Goal: Task Accomplishment & Management: Manage account settings

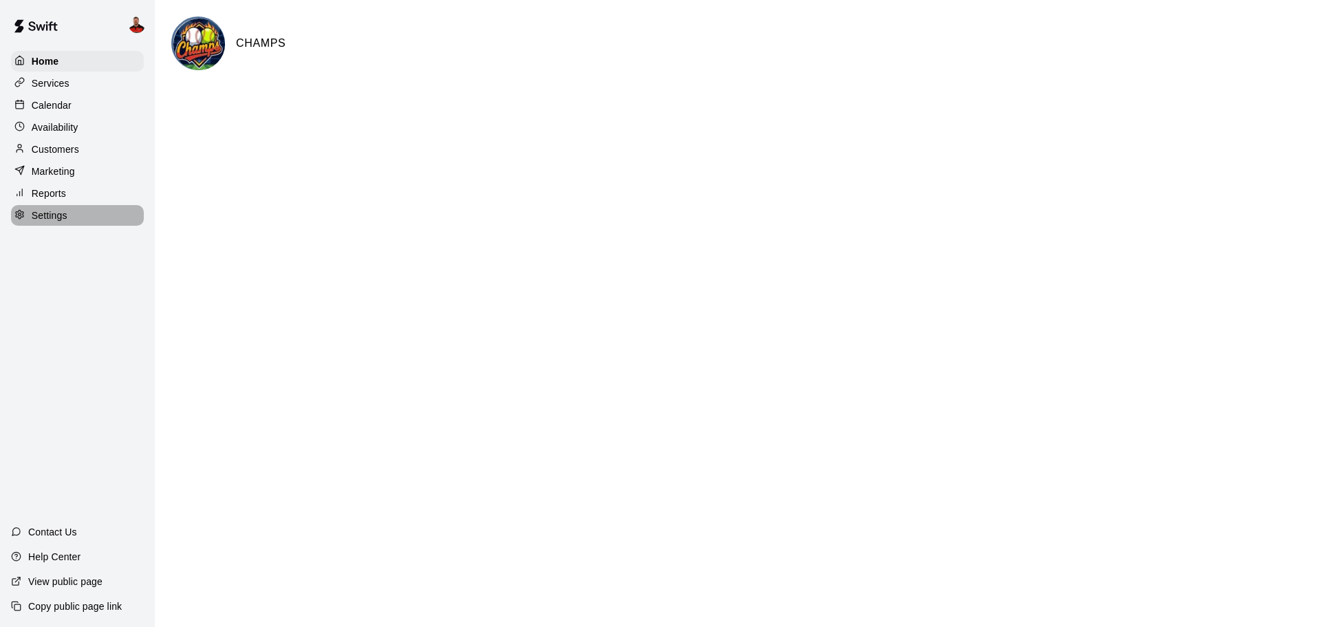
click at [56, 220] on p "Settings" at bounding box center [50, 215] width 36 height 14
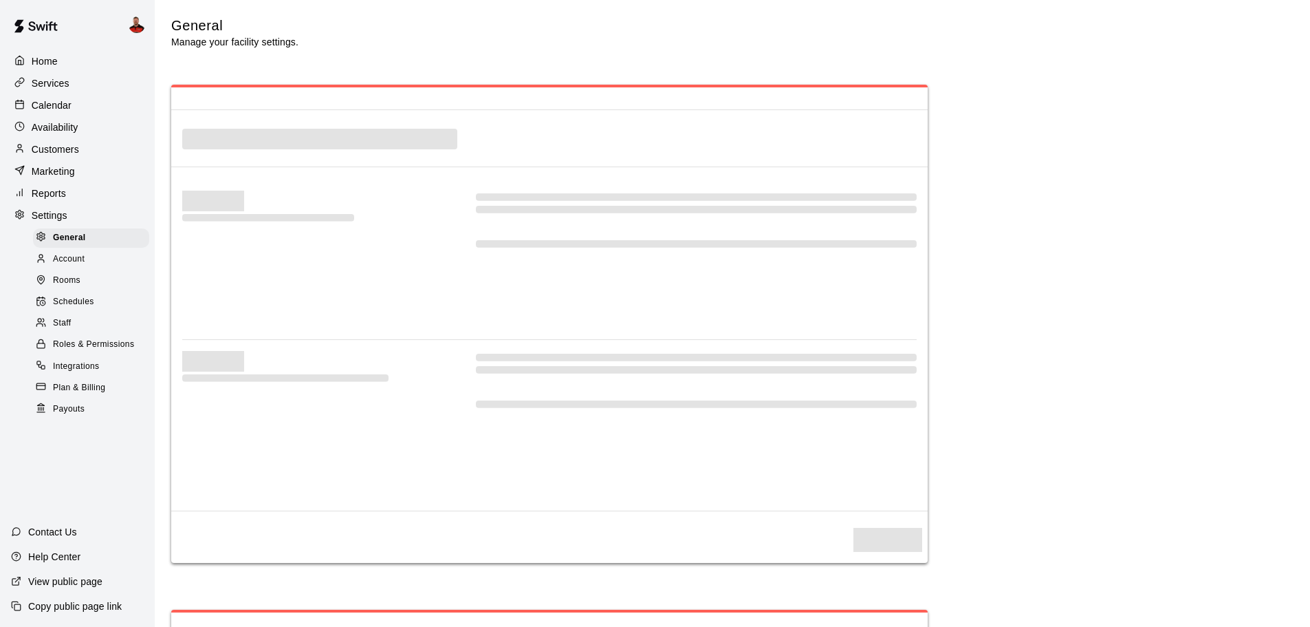
select select "**"
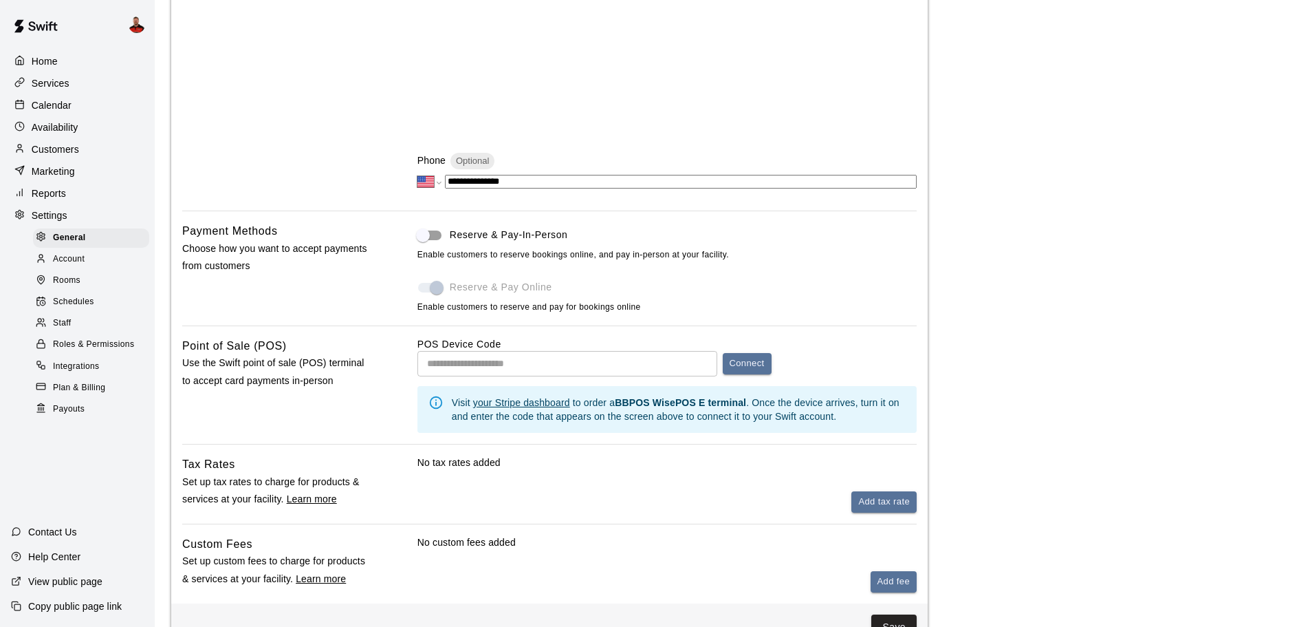
scroll to position [619, 0]
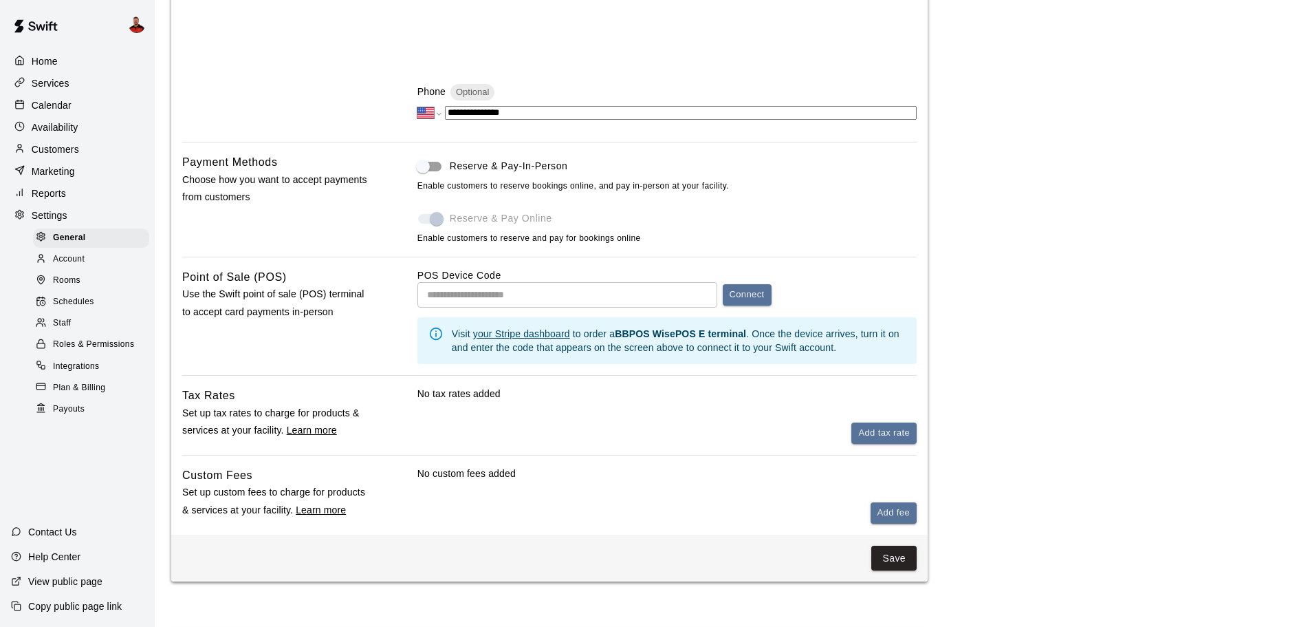
click at [47, 64] on p "Home" at bounding box center [45, 61] width 26 height 14
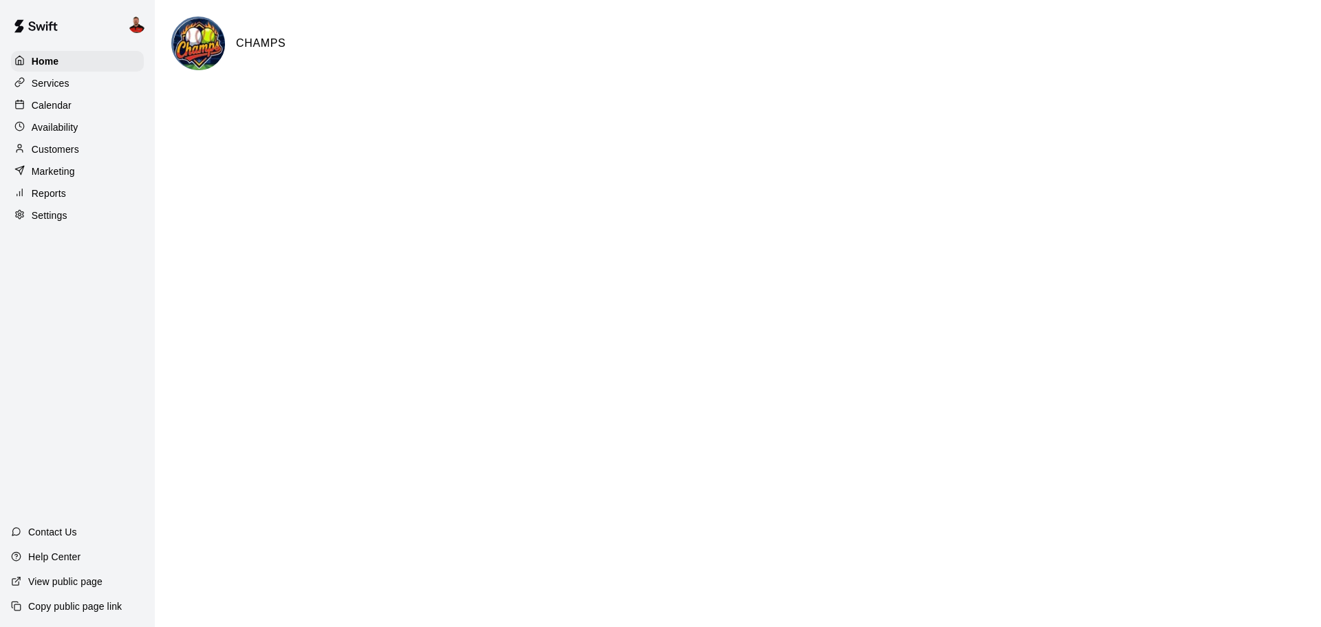
click at [83, 91] on div "Services" at bounding box center [77, 83] width 133 height 21
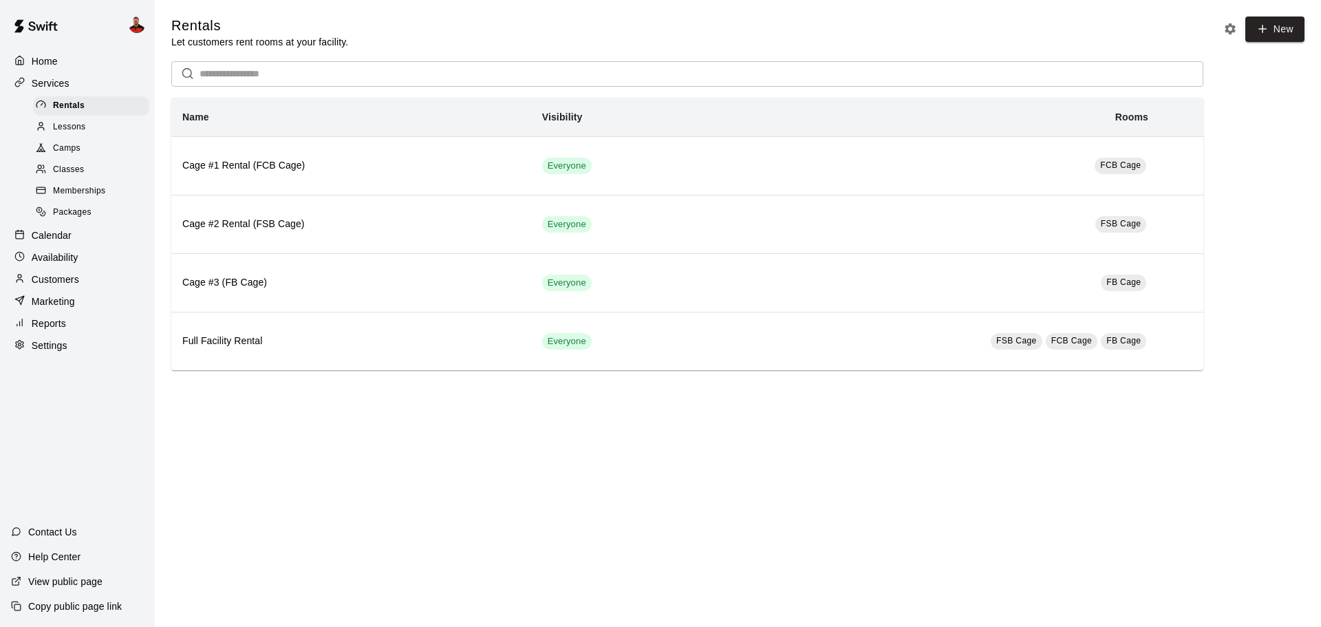
click at [83, 63] on div "Home" at bounding box center [77, 61] width 133 height 21
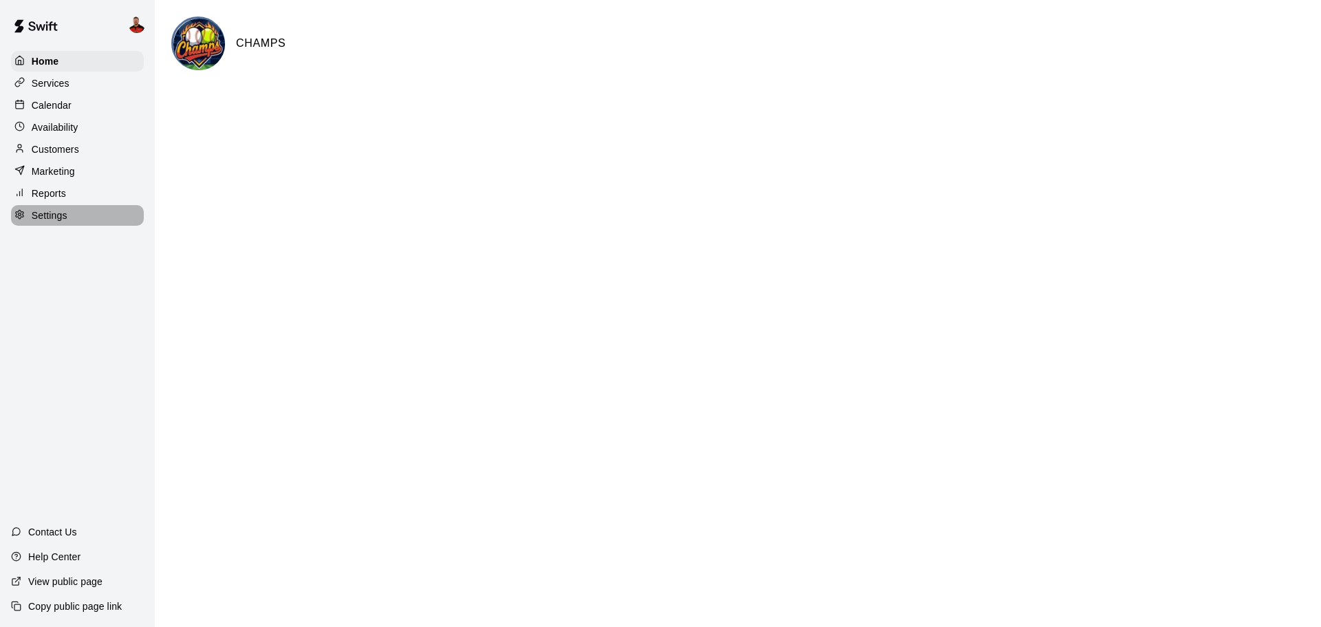
click at [105, 216] on div "Settings" at bounding box center [77, 215] width 133 height 21
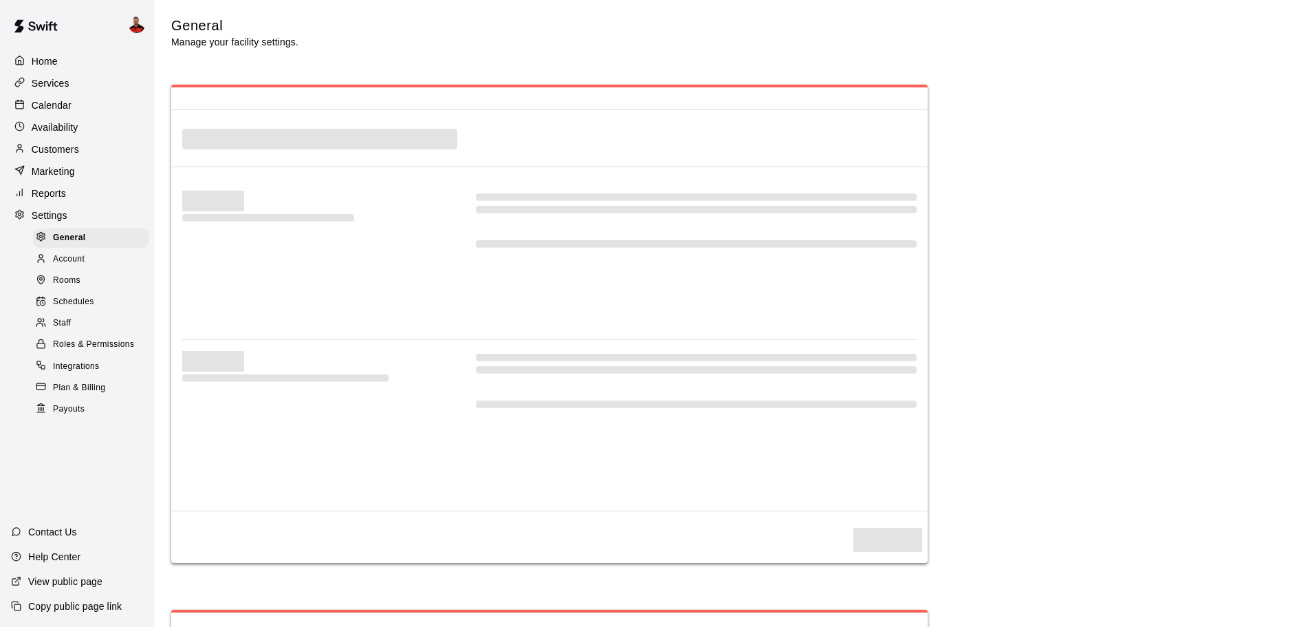
select select "**"
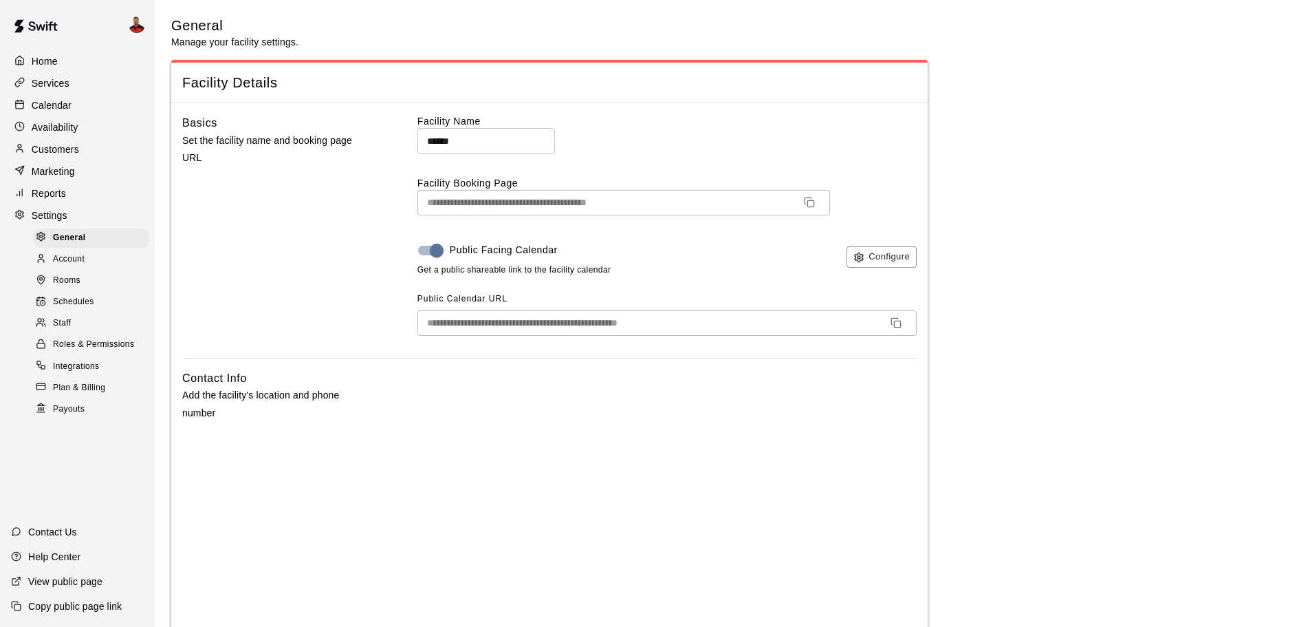
click at [104, 352] on span "Roles & Permissions" at bounding box center [93, 345] width 81 height 14
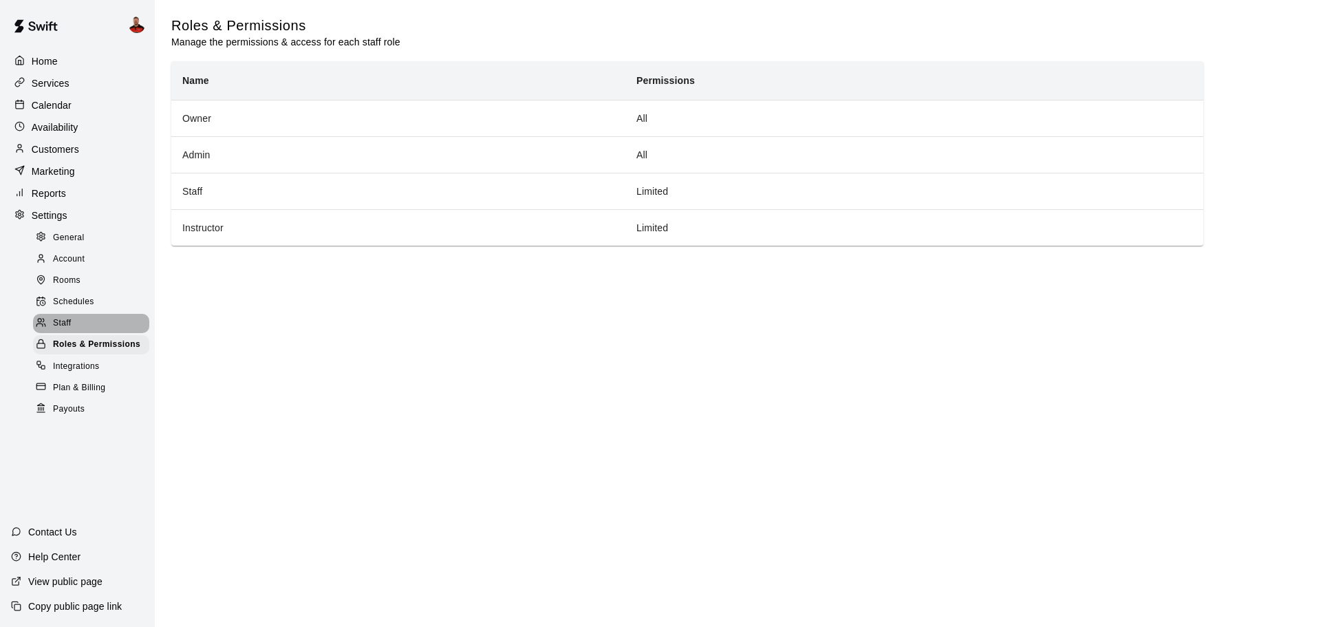
click at [91, 326] on div "Staff" at bounding box center [91, 323] width 116 height 19
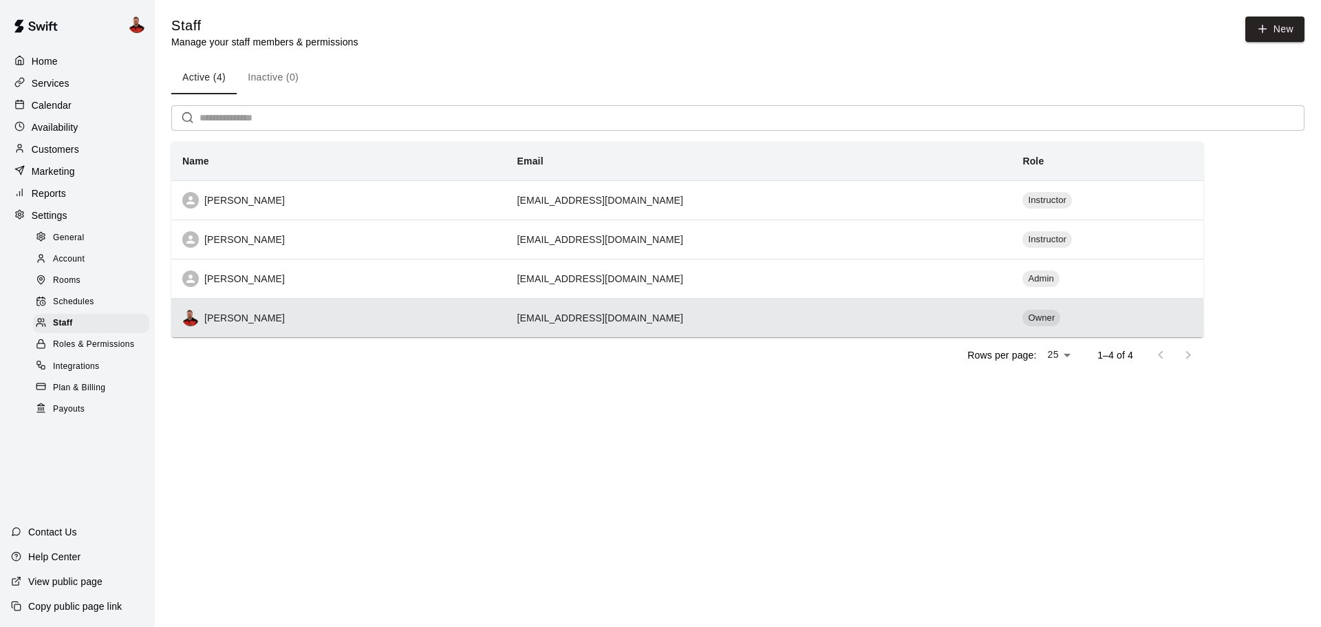
click at [245, 315] on div "[PERSON_NAME]" at bounding box center [338, 318] width 313 height 17
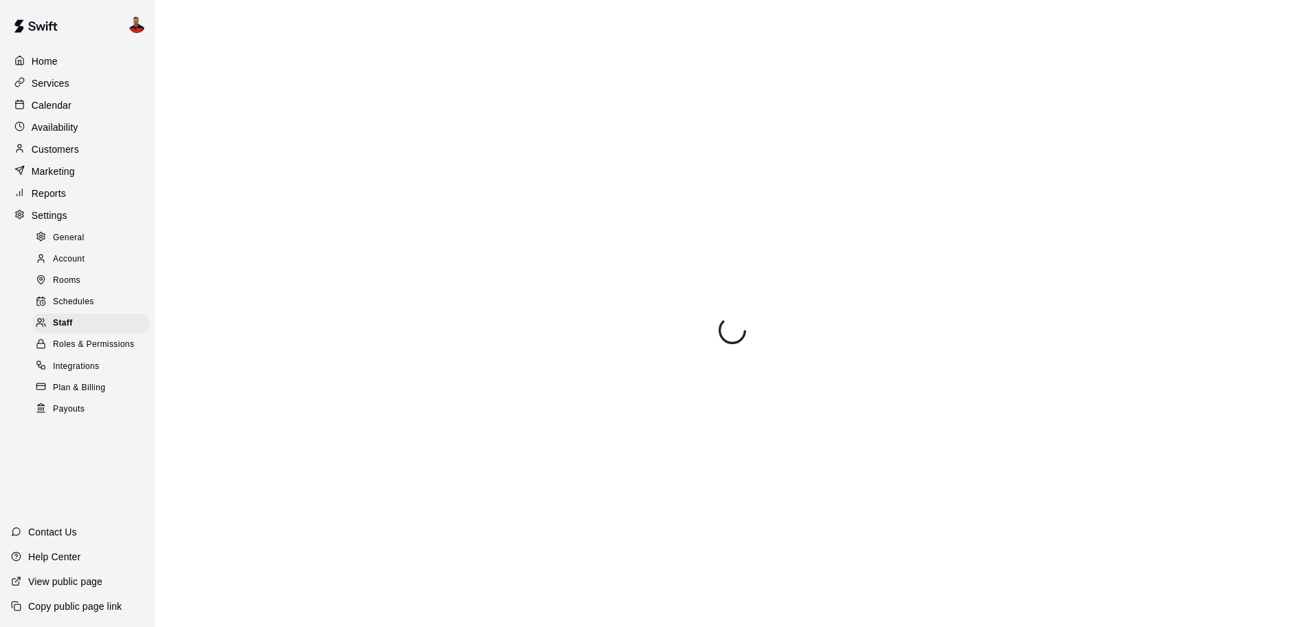
select select "**"
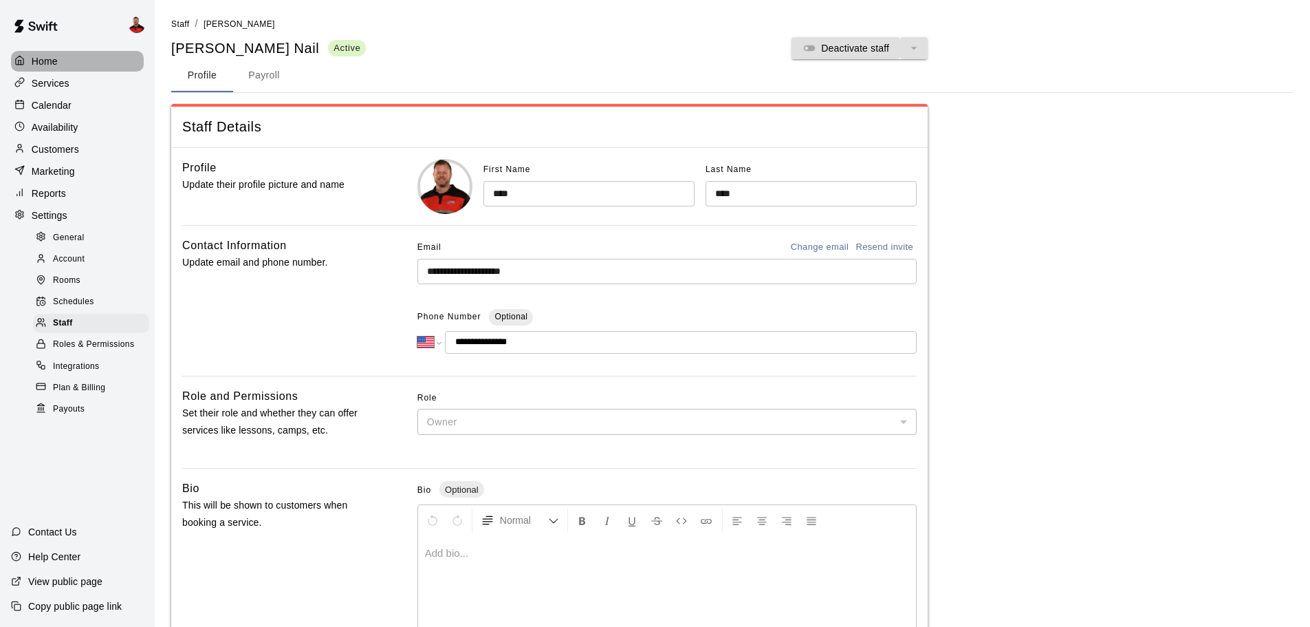
click at [69, 54] on div "Home" at bounding box center [77, 61] width 133 height 21
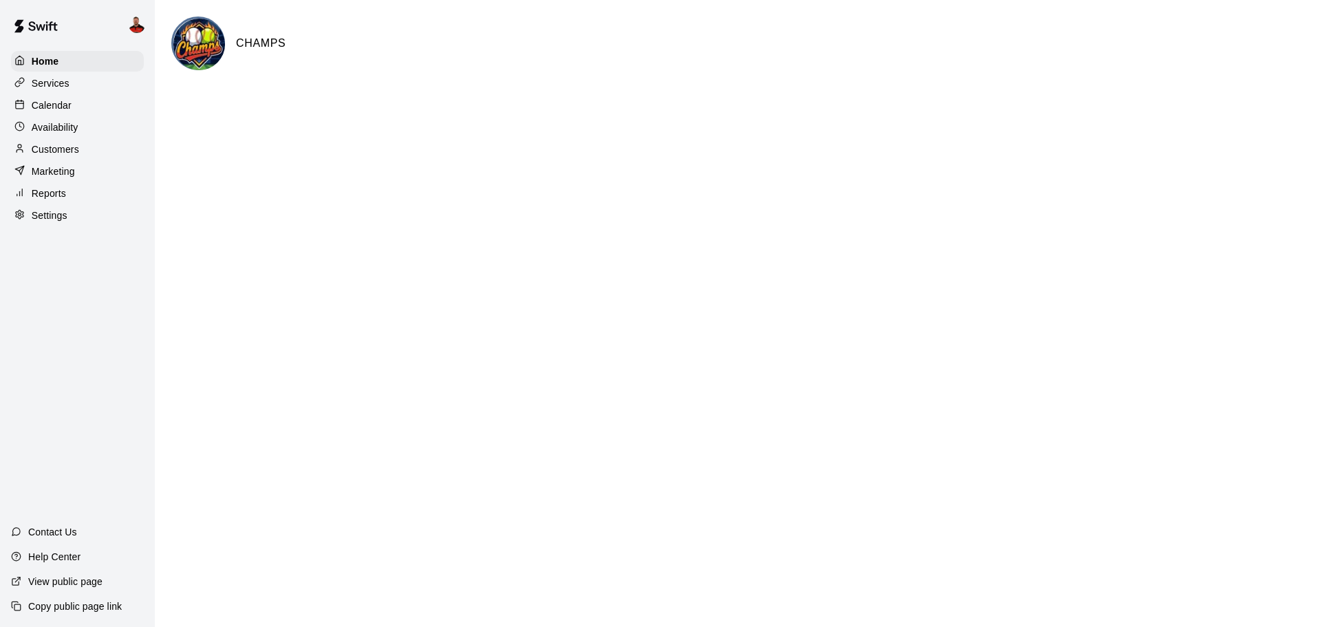
click at [63, 99] on div "Calendar" at bounding box center [77, 105] width 133 height 21
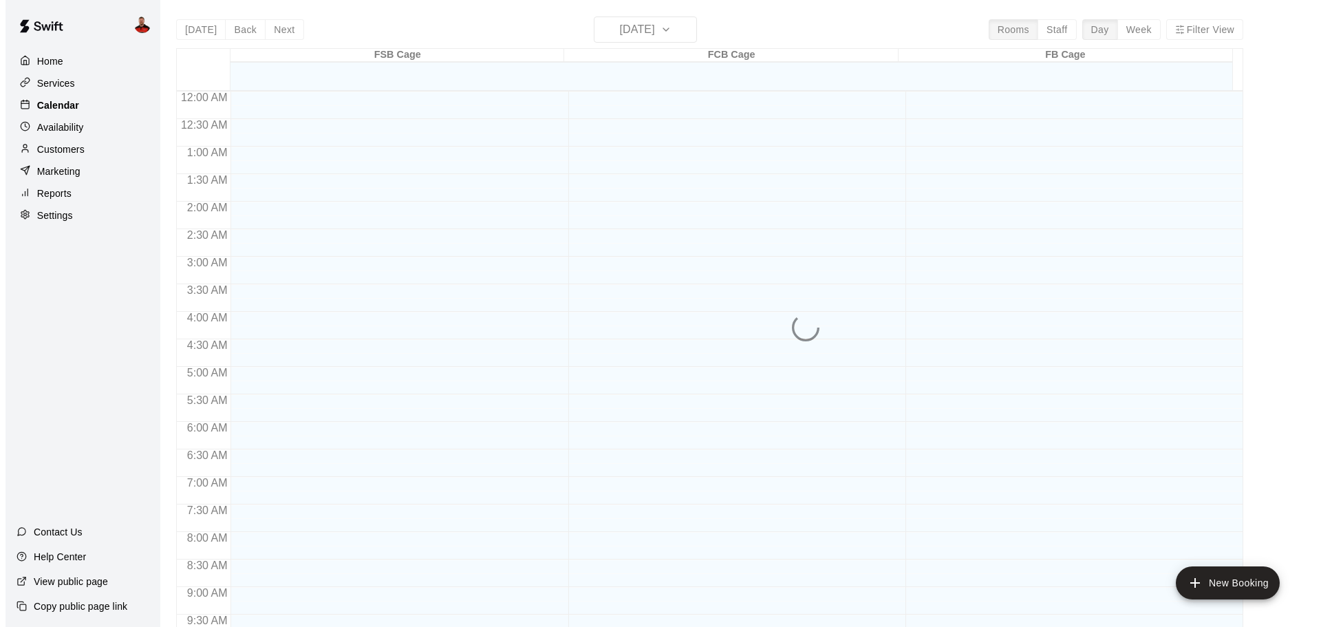
scroll to position [728, 0]
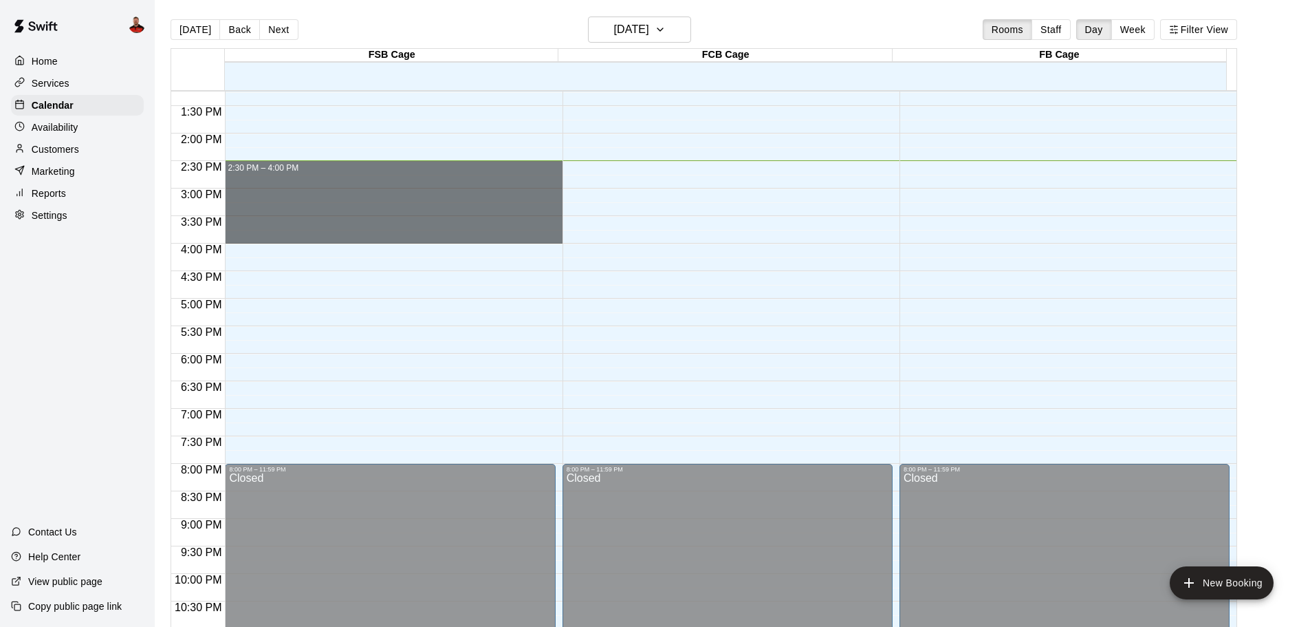
drag, startPoint x: 289, startPoint y: 175, endPoint x: 292, endPoint y: 232, distance: 57.2
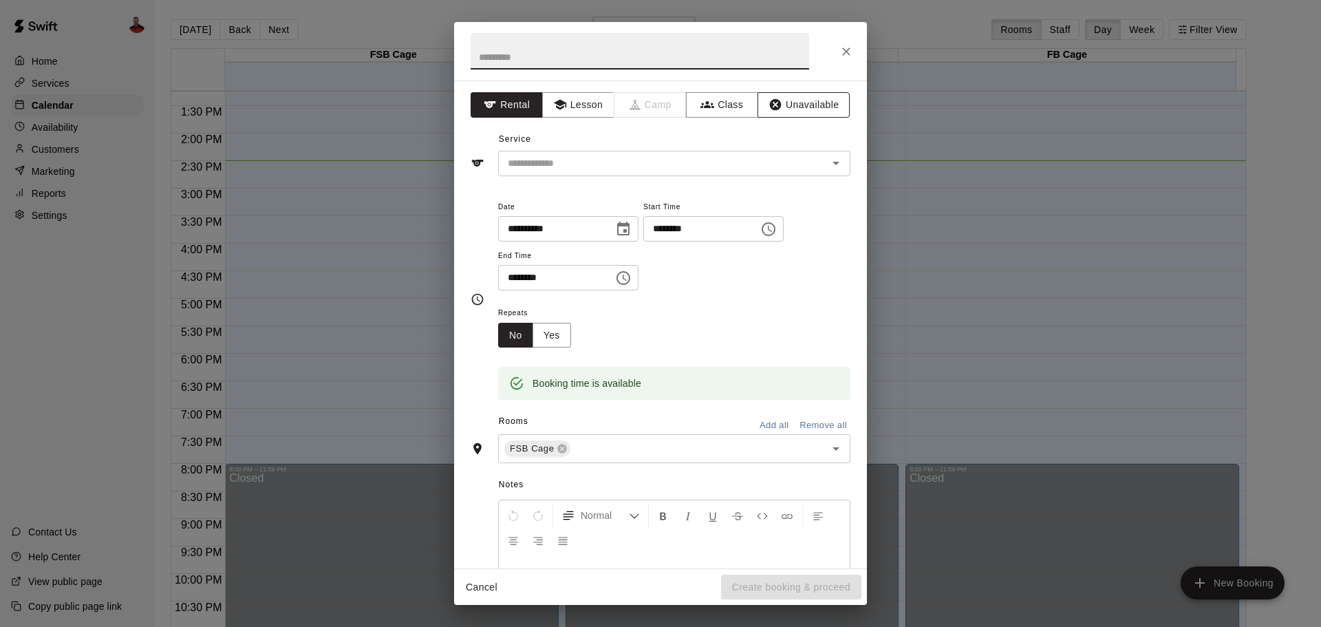
click at [792, 105] on button "Unavailable" at bounding box center [803, 104] width 92 height 25
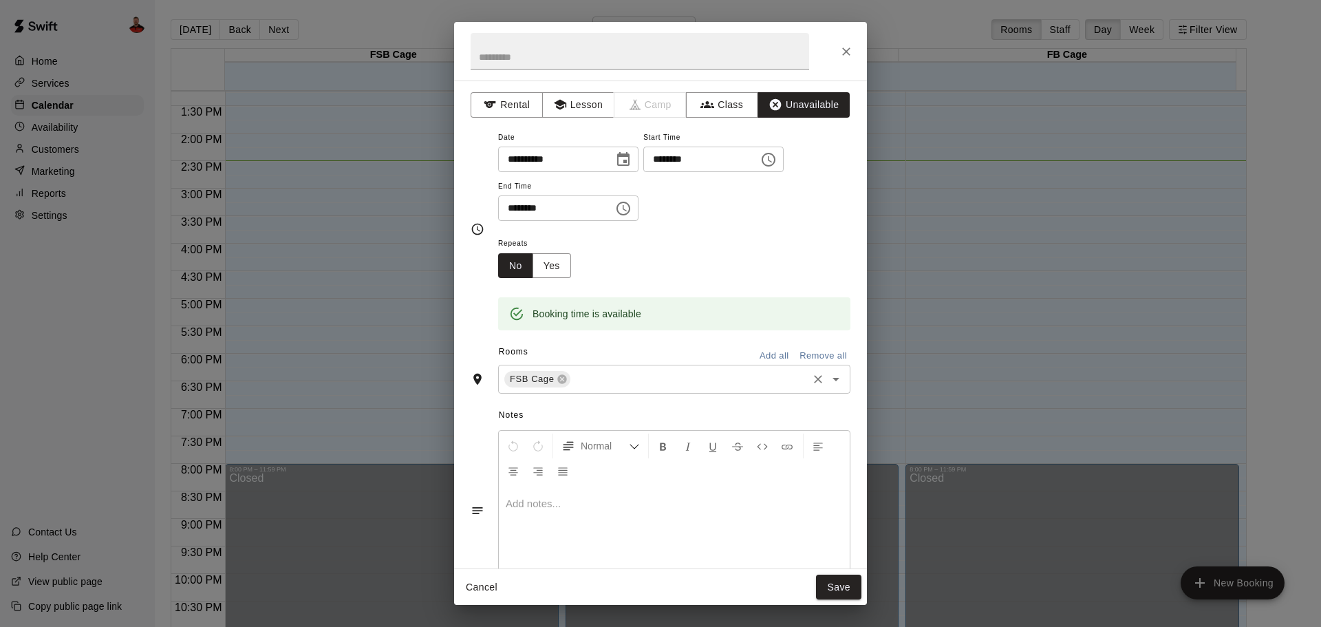
click at [650, 388] on div "FSB Cage ​" at bounding box center [674, 379] width 352 height 29
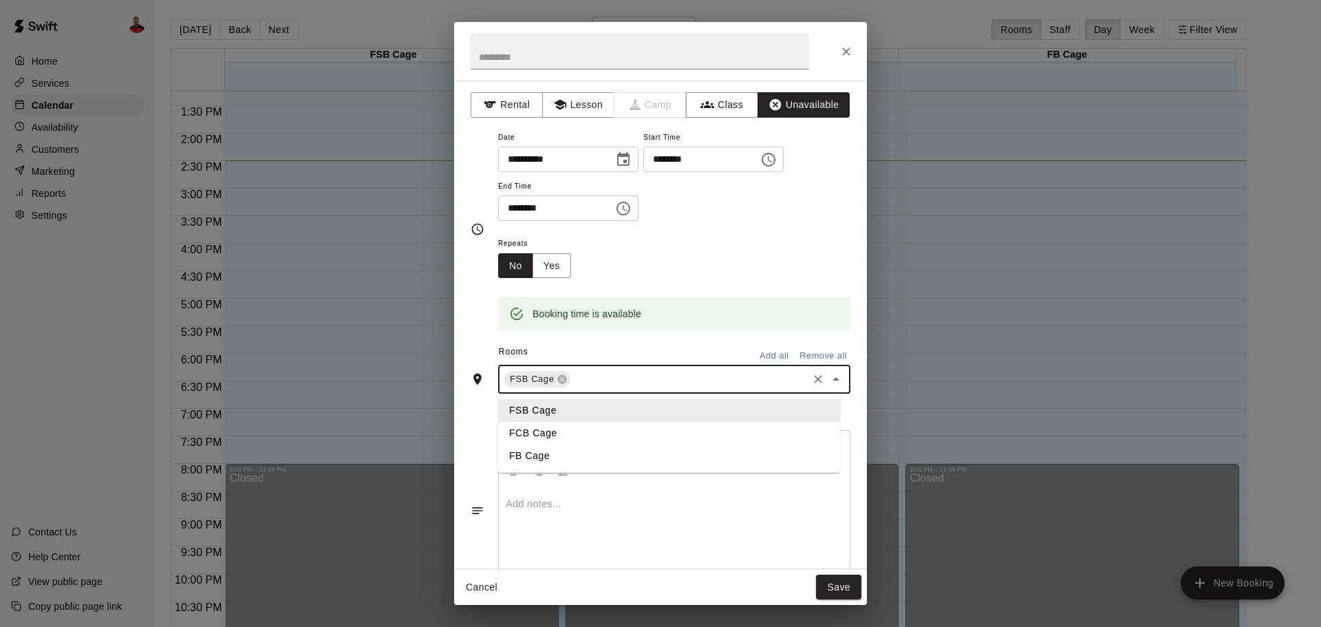
click at [638, 429] on li "FCB Cage" at bounding box center [669, 433] width 342 height 23
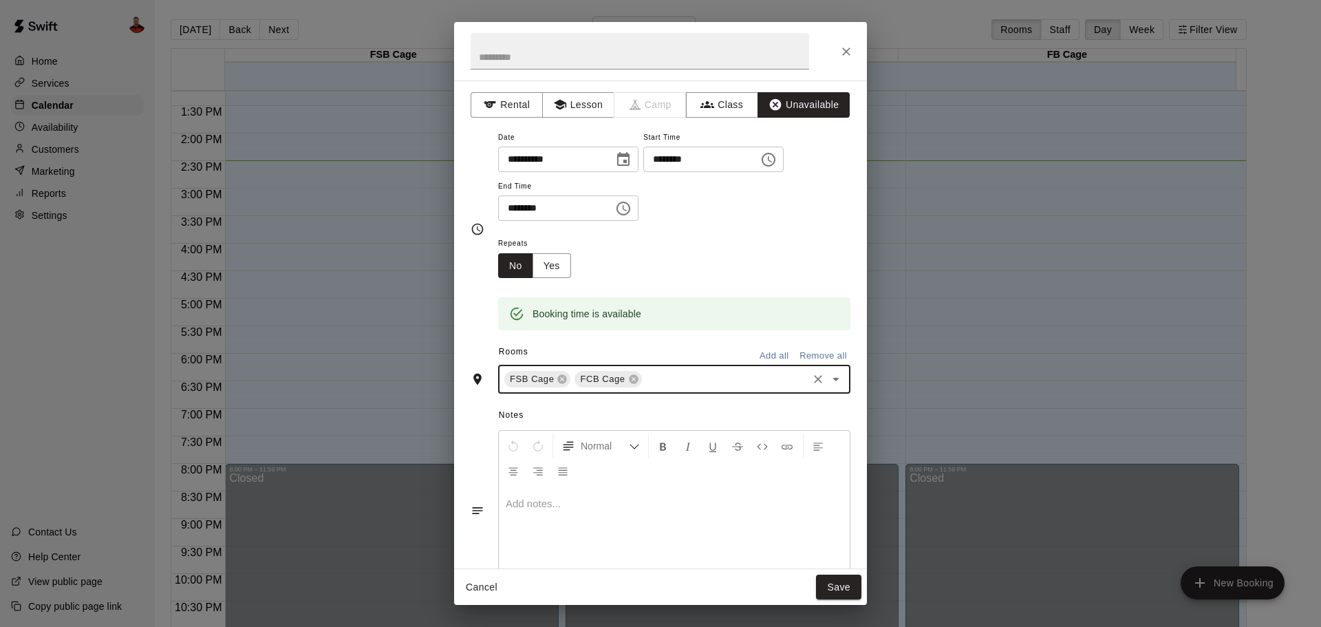
click at [669, 380] on input "text" at bounding box center [725, 379] width 162 height 17
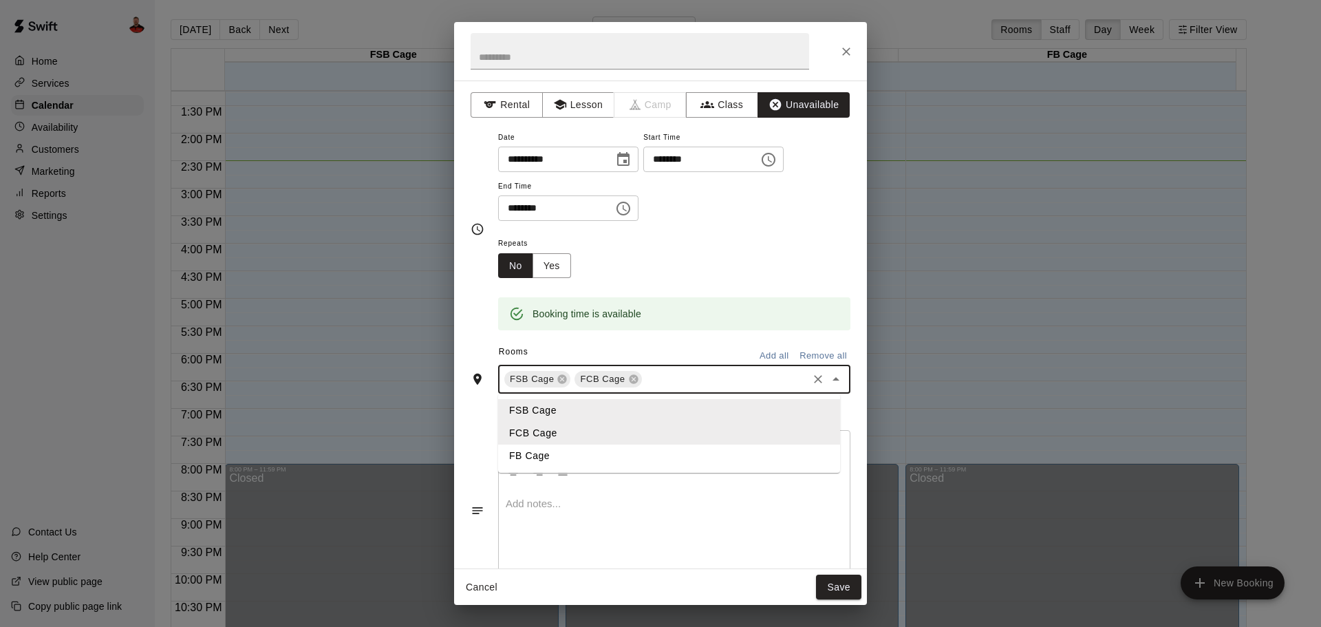
click at [623, 453] on li "FB Cage" at bounding box center [669, 455] width 342 height 23
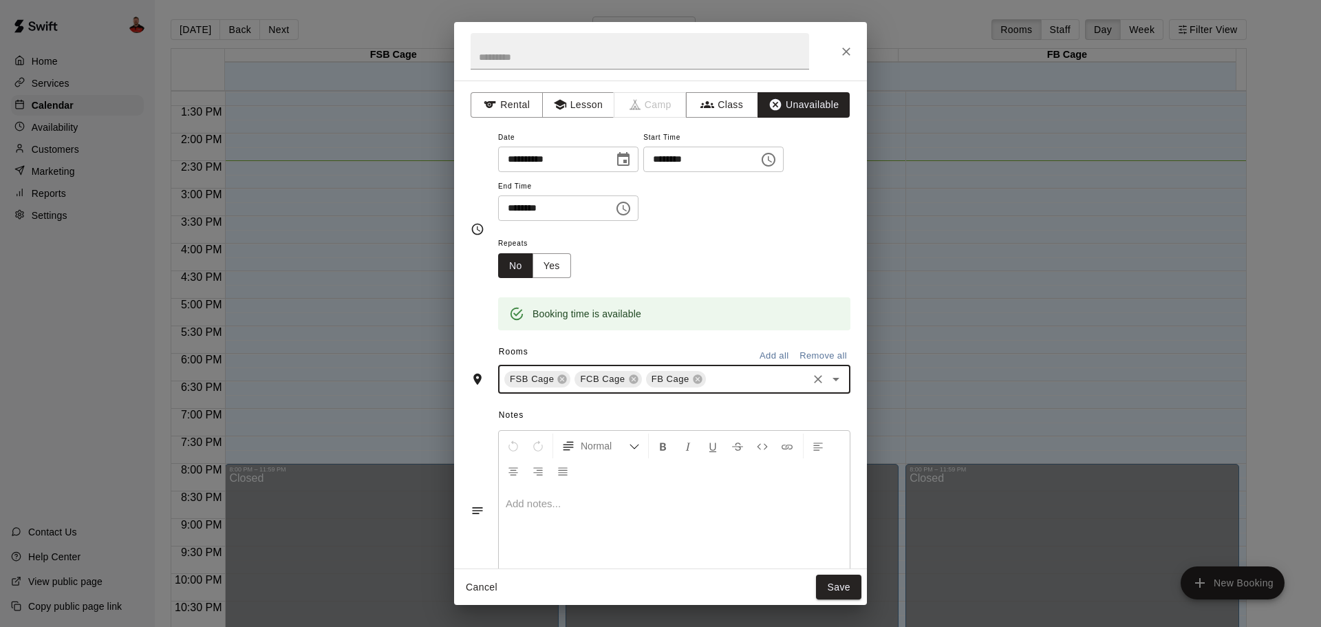
scroll to position [47, 0]
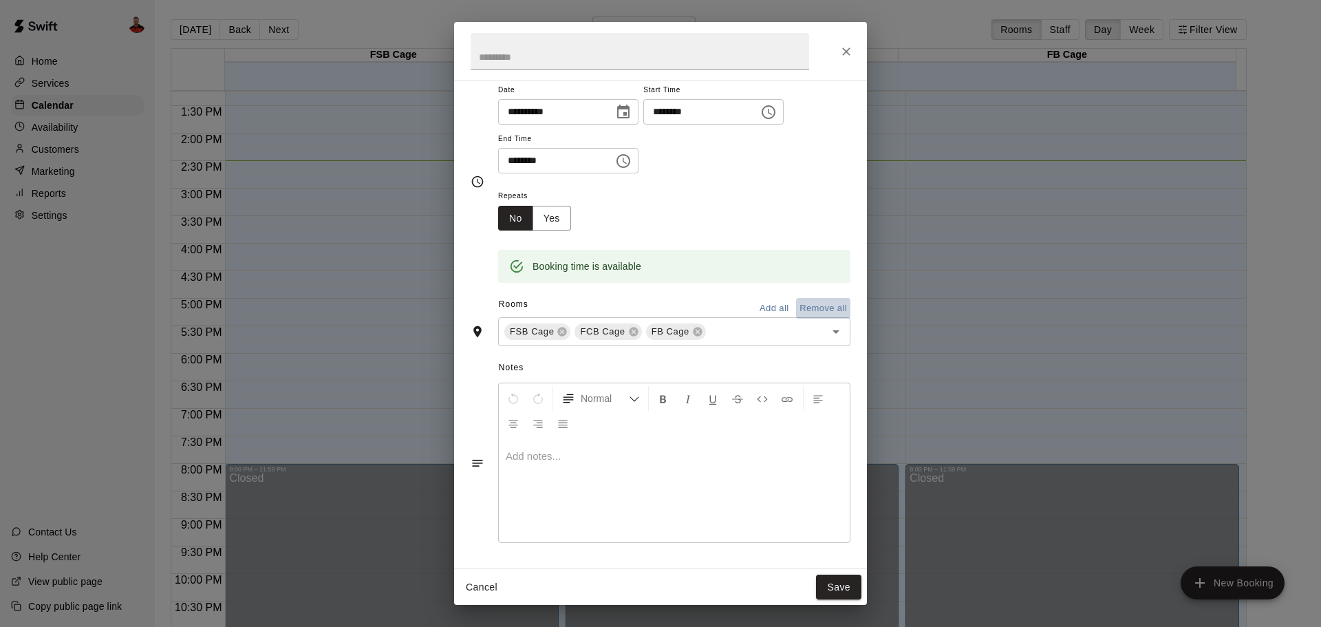
click at [808, 303] on button "Remove all" at bounding box center [823, 308] width 54 height 21
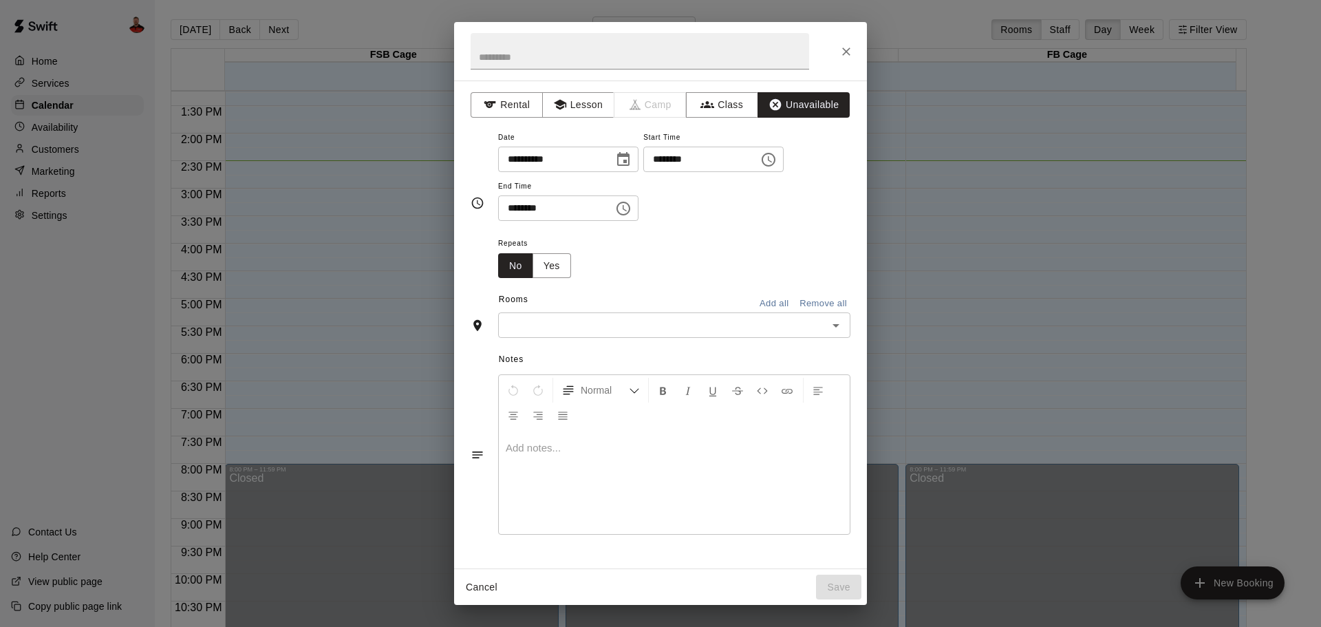
click at [774, 301] on button "Add all" at bounding box center [774, 303] width 44 height 21
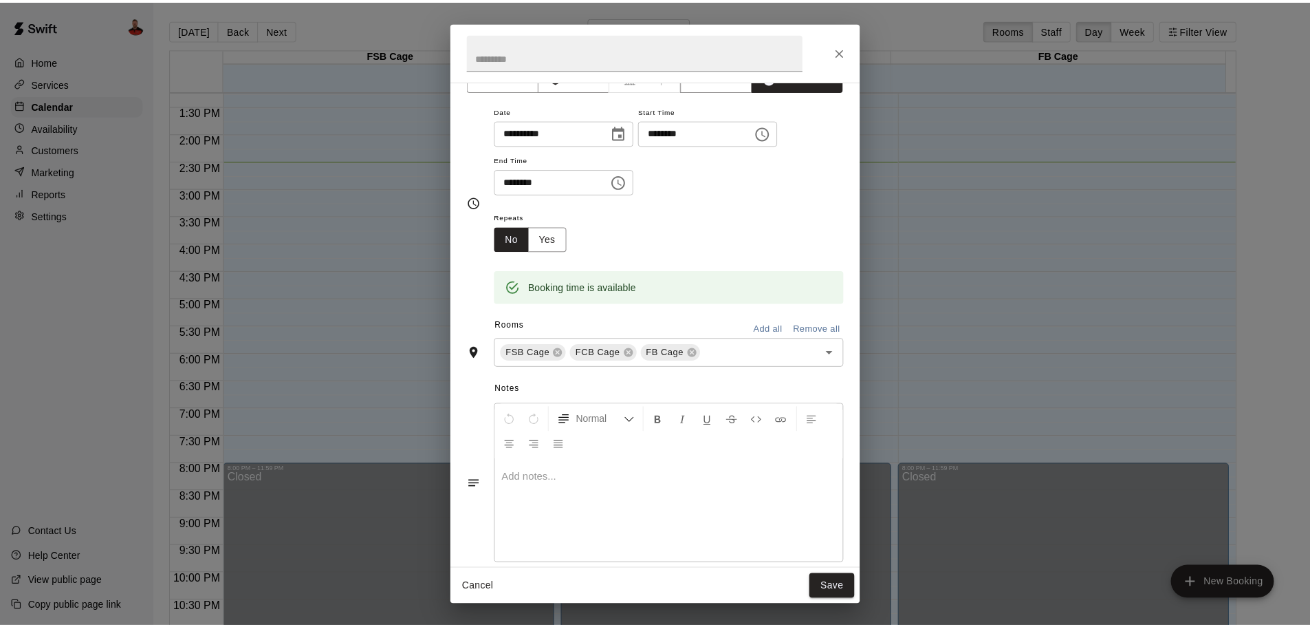
scroll to position [47, 0]
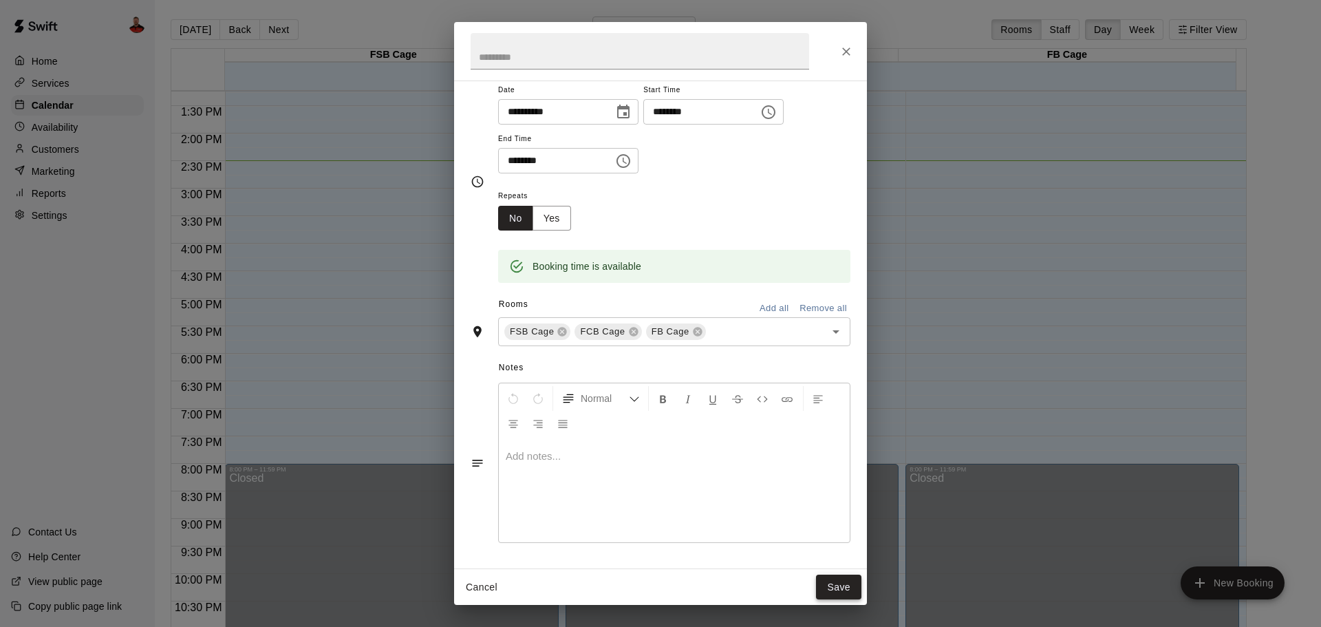
click at [822, 583] on button "Save" at bounding box center [838, 586] width 45 height 25
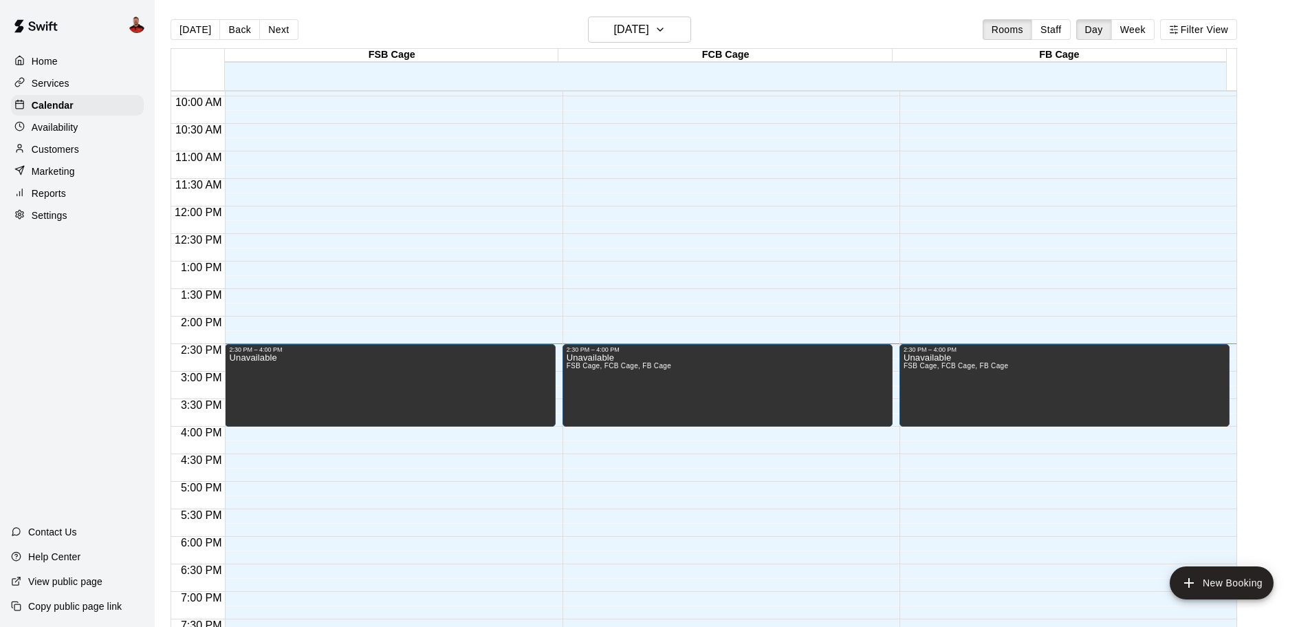
scroll to position [522, 0]
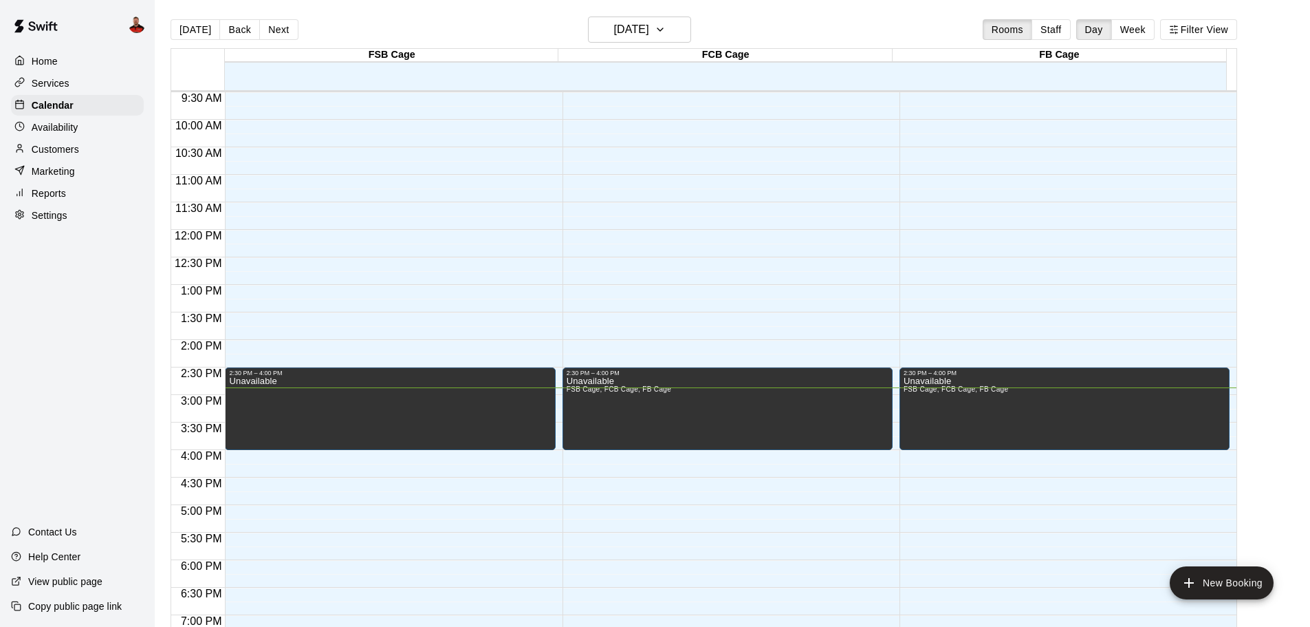
click at [85, 70] on div "Home" at bounding box center [77, 61] width 133 height 21
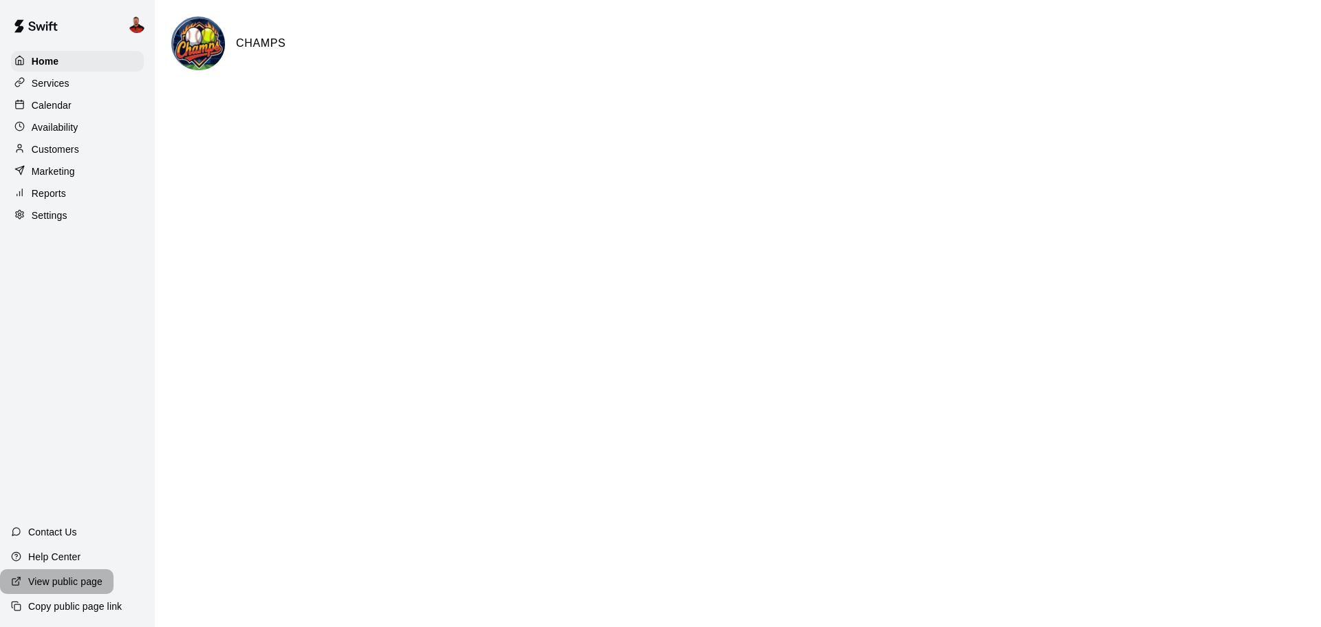
click at [99, 588] on div "View public page" at bounding box center [57, 581] width 114 height 25
click at [72, 83] on div "Services" at bounding box center [77, 83] width 133 height 21
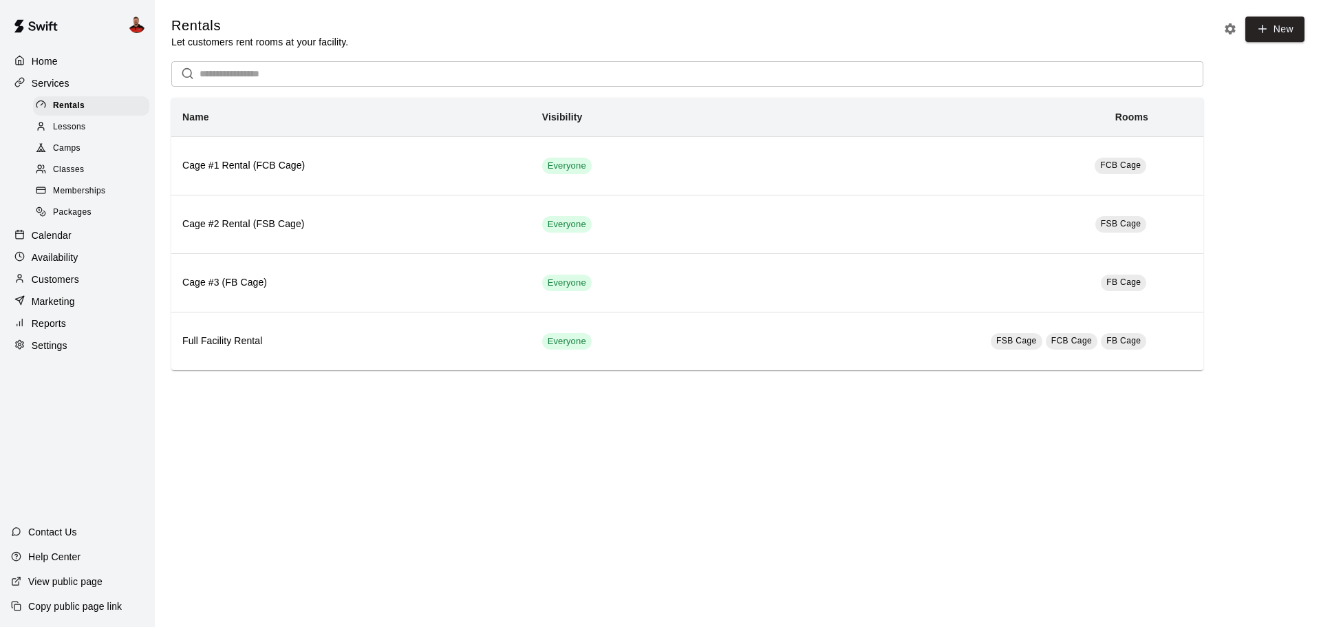
click at [75, 125] on span "Lessons" at bounding box center [69, 127] width 33 height 14
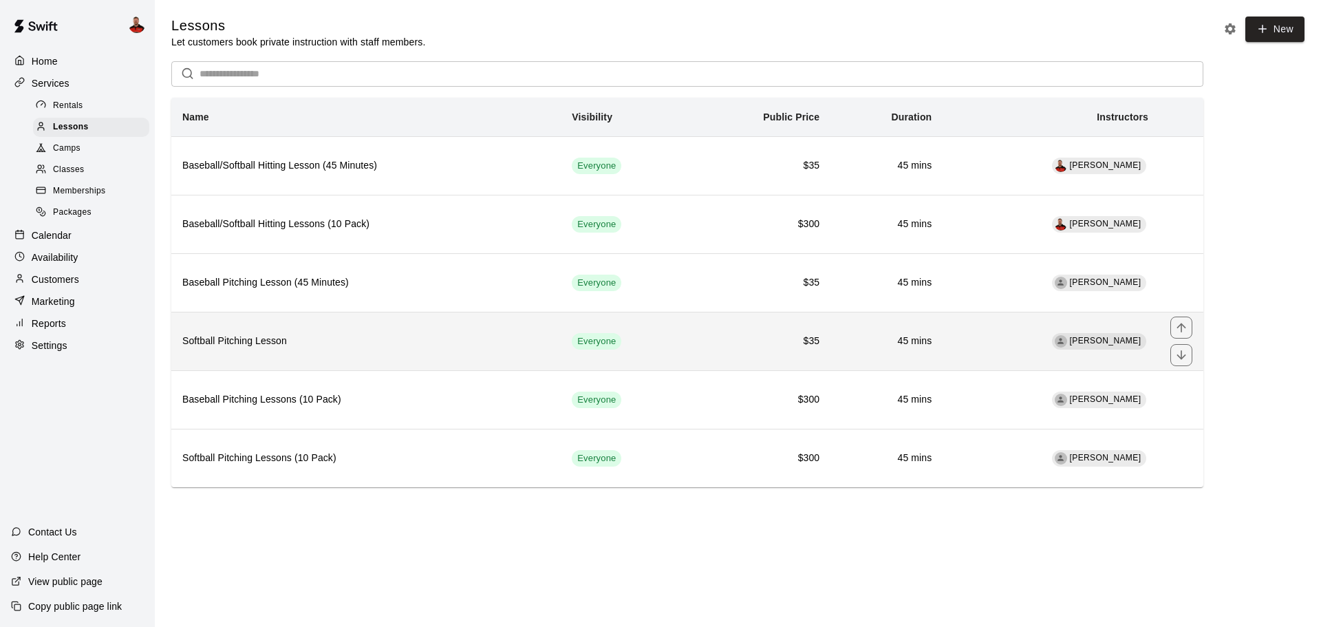
click at [327, 354] on th "Softball Pitching Lesson" at bounding box center [365, 341] width 389 height 58
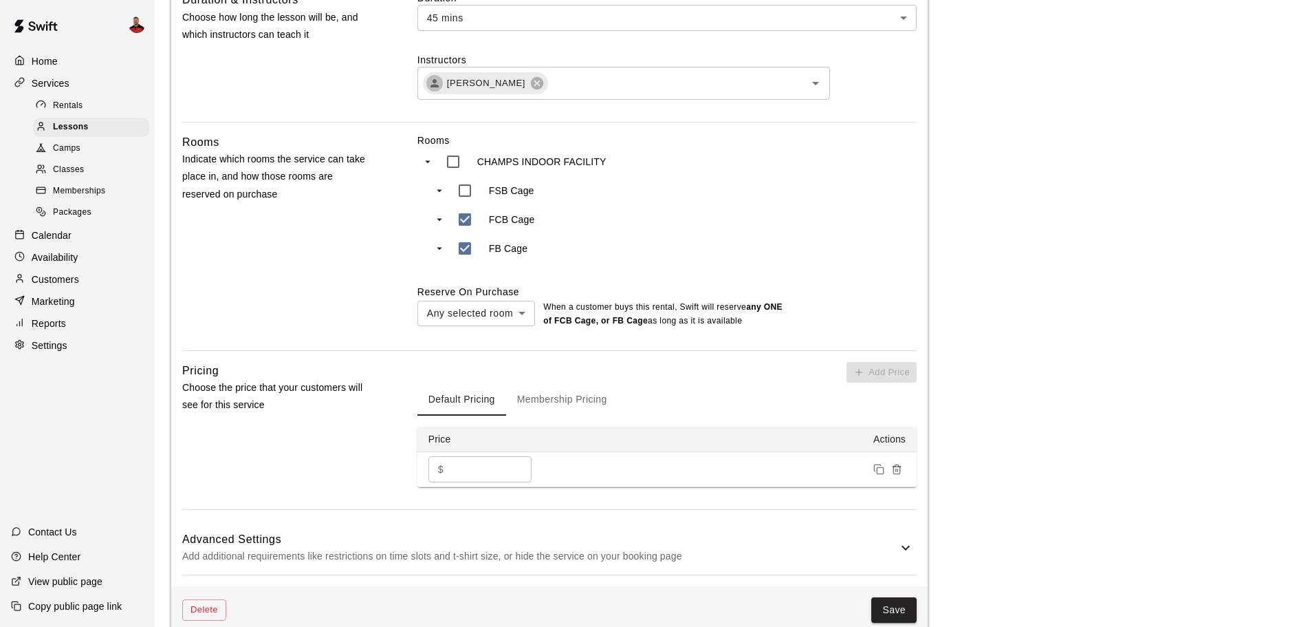
scroll to position [482, 0]
type input "**********"
click at [896, 607] on button "Save" at bounding box center [894, 606] width 45 height 25
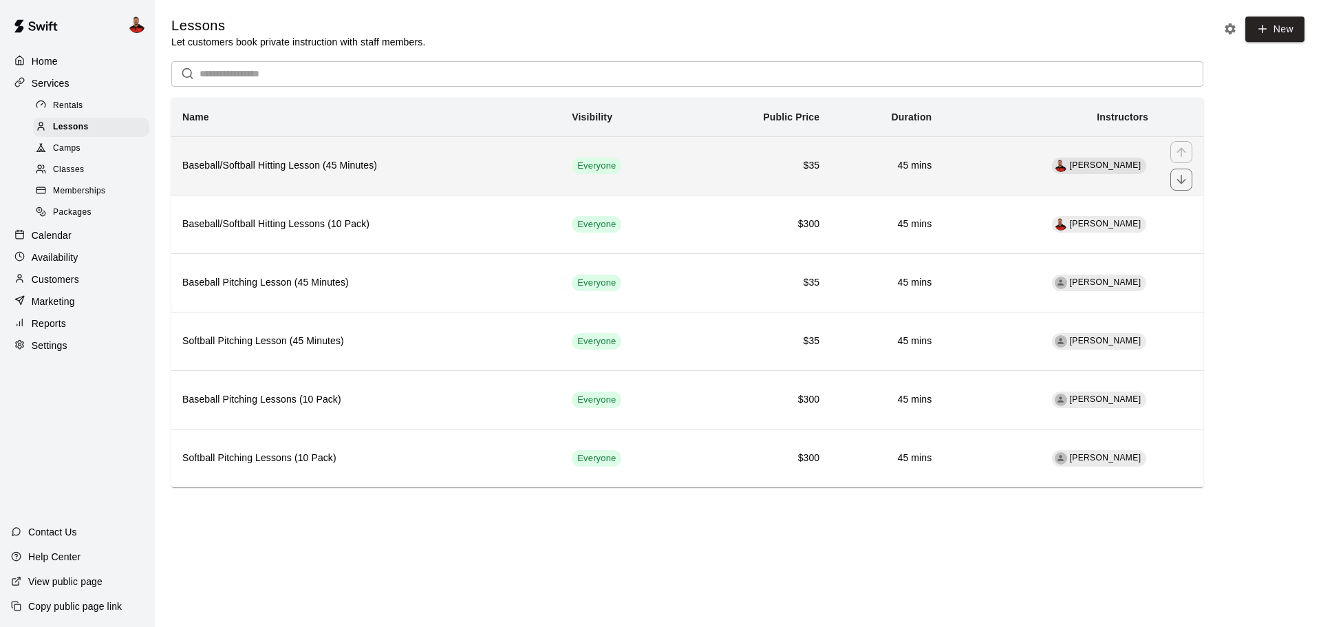
click at [390, 171] on h6 "Baseball/Softball Hitting Lesson (45 Minutes)" at bounding box center [365, 165] width 367 height 15
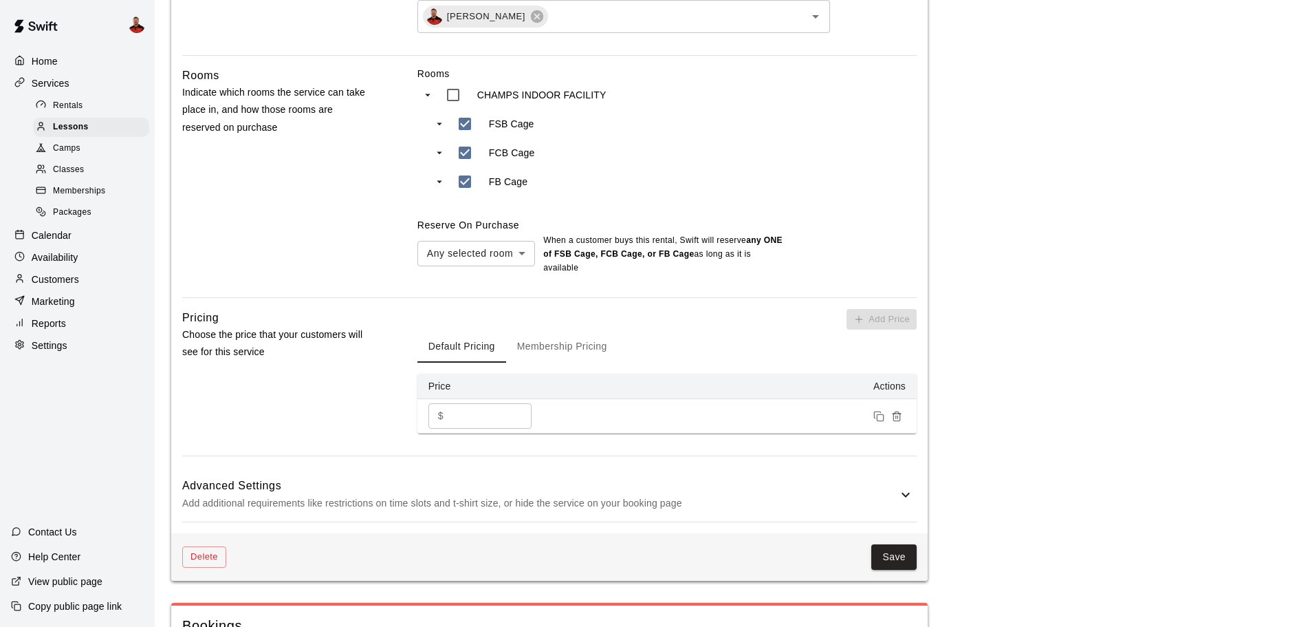
scroll to position [619, 0]
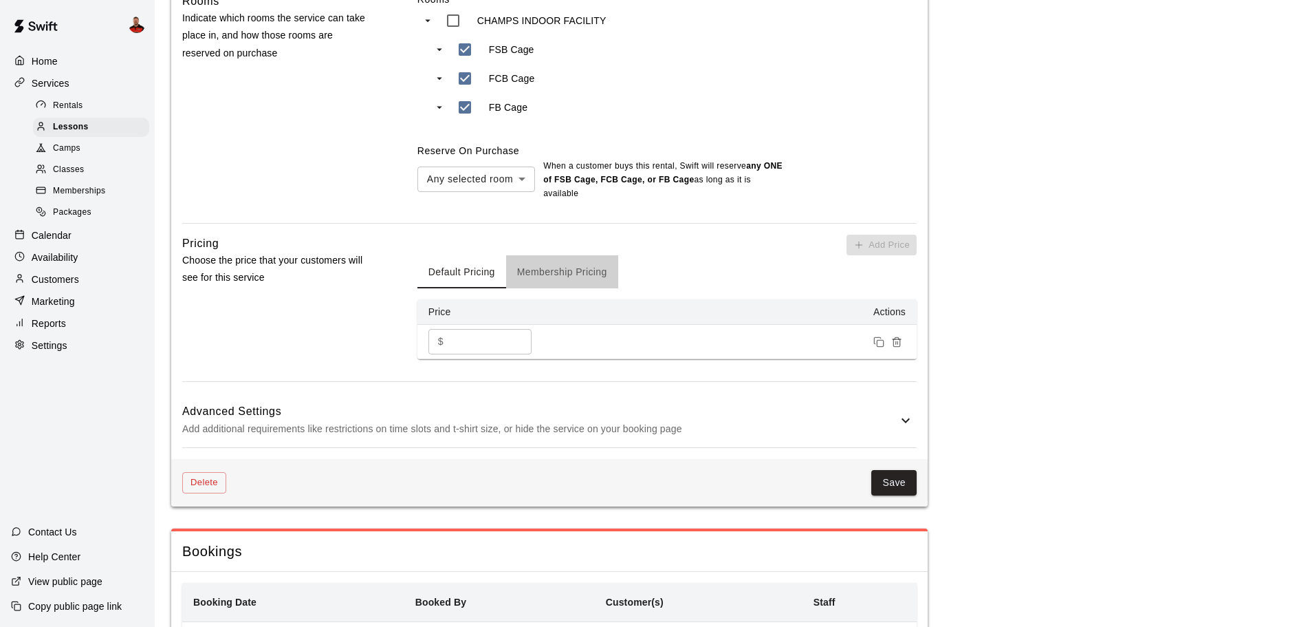
click at [534, 264] on button "Membership Pricing" at bounding box center [562, 271] width 112 height 33
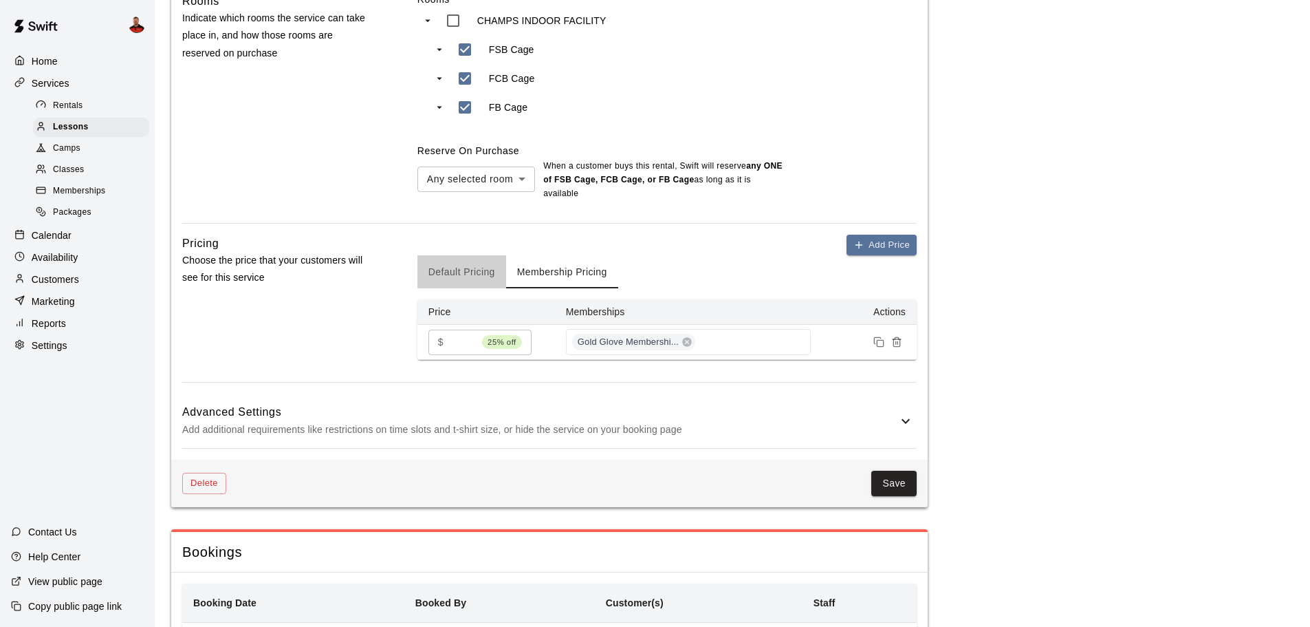
click at [477, 277] on button "Default Pricing" at bounding box center [462, 271] width 89 height 33
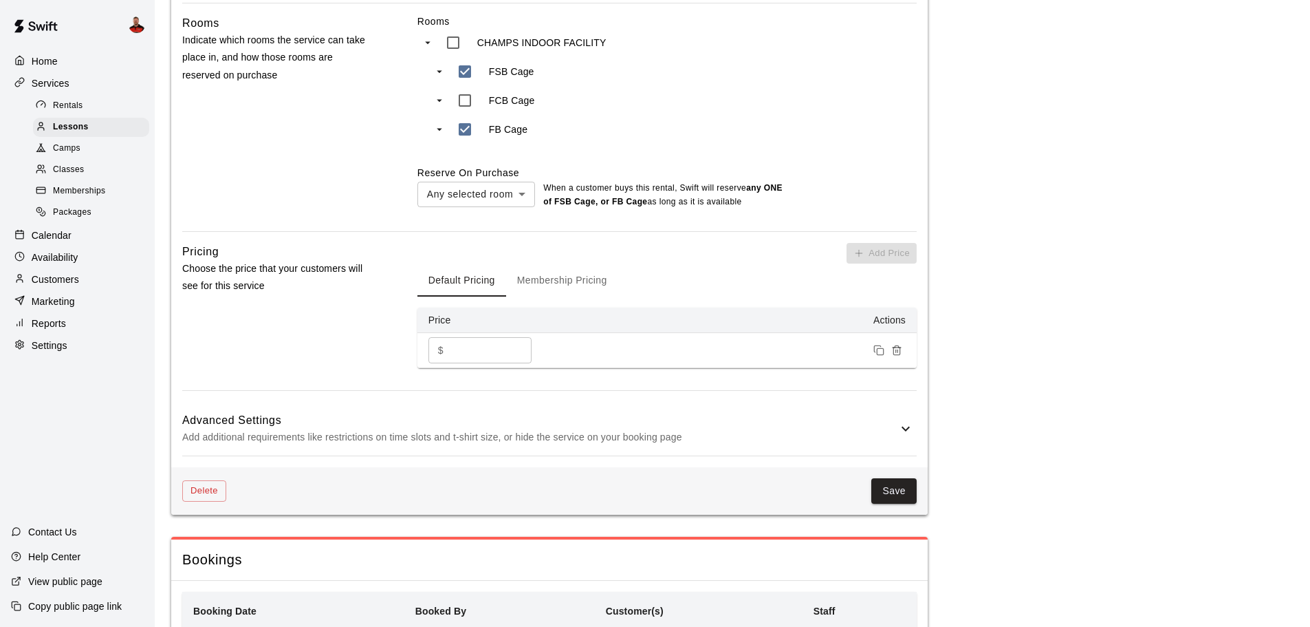
scroll to position [703, 0]
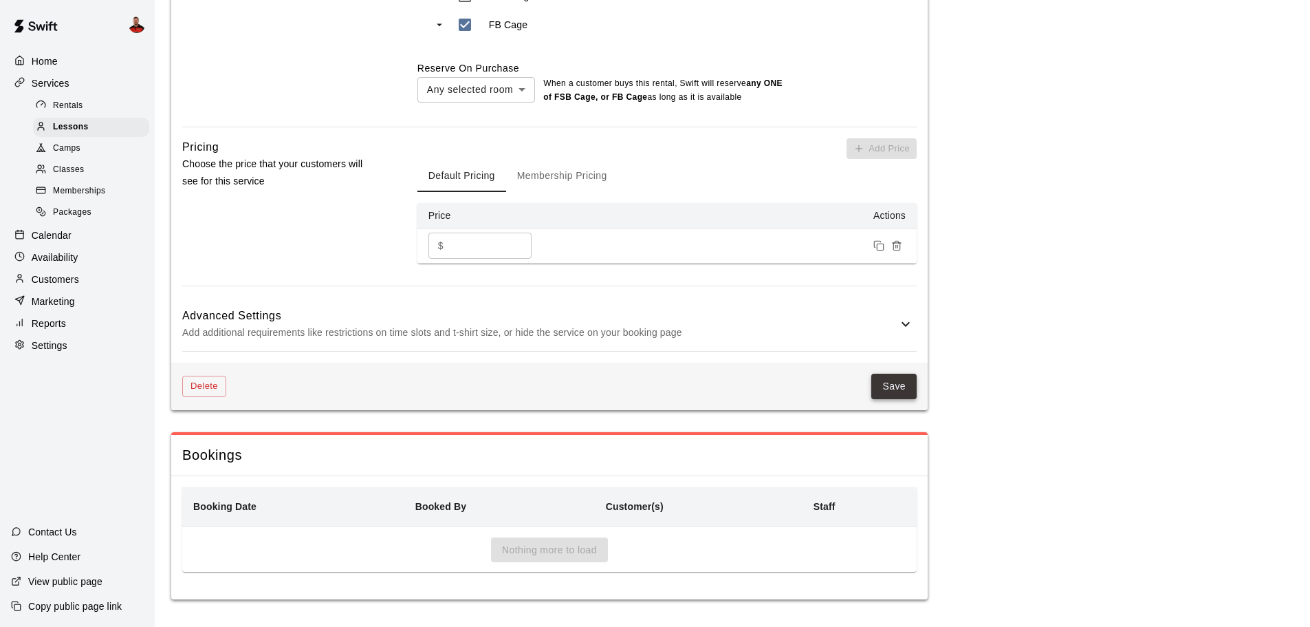
click at [892, 391] on button "Save" at bounding box center [894, 386] width 45 height 25
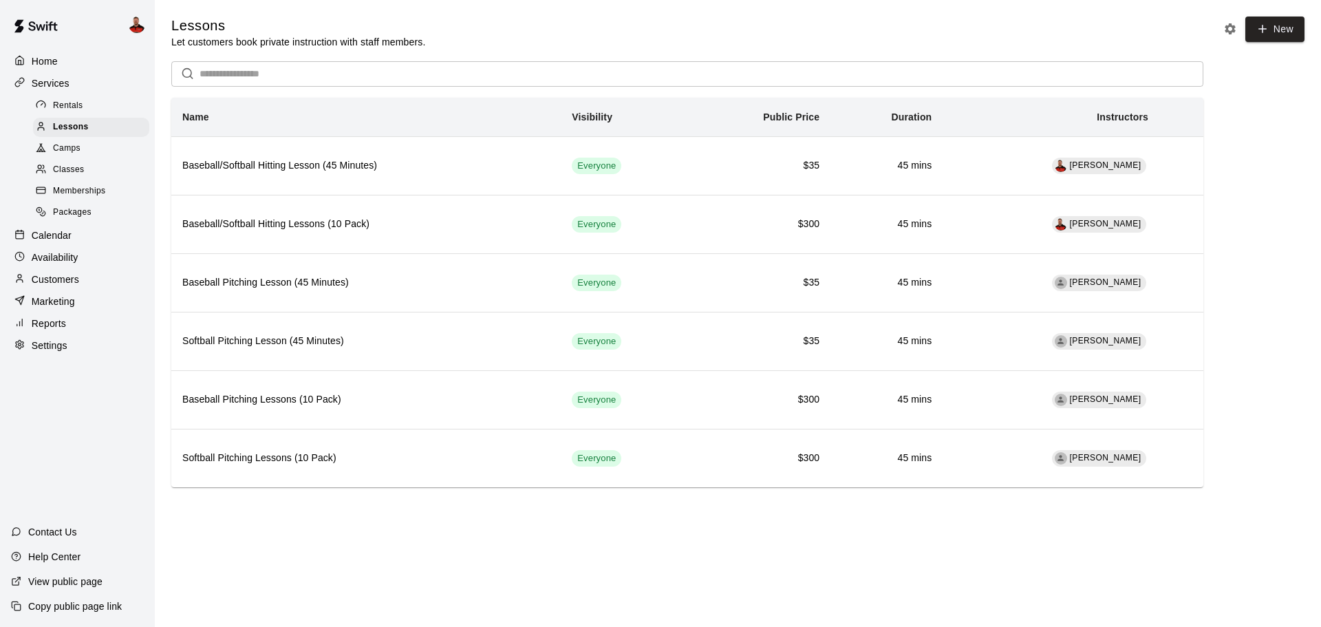
click at [63, 60] on div "Home" at bounding box center [77, 61] width 133 height 21
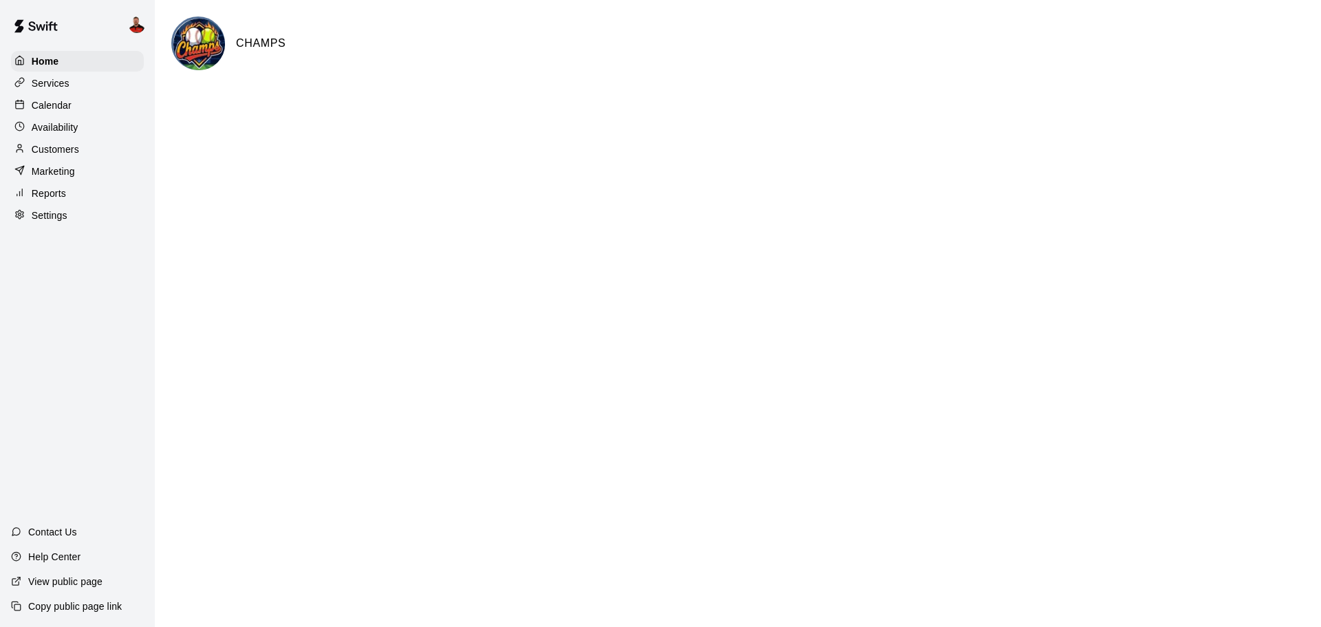
click at [67, 80] on p "Services" at bounding box center [51, 83] width 38 height 14
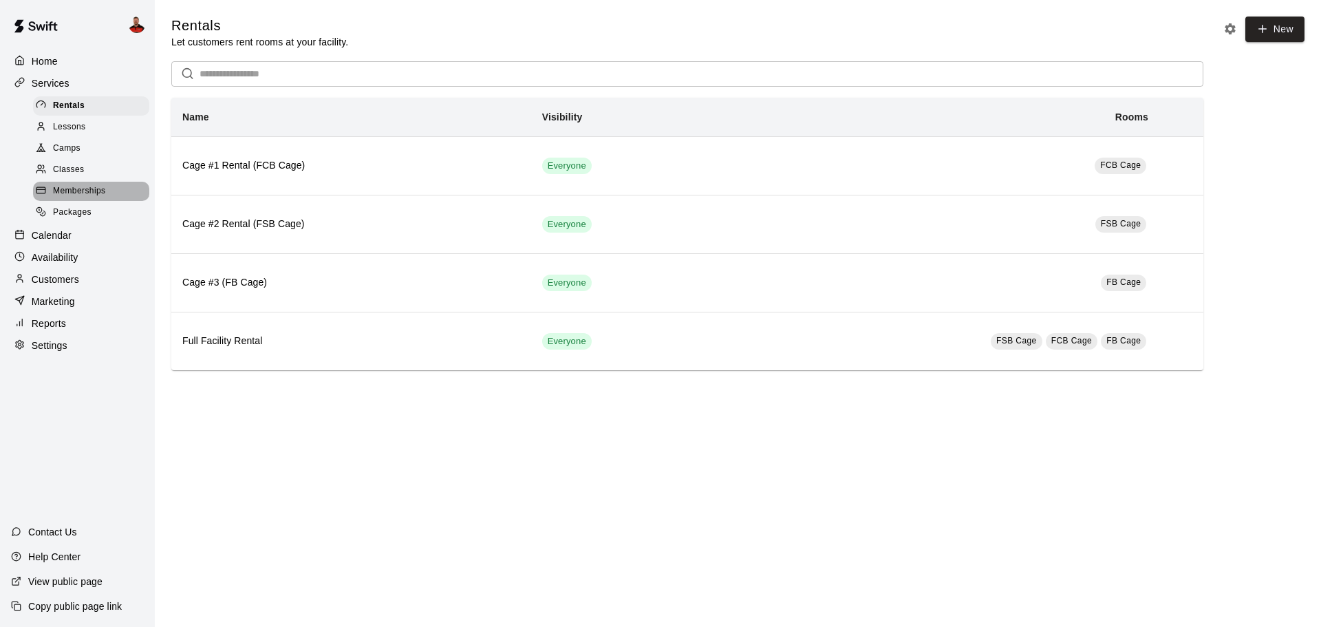
click at [119, 190] on div "Memberships" at bounding box center [91, 191] width 116 height 19
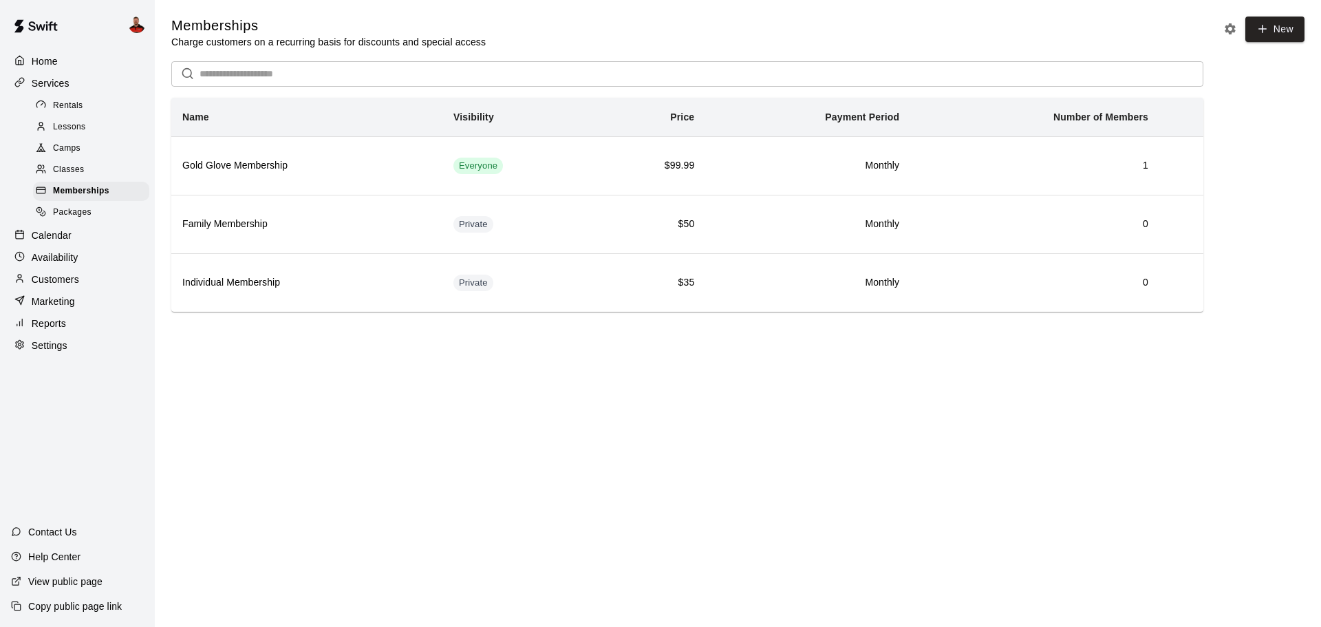
click at [80, 107] on span "Rentals" at bounding box center [68, 106] width 30 height 14
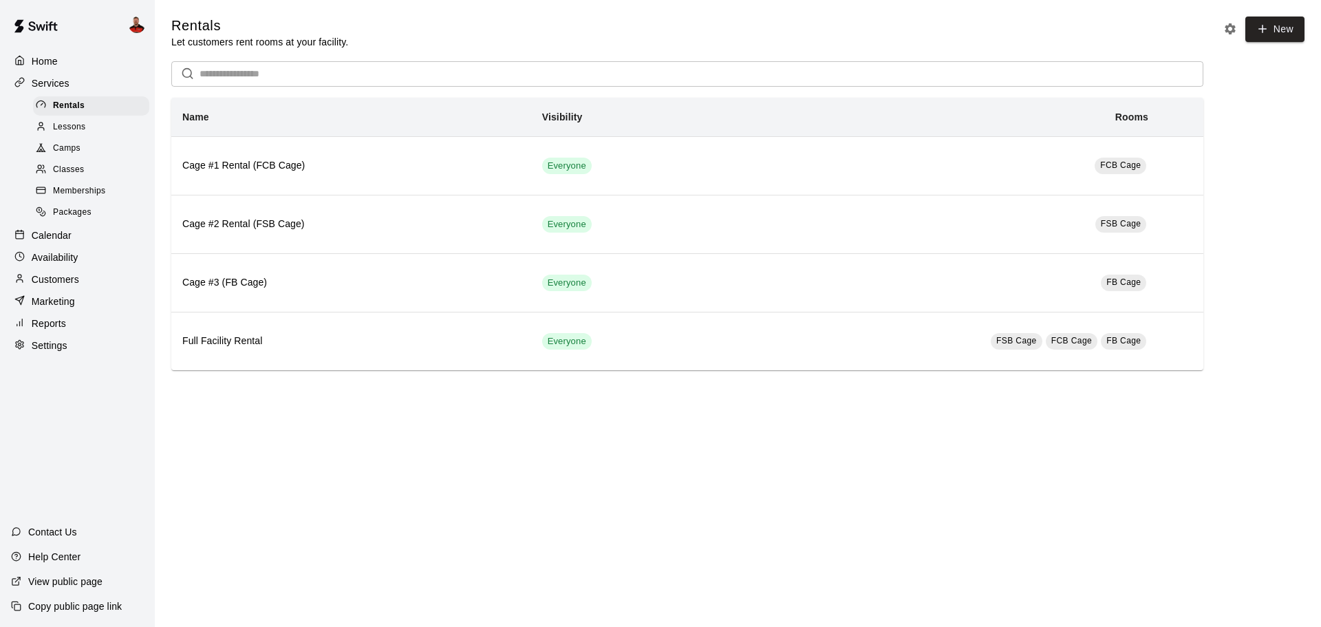
click at [93, 290] on div "Customers" at bounding box center [77, 279] width 133 height 21
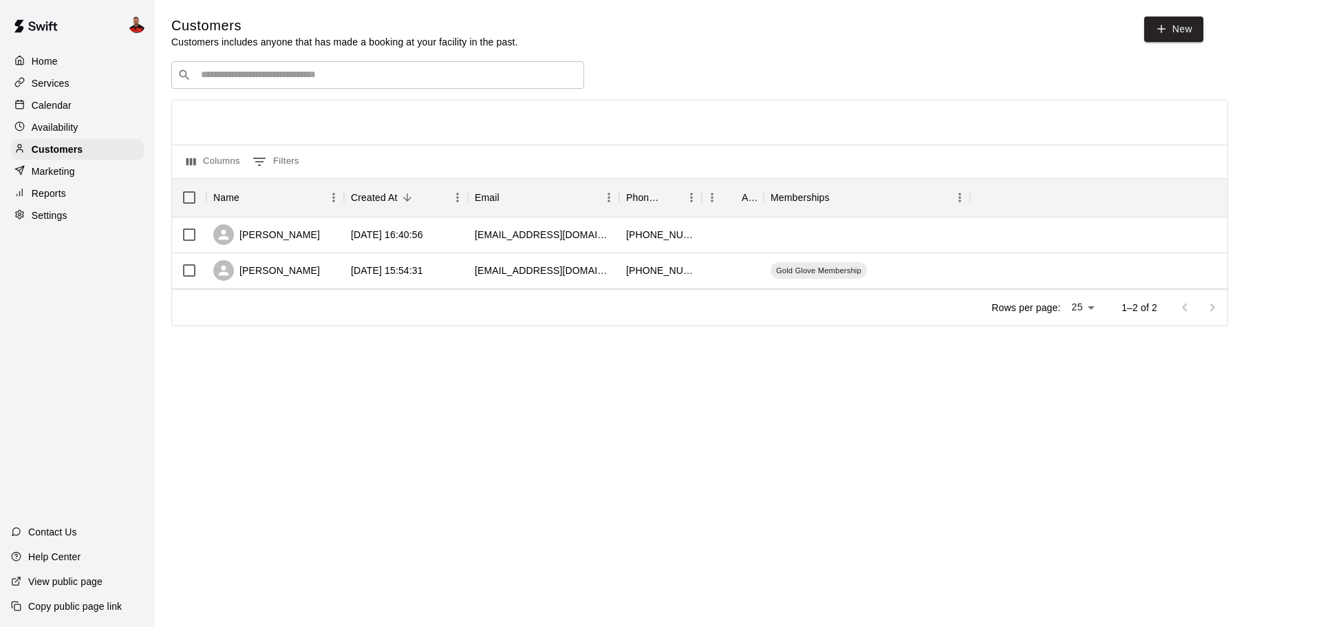
click at [63, 219] on p "Settings" at bounding box center [50, 215] width 36 height 14
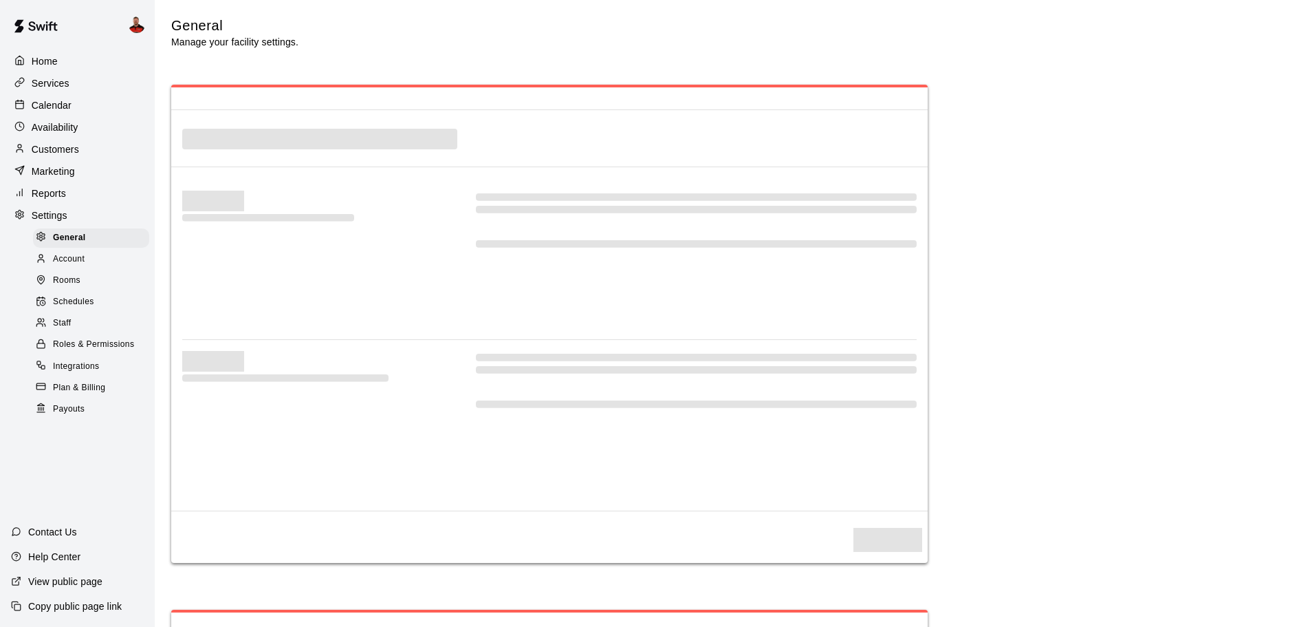
select select "**"
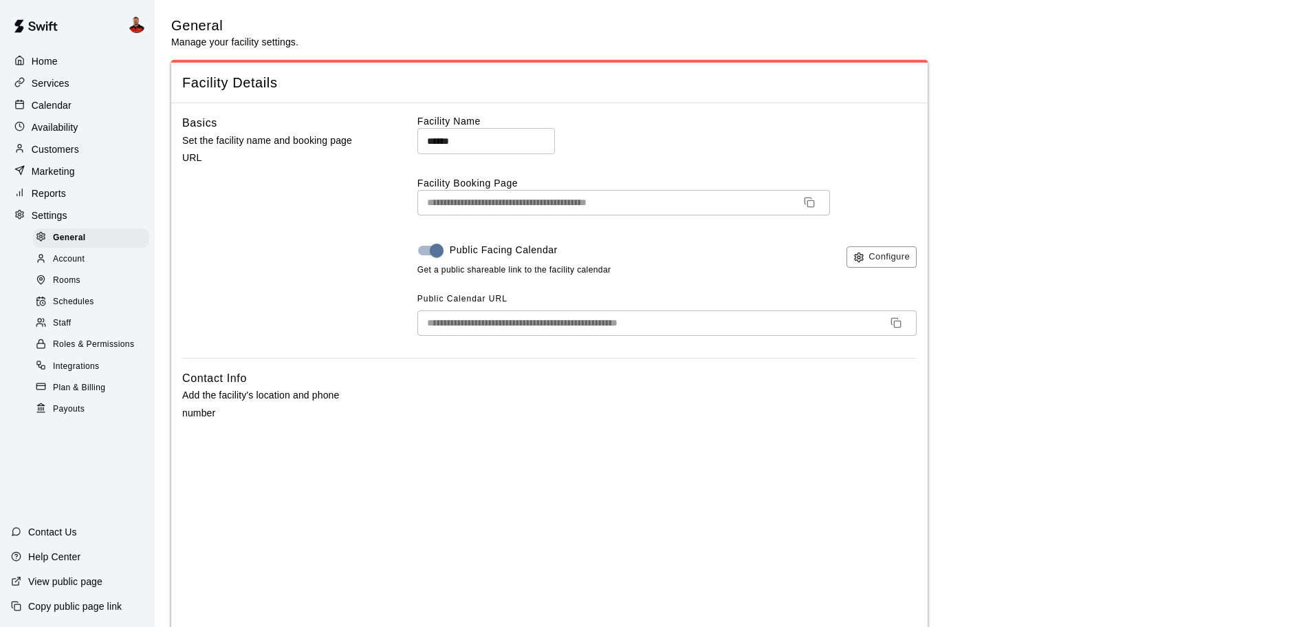
click at [69, 163] on div "Home Services Calendar Availability Customers Marketing Reports Settings Genera…" at bounding box center [77, 235] width 155 height 370
click at [74, 155] on p "Customers" at bounding box center [55, 149] width 47 height 14
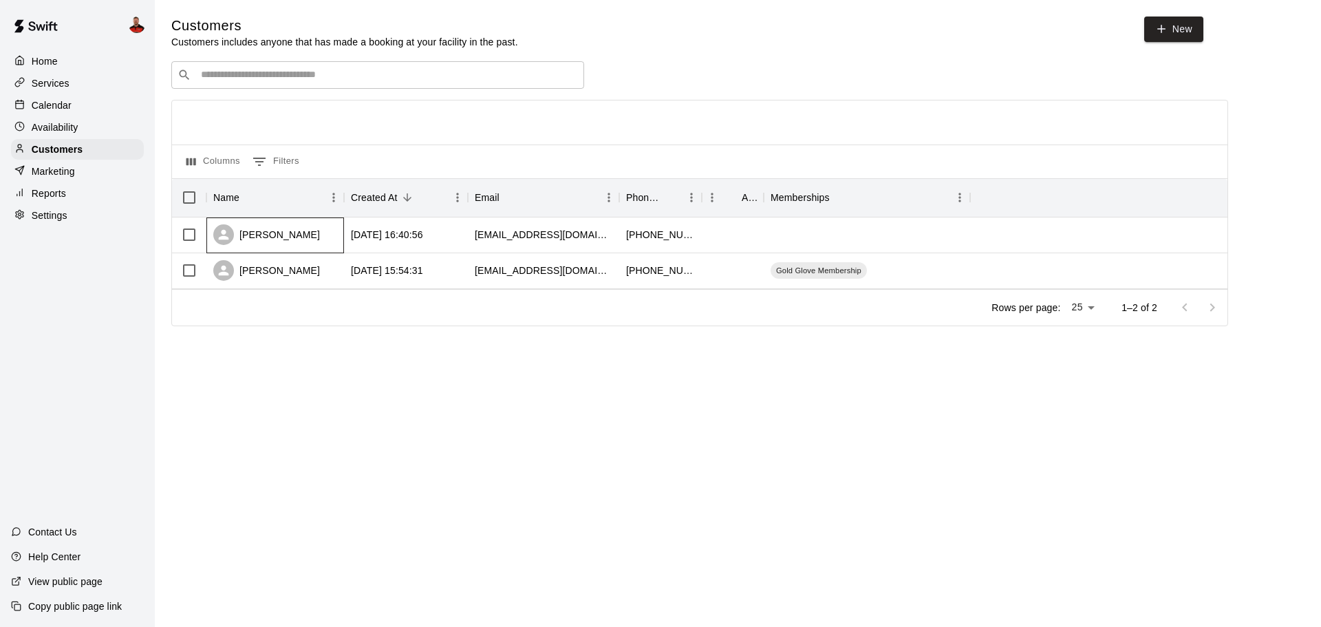
click at [315, 240] on div "[PERSON_NAME]" at bounding box center [275, 235] width 138 height 36
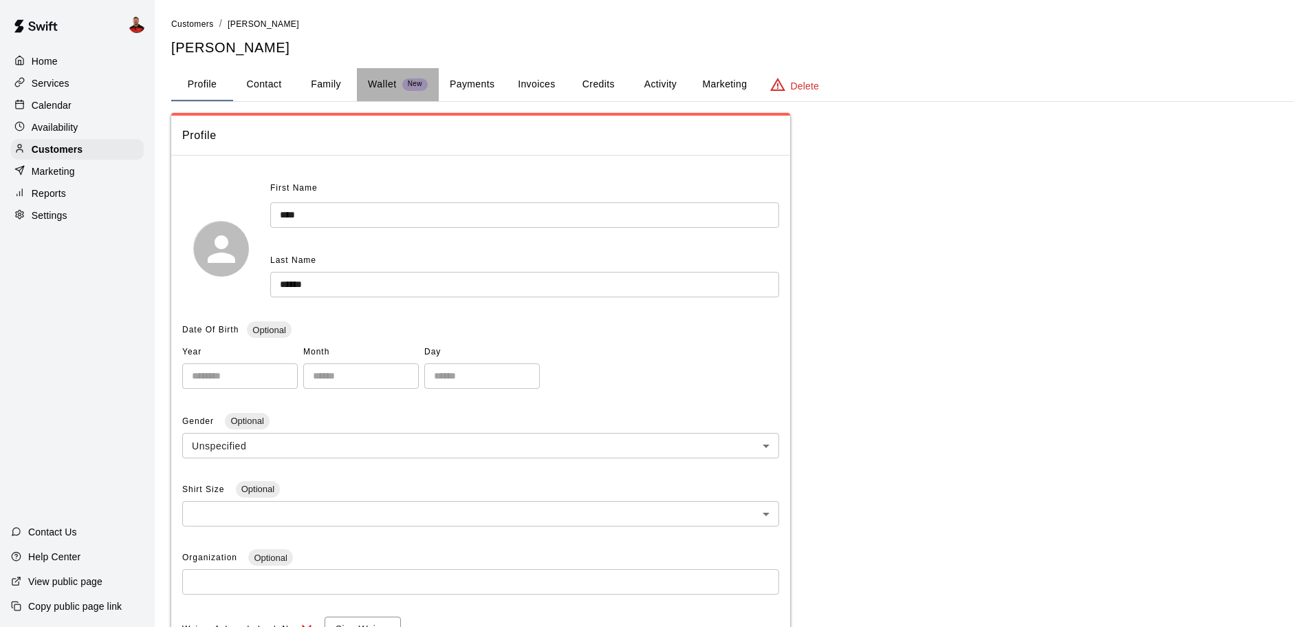
click at [376, 78] on p "Wallet" at bounding box center [382, 84] width 29 height 14
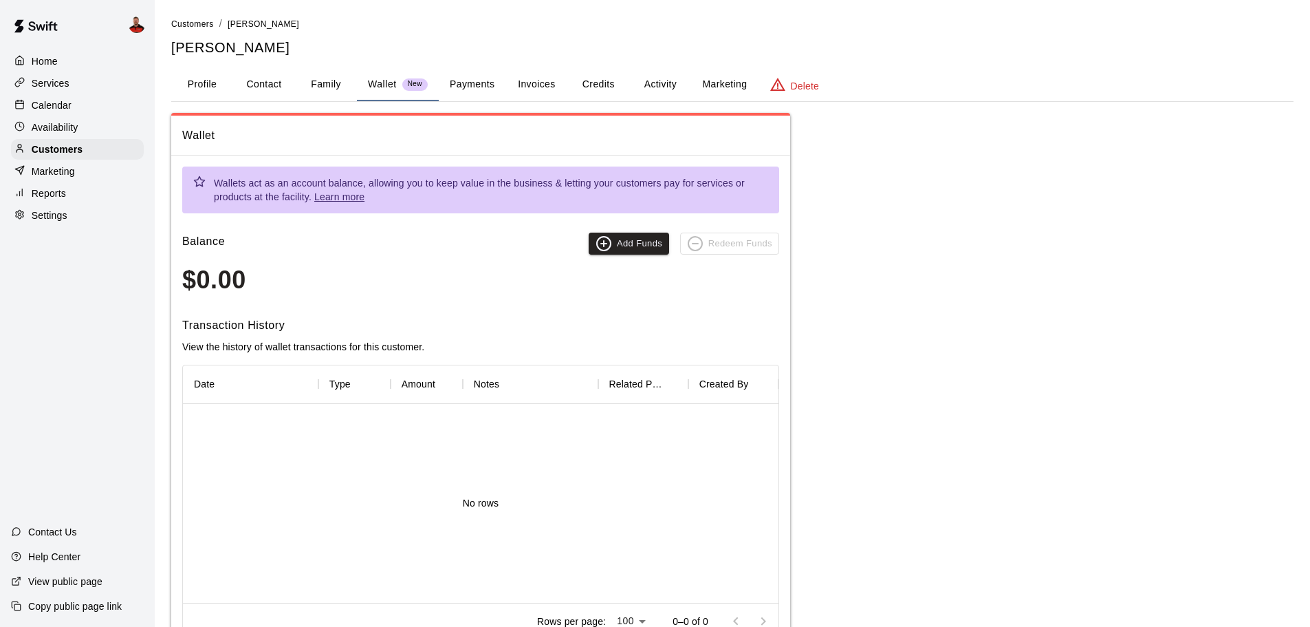
click at [245, 282] on h3 "$0.00" at bounding box center [480, 280] width 597 height 29
click at [247, 281] on h3 "$0.00" at bounding box center [480, 280] width 597 height 29
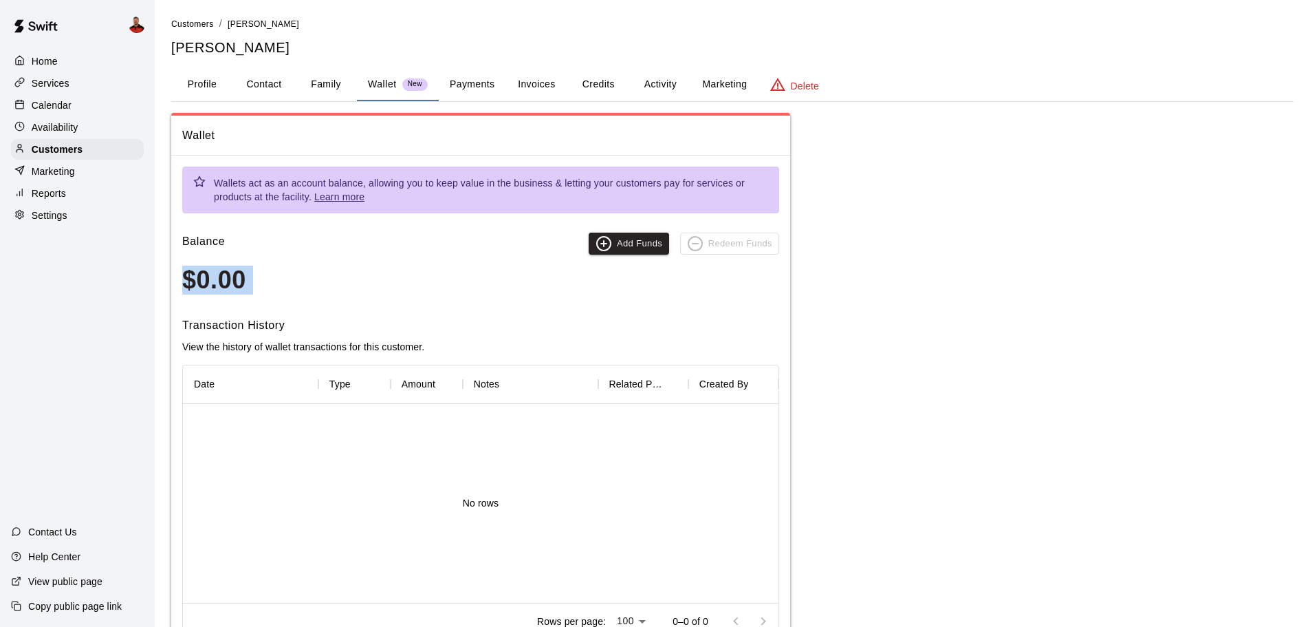
click at [247, 281] on h3 "$0.00" at bounding box center [480, 280] width 597 height 29
click at [248, 281] on h3 "$0.00" at bounding box center [480, 280] width 597 height 29
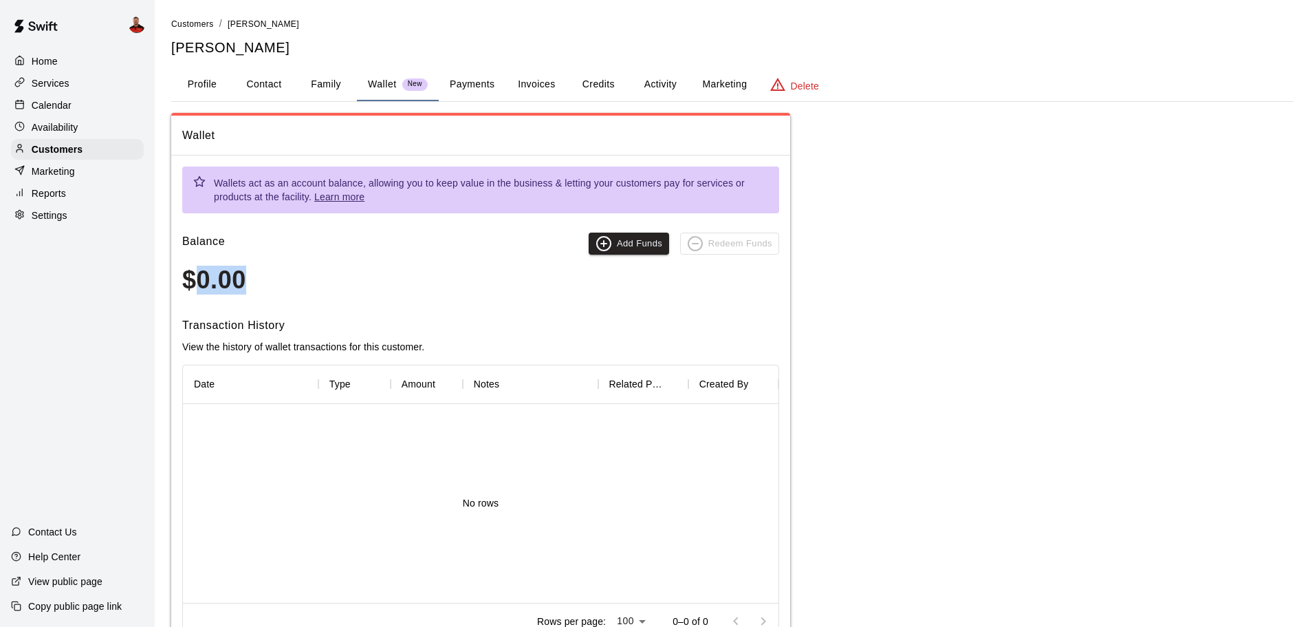
click at [248, 281] on h3 "$0.00" at bounding box center [480, 280] width 597 height 29
click at [846, 290] on div "Wallet Wallets act as an account balance, allowing you to keep value in the bus…" at bounding box center [732, 383] width 1123 height 540
click at [341, 84] on button "Family" at bounding box center [326, 84] width 62 height 33
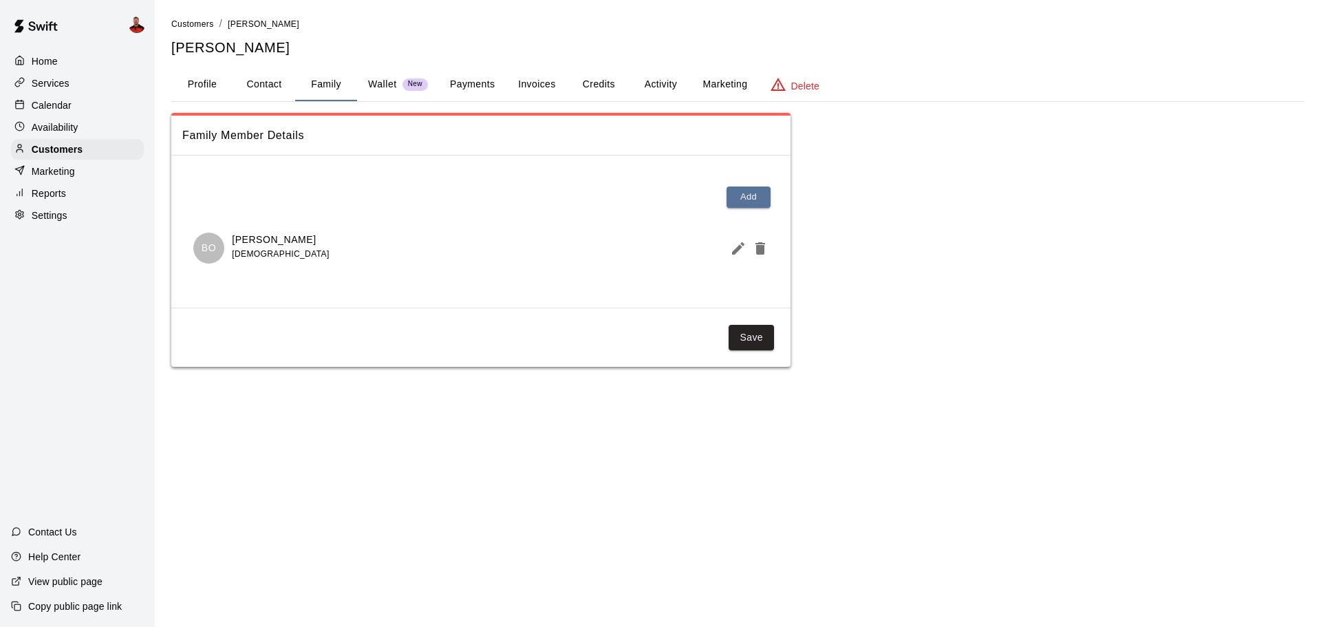
click at [215, 80] on button "Profile" at bounding box center [202, 84] width 62 height 33
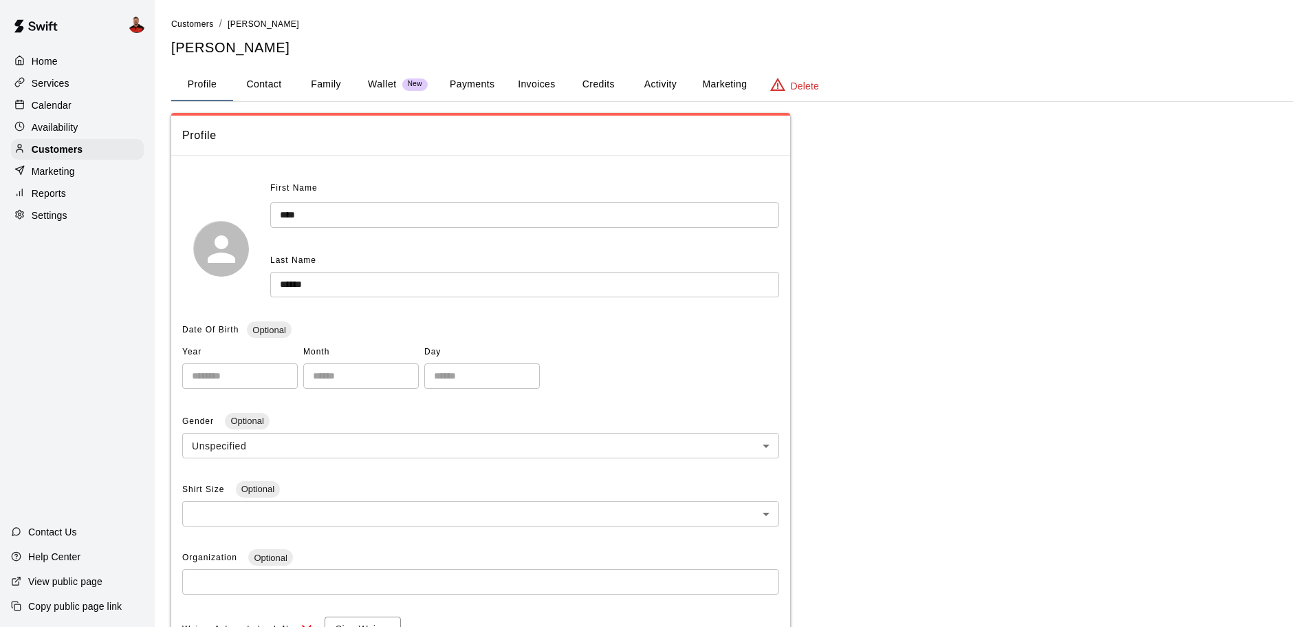
click at [286, 80] on button "Contact" at bounding box center [264, 84] width 62 height 33
select select "**"
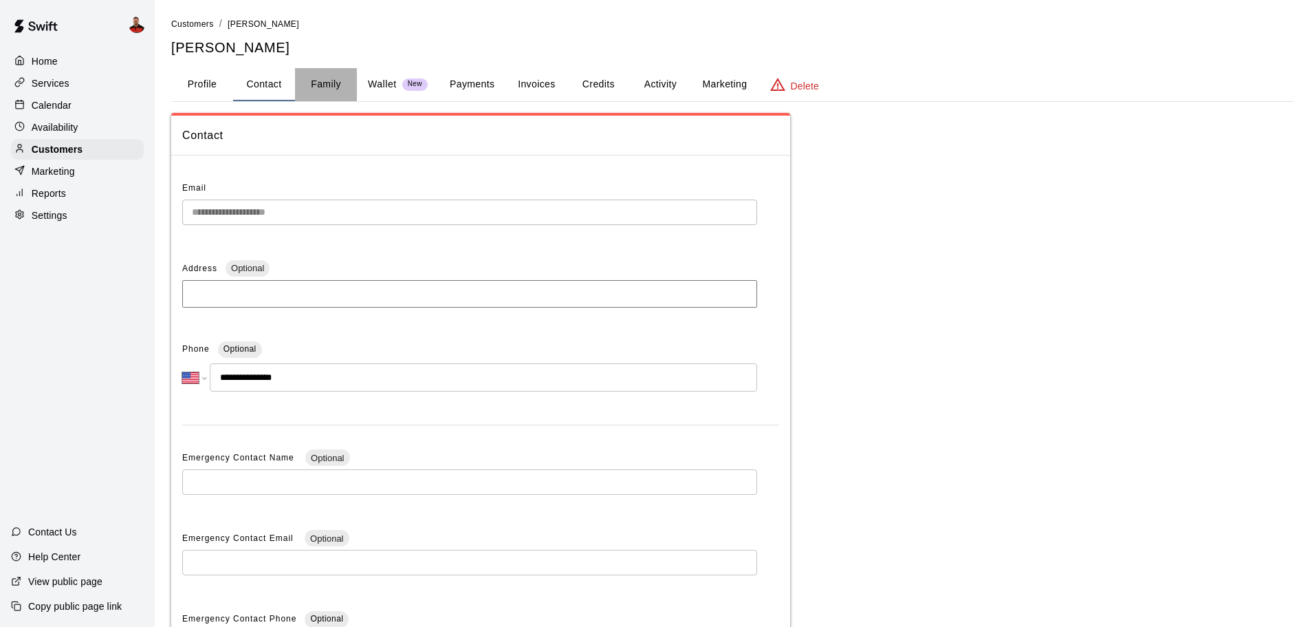
click at [328, 83] on button "Family" at bounding box center [326, 84] width 62 height 33
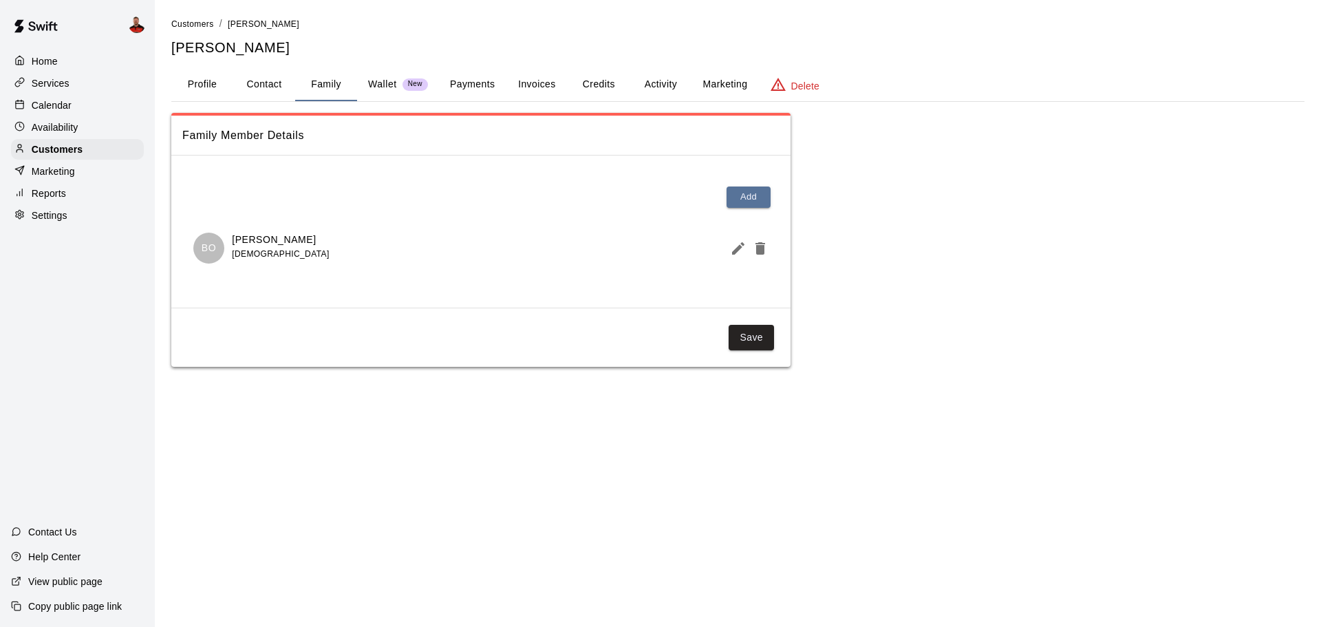
click at [381, 83] on p "Wallet" at bounding box center [382, 84] width 29 height 14
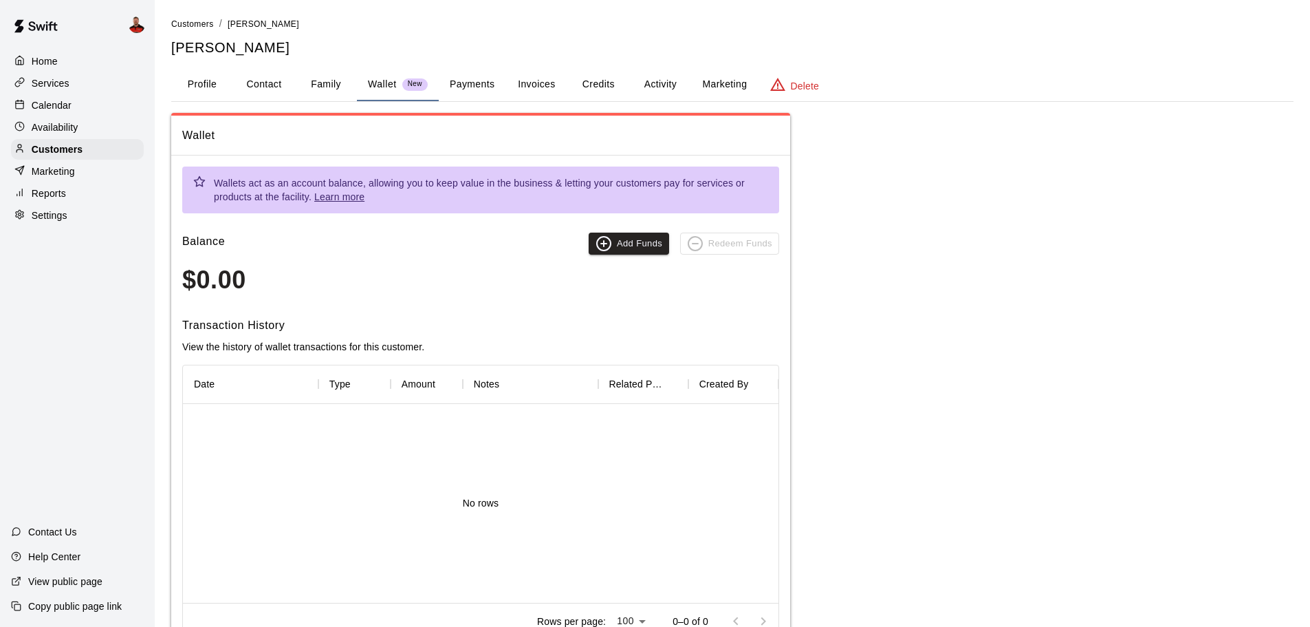
click at [475, 85] on button "Payments" at bounding box center [472, 84] width 67 height 33
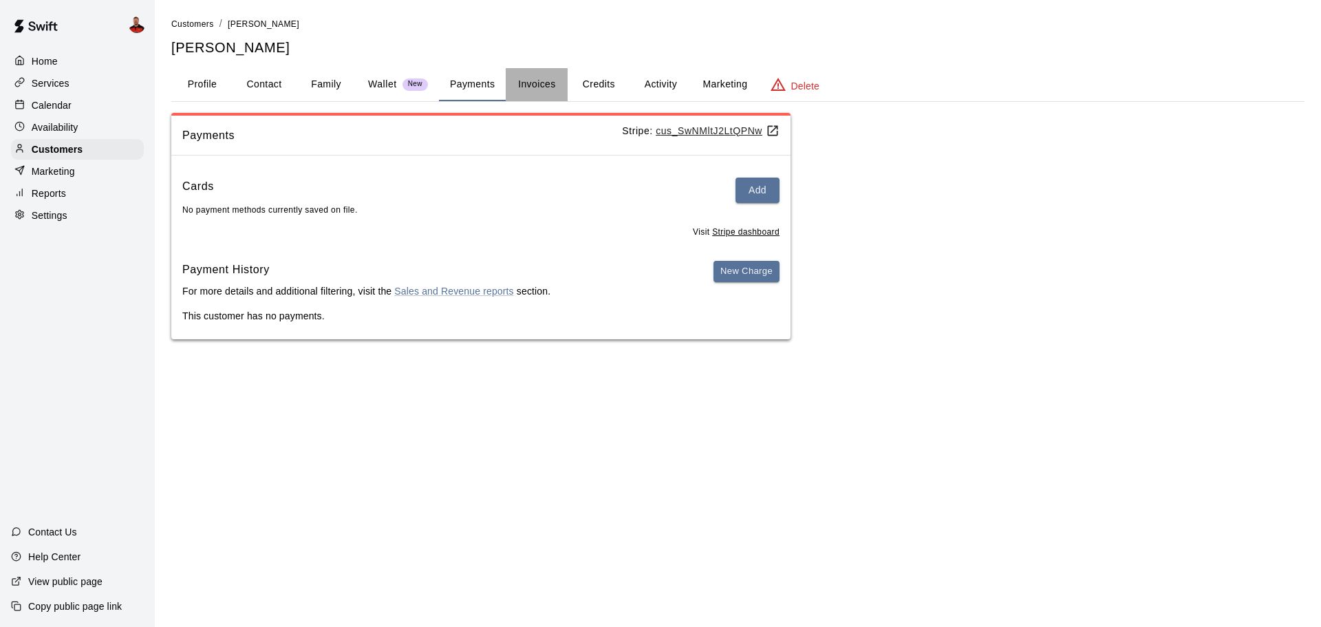
click at [533, 80] on button "Invoices" at bounding box center [537, 84] width 62 height 33
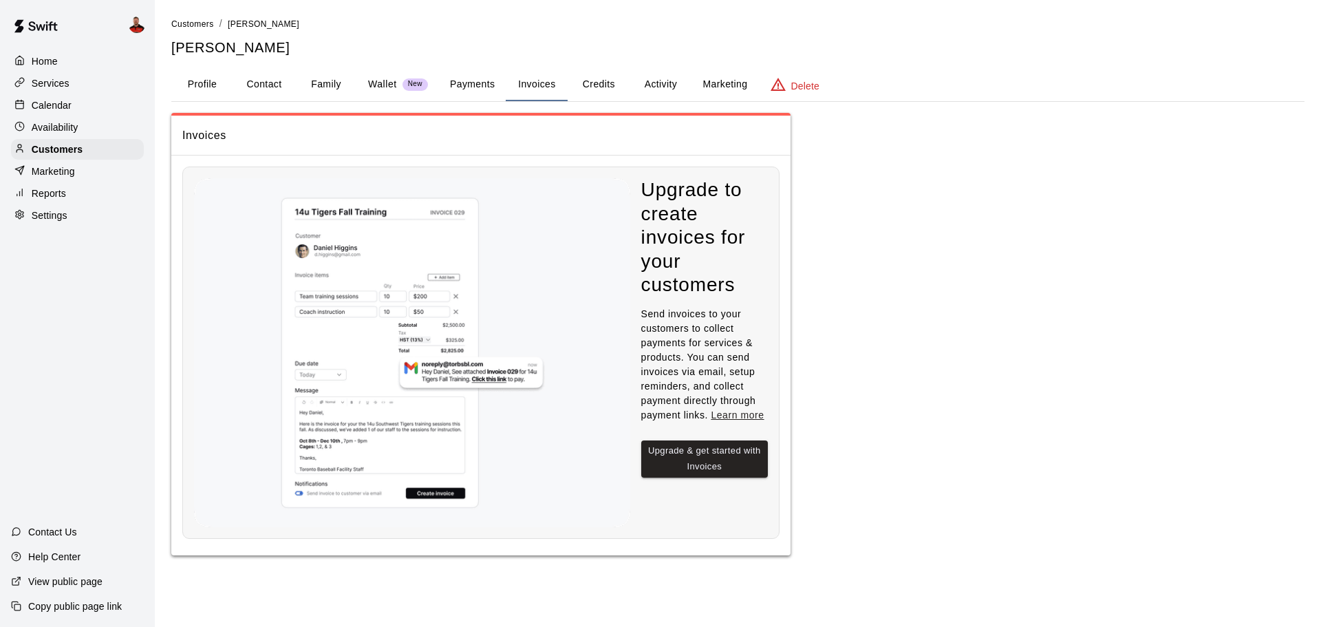
click at [592, 86] on button "Credits" at bounding box center [599, 84] width 62 height 33
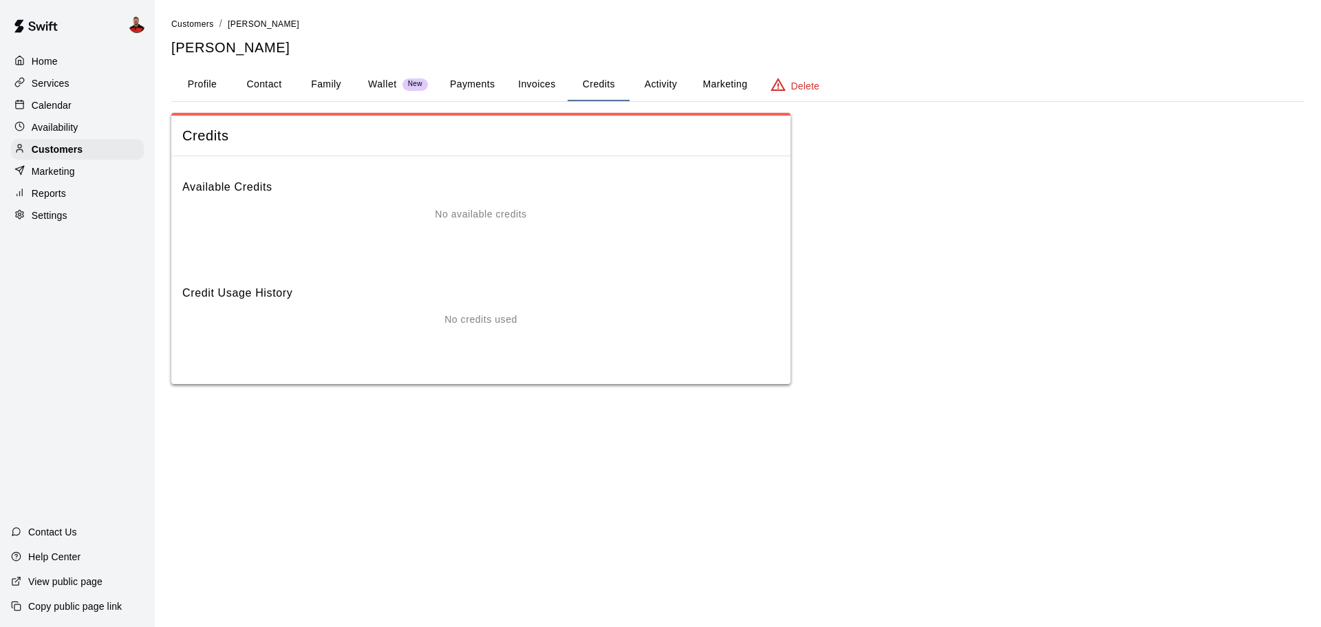
click at [675, 88] on button "Activity" at bounding box center [660, 84] width 62 height 33
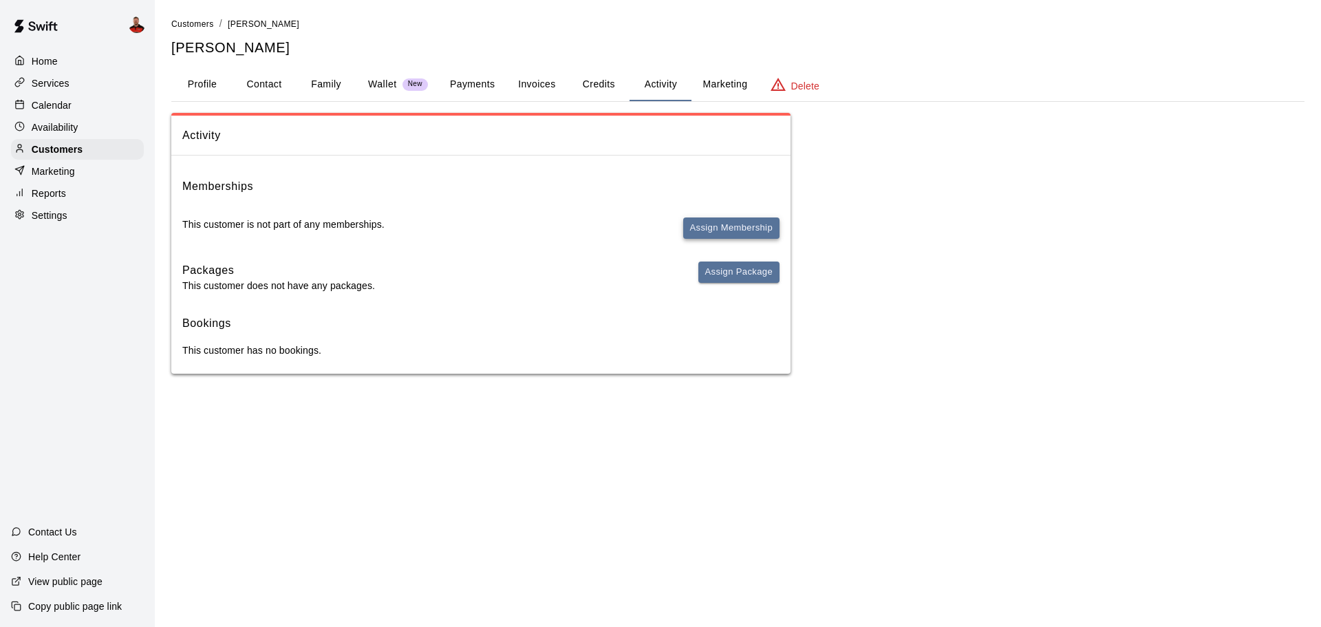
click at [695, 225] on button "Assign Membership" at bounding box center [731, 227] width 96 height 21
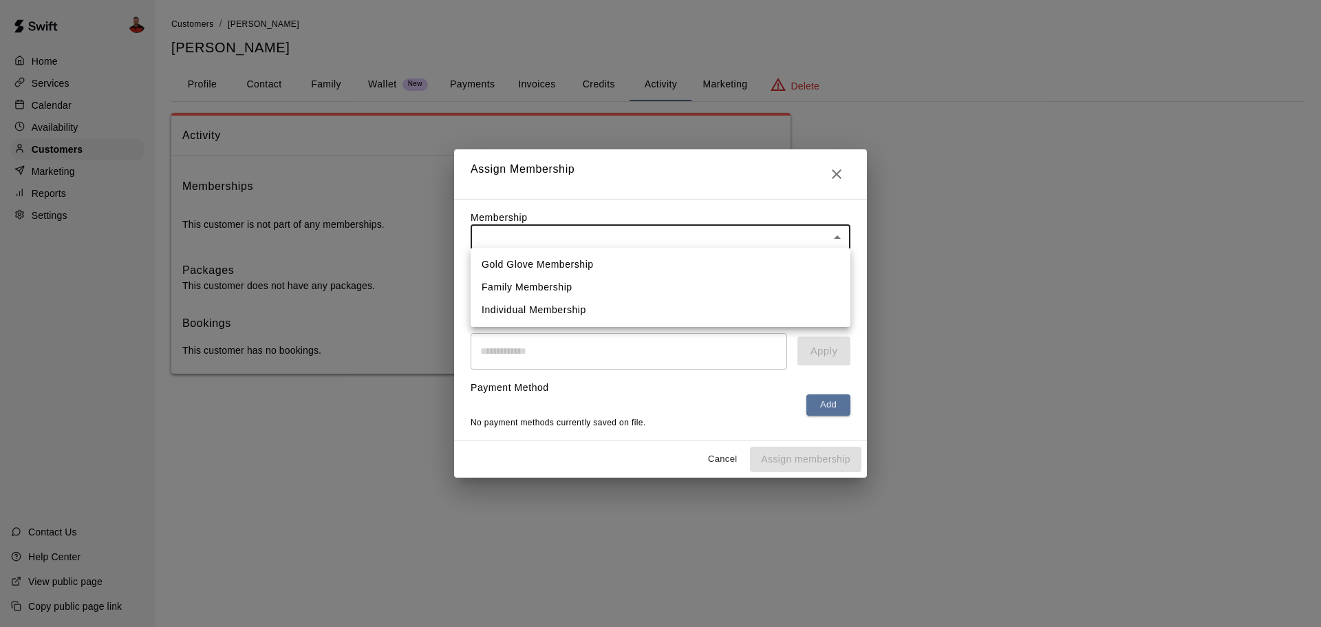
click at [651, 230] on body "Home Services Calendar Availability Customers Marketing Reports Settings Contac…" at bounding box center [660, 200] width 1321 height 401
click at [636, 207] on div at bounding box center [660, 313] width 1321 height 627
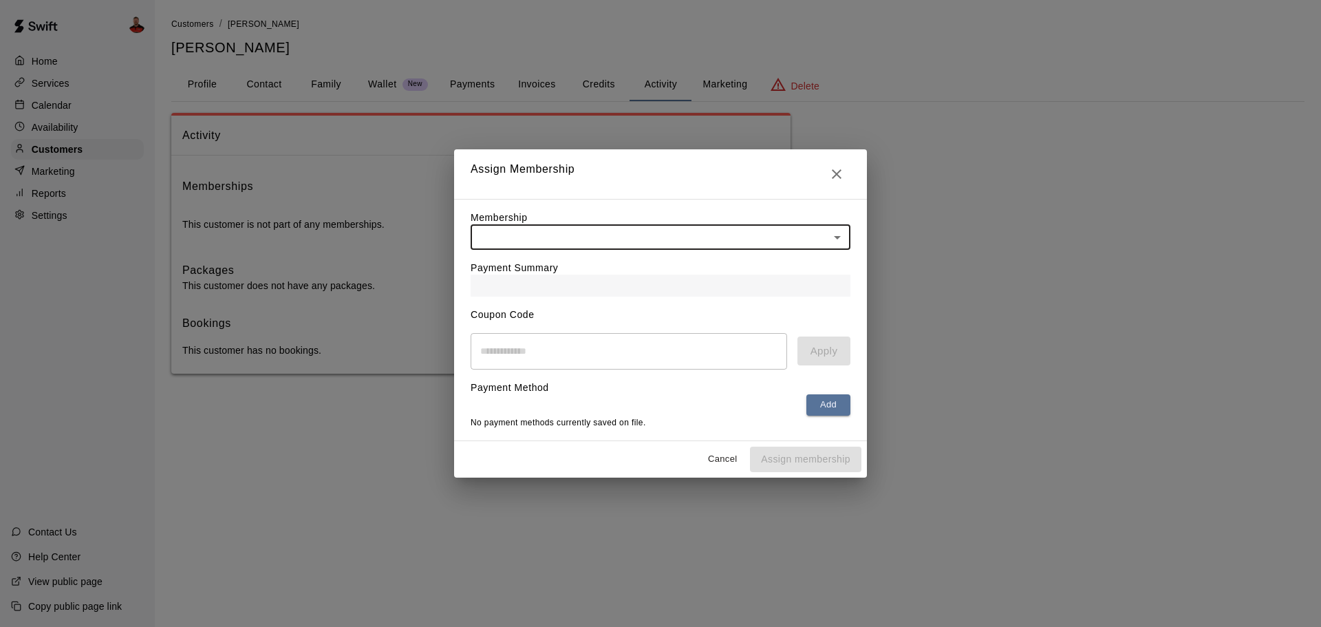
click at [623, 230] on body "Home Services Calendar Availability Customers Marketing Reports Settings Contac…" at bounding box center [660, 200] width 1321 height 401
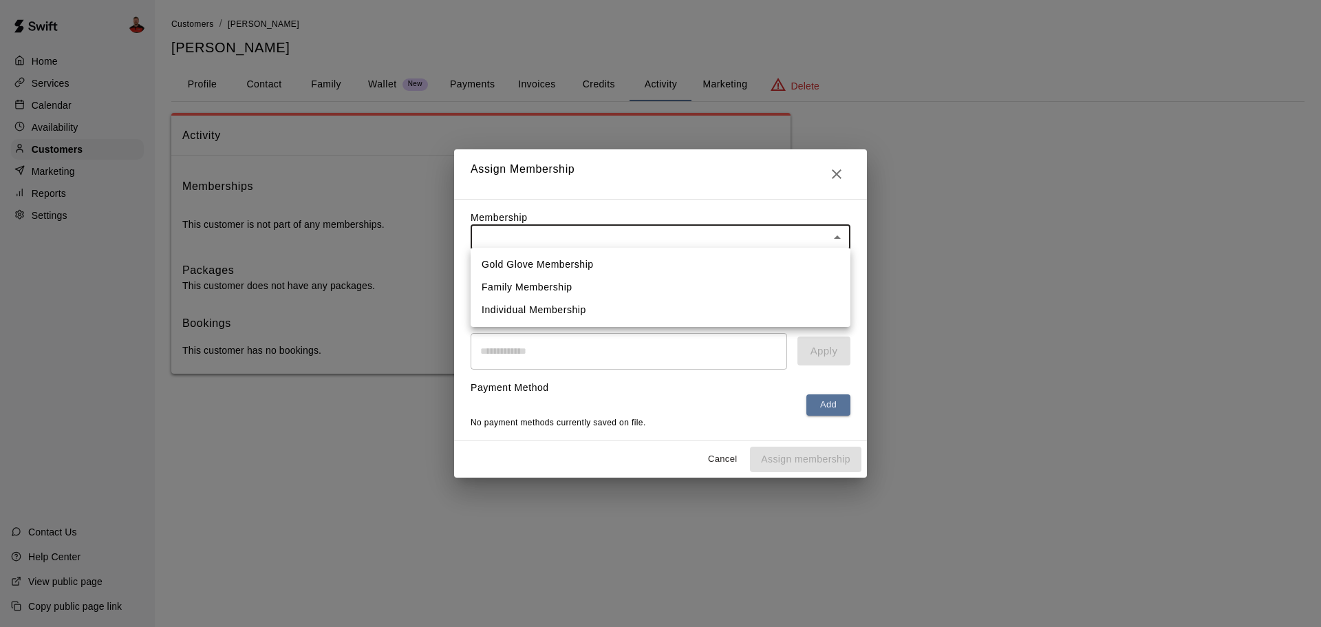
click at [605, 266] on li "Gold Glove Membership" at bounding box center [661, 264] width 380 height 23
type input "**********"
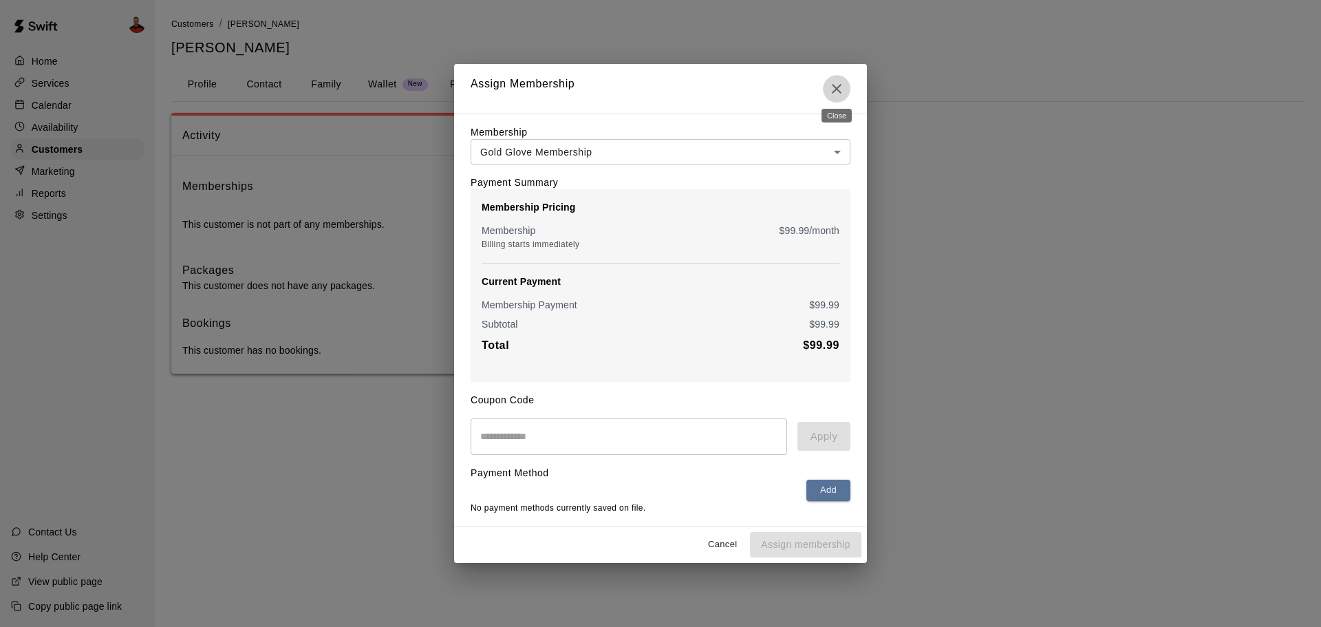
click at [830, 80] on icon "Close" at bounding box center [836, 88] width 17 height 17
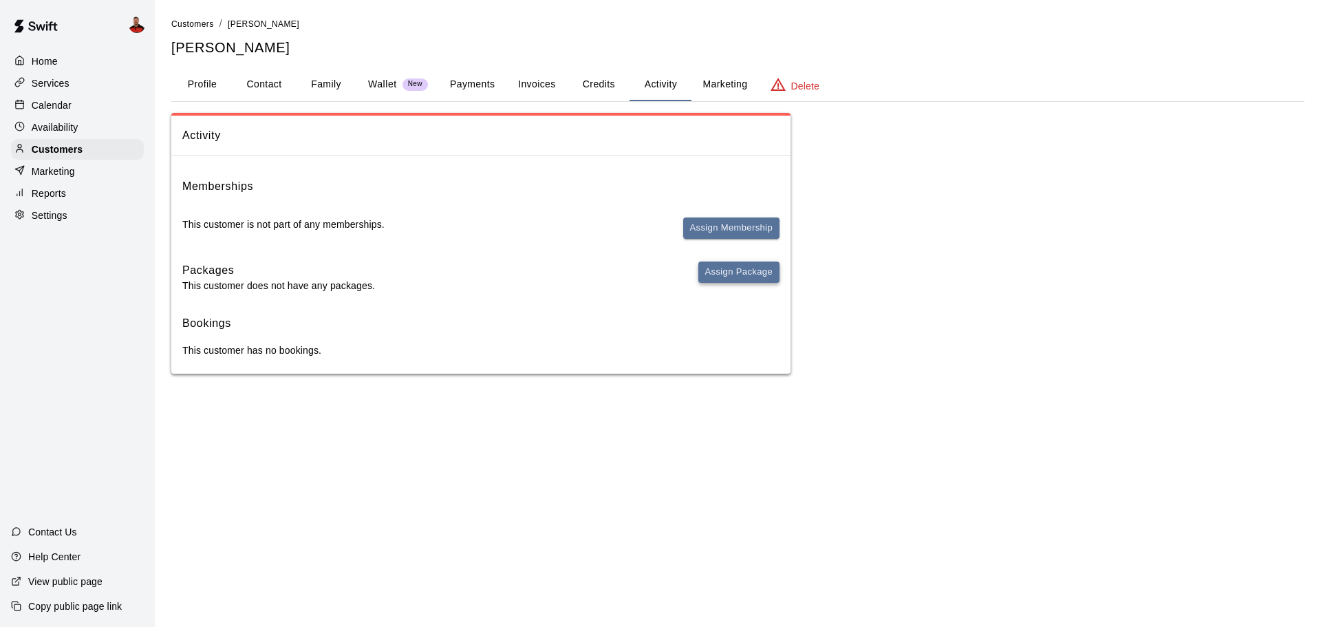
click at [762, 275] on button "Assign Package" at bounding box center [738, 271] width 81 height 21
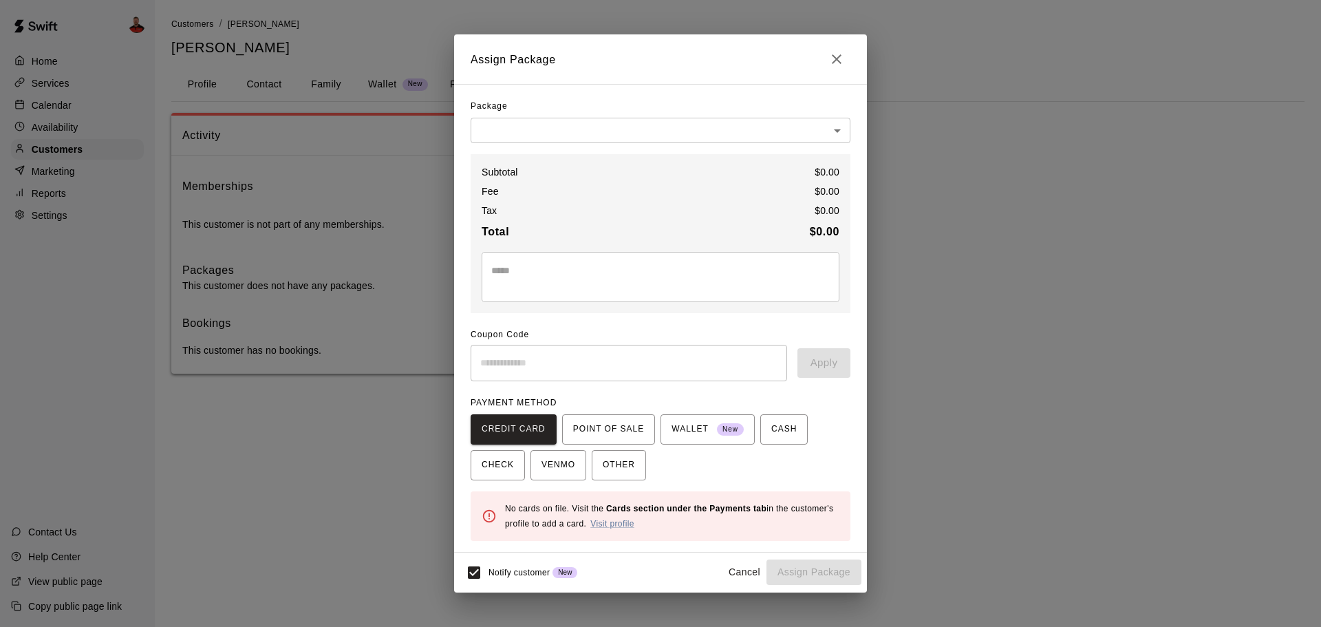
click at [633, 133] on body "Home Services Calendar Availability Customers Marketing Reports Settings Contac…" at bounding box center [660, 200] width 1321 height 401
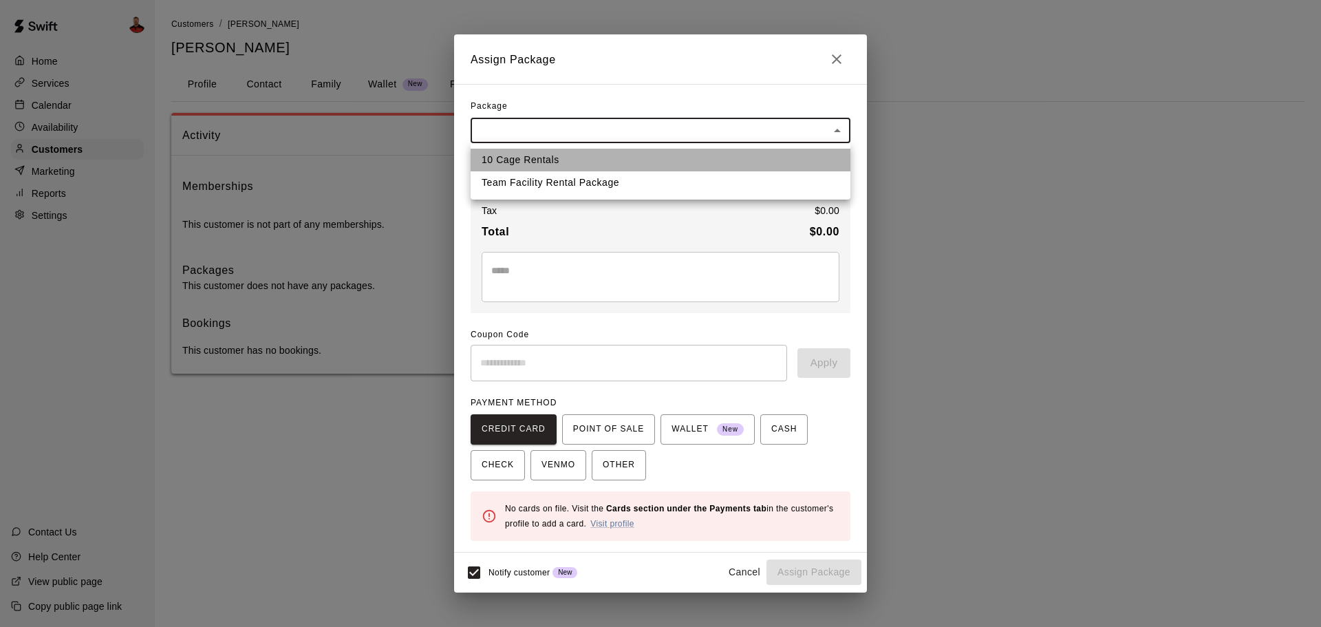
click at [614, 159] on li "10 Cage Rentals" at bounding box center [661, 160] width 380 height 23
type input "**********"
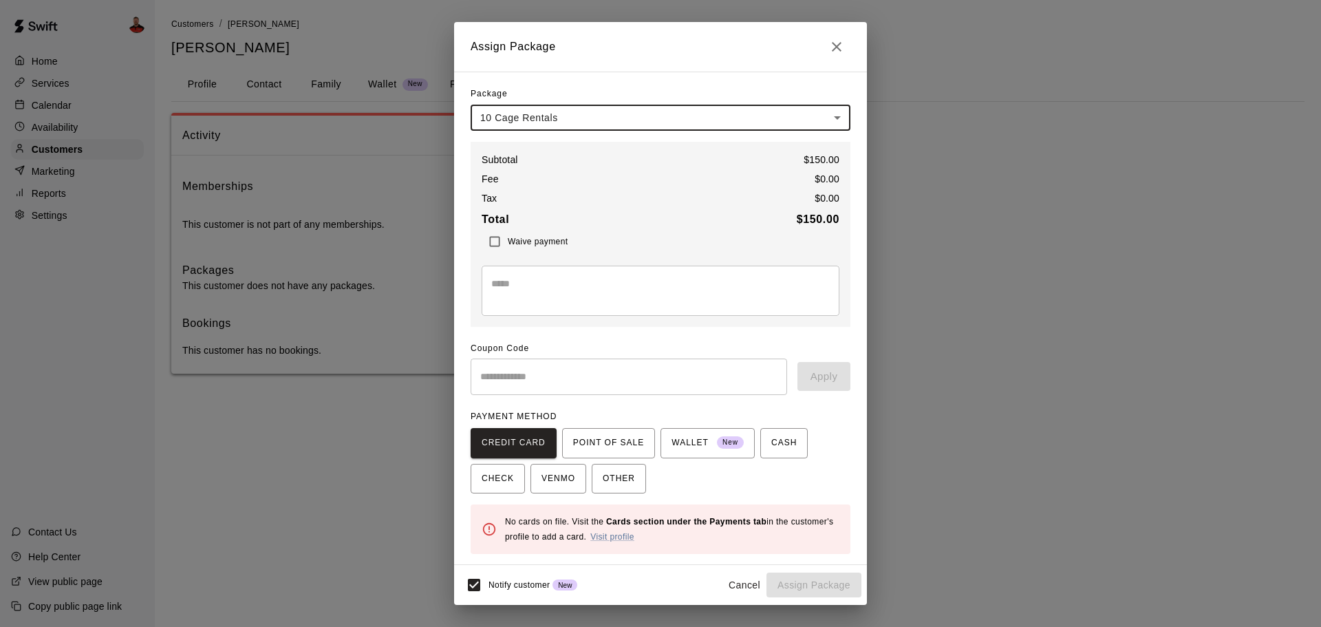
scroll to position [1, 0]
click at [604, 435] on span "POINT OF SALE" at bounding box center [608, 442] width 71 height 22
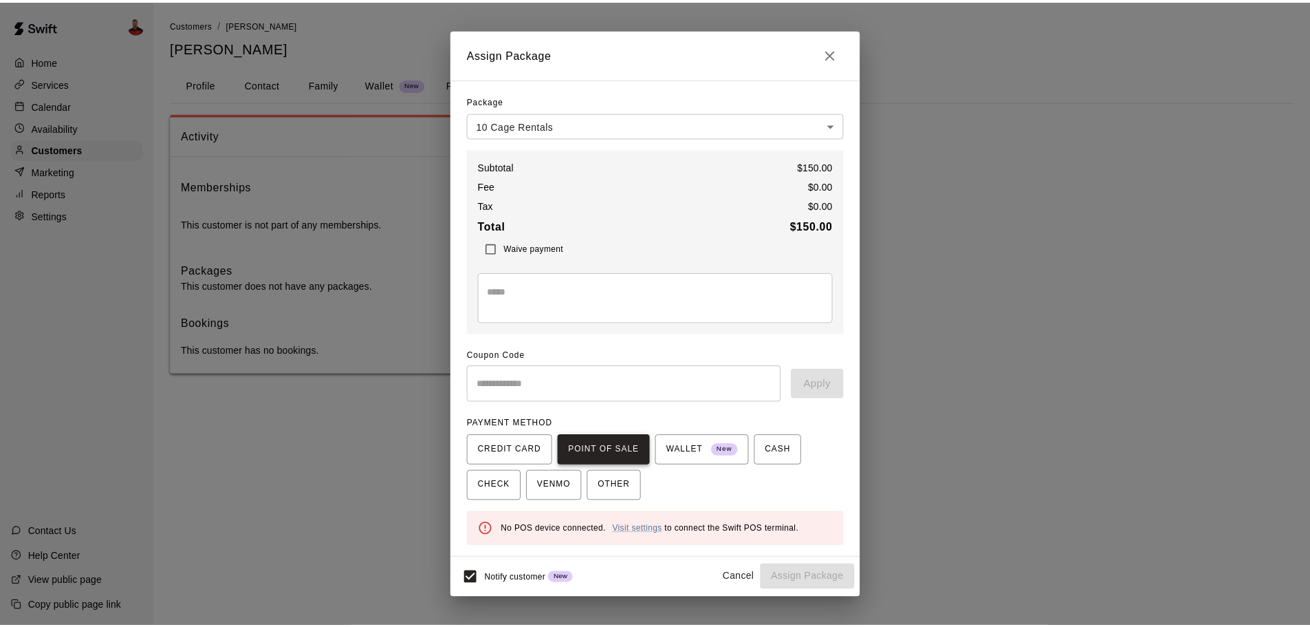
scroll to position [0, 0]
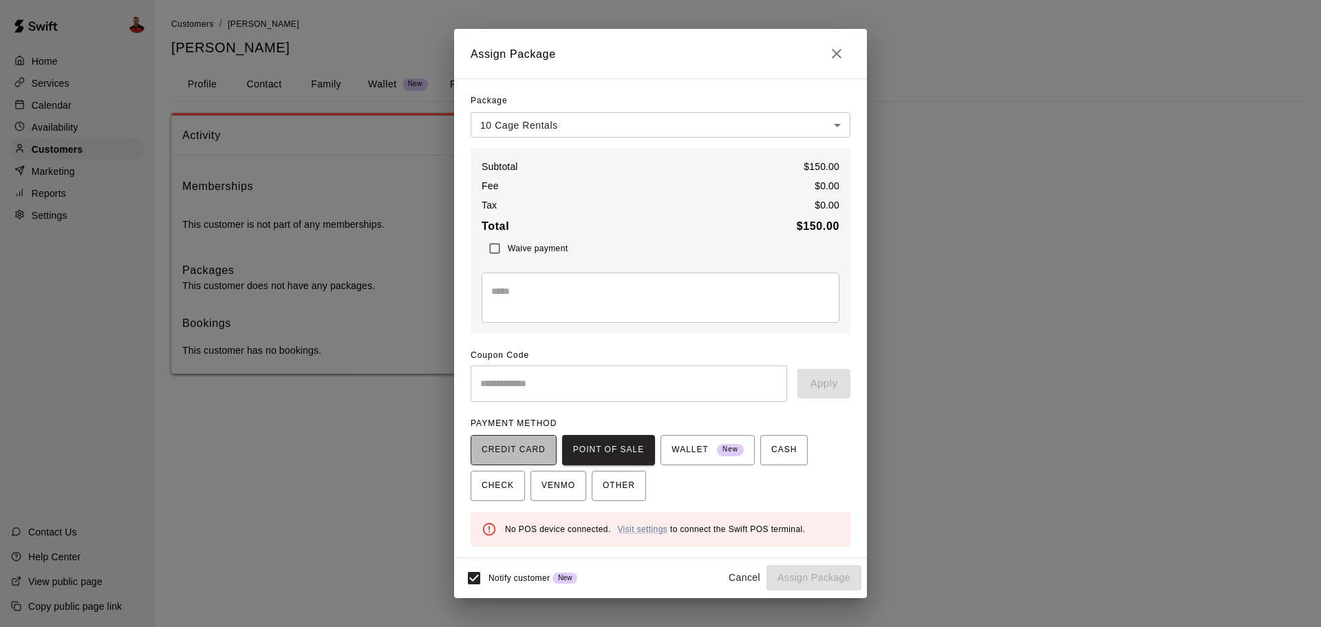
click at [541, 449] on span "CREDIT CARD" at bounding box center [514, 450] width 64 height 22
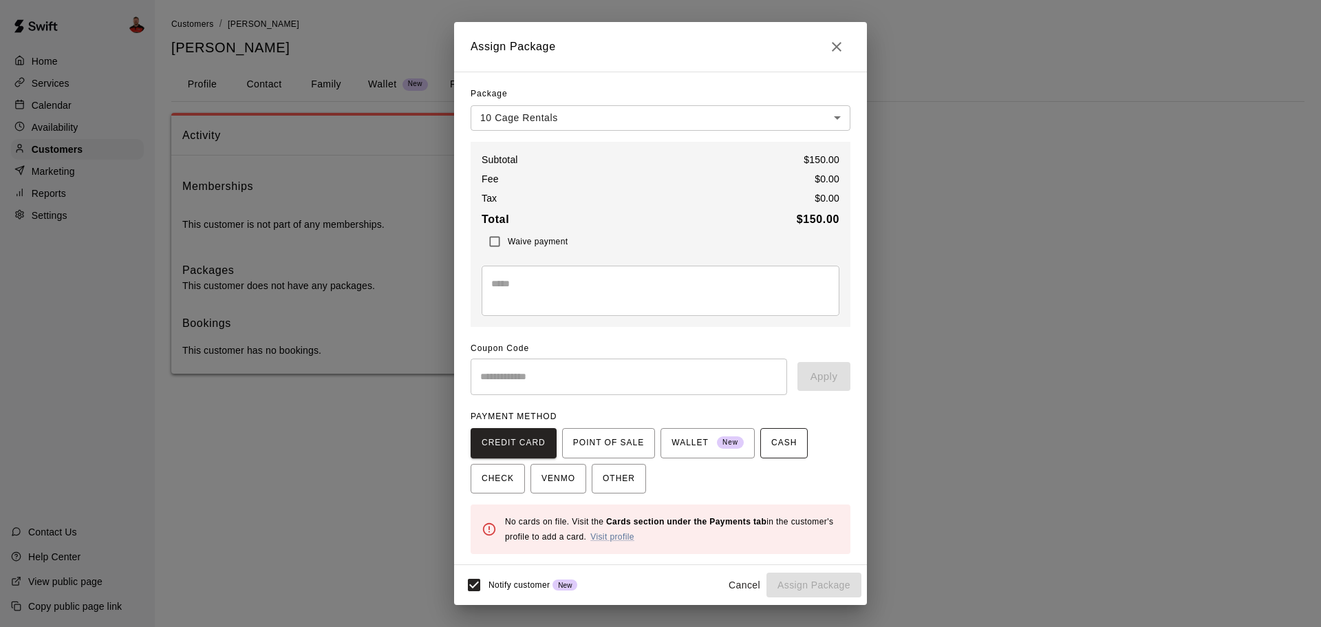
click at [767, 436] on button "CASH" at bounding box center [783, 443] width 47 height 30
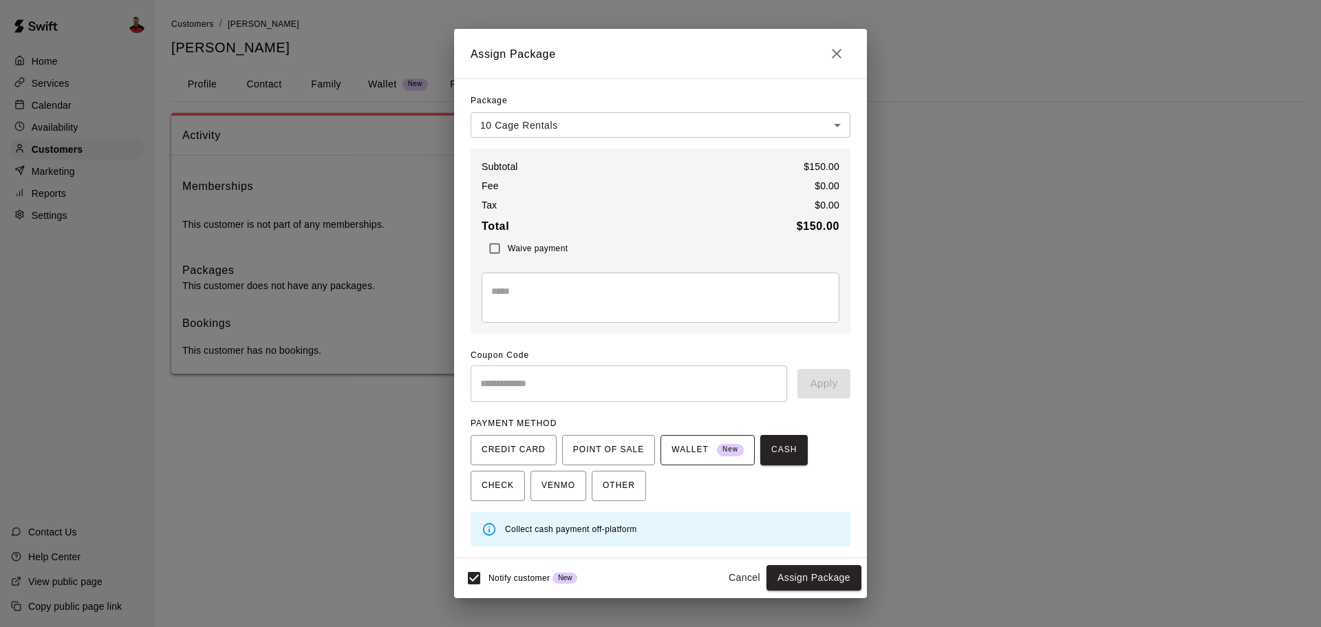
click at [710, 455] on span "WALLET New" at bounding box center [707, 450] width 72 height 22
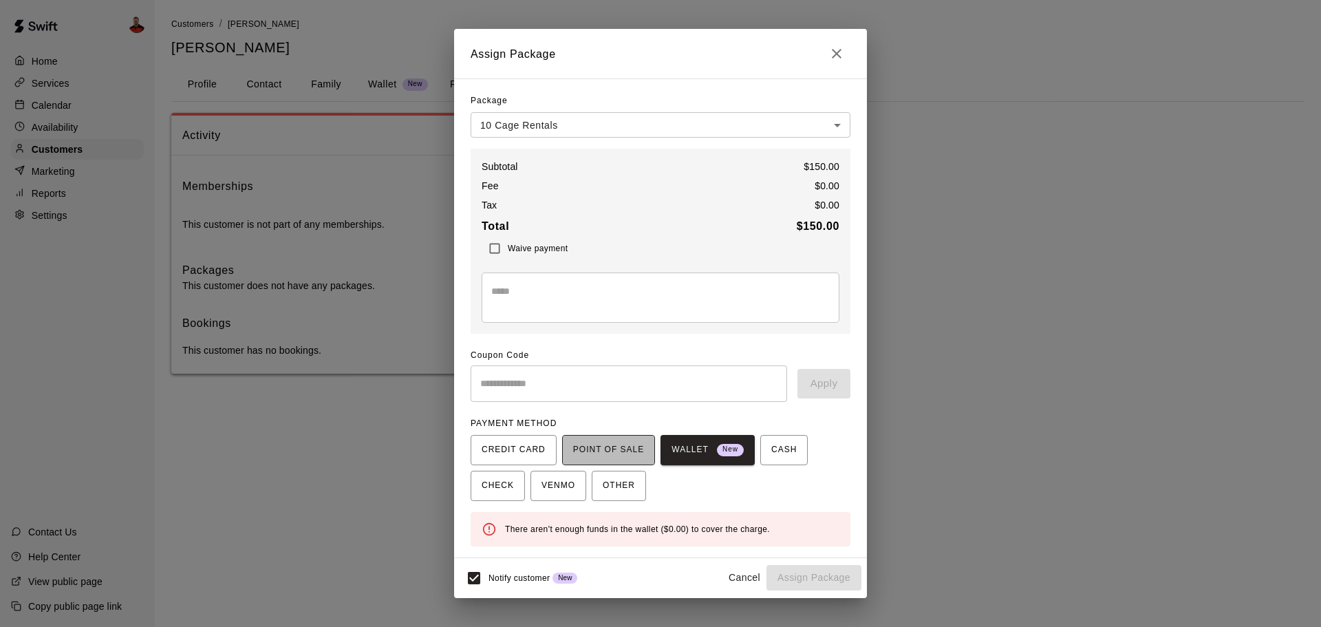
click at [629, 456] on span "POINT OF SALE" at bounding box center [608, 450] width 71 height 22
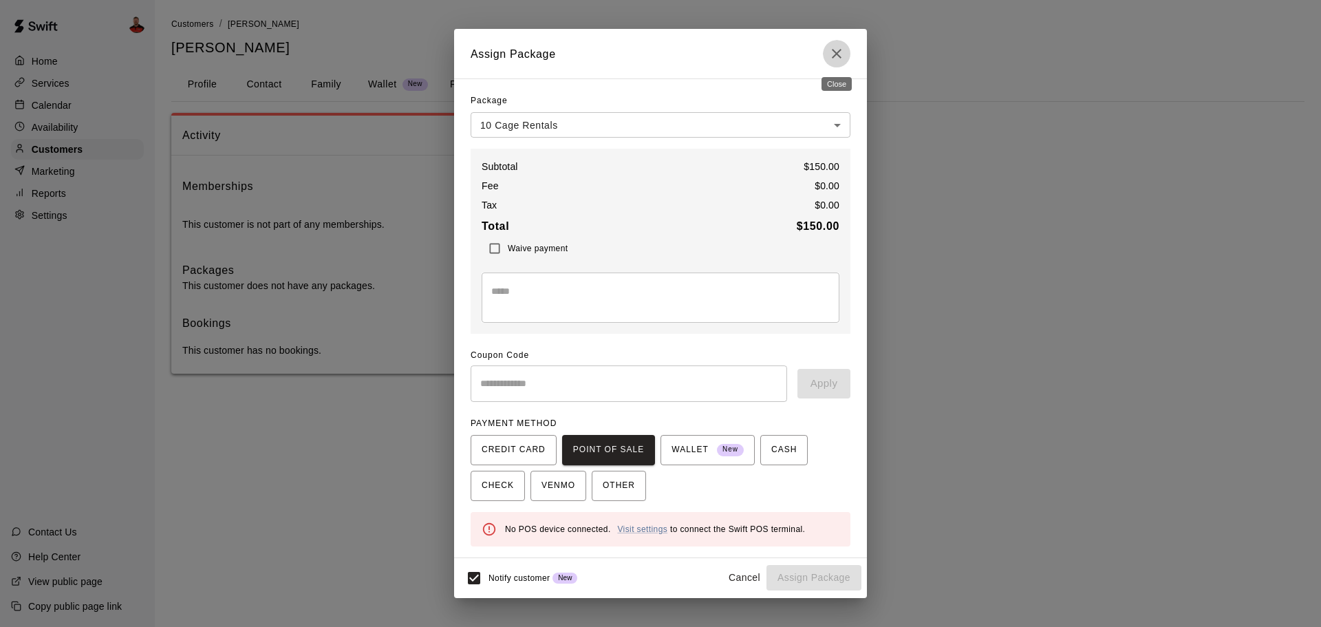
click at [836, 56] on icon "Close" at bounding box center [836, 53] width 17 height 17
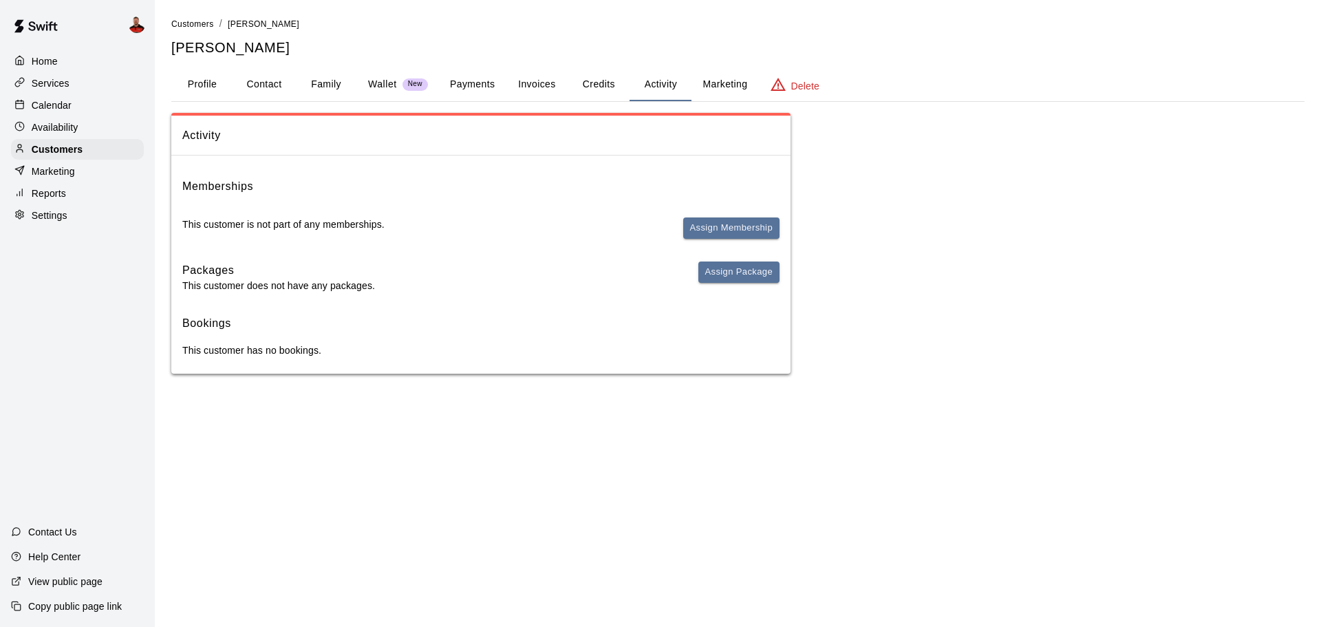
click at [885, 257] on div "Activity Memberships This customer is not part of any memberships. Assign Membe…" at bounding box center [737, 243] width 1133 height 261
click at [86, 56] on div "Home" at bounding box center [77, 61] width 133 height 21
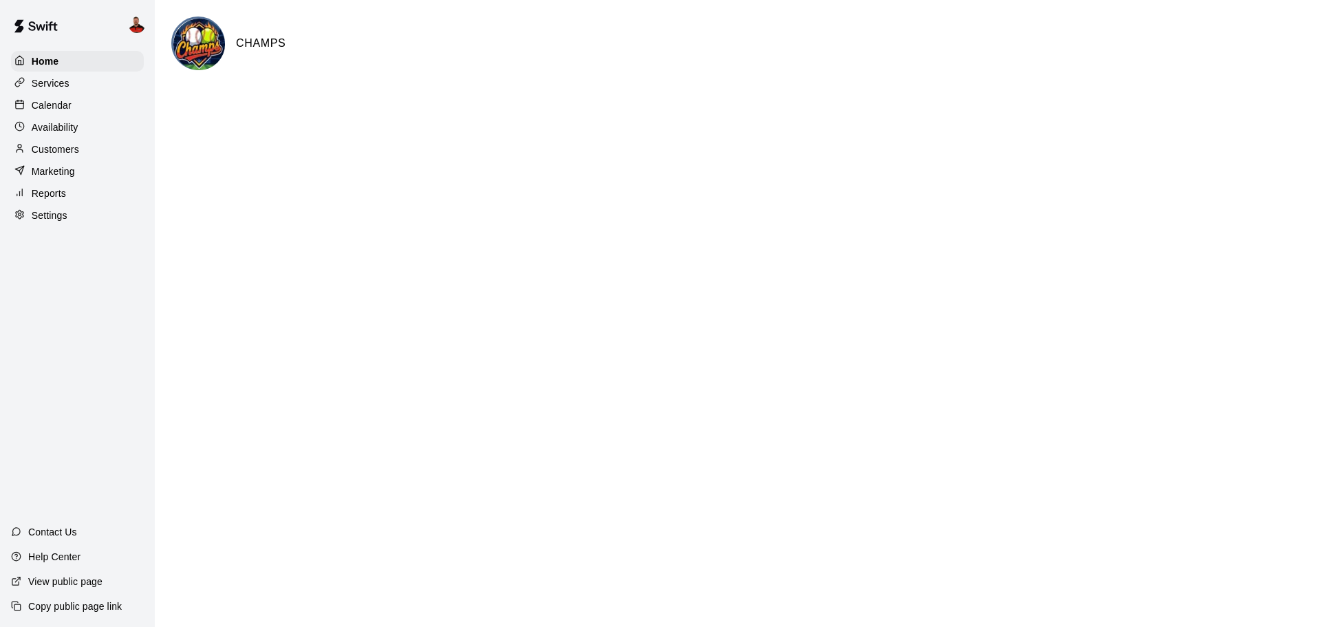
click at [91, 585] on p "View public page" at bounding box center [65, 581] width 74 height 14
click at [90, 63] on div "Home" at bounding box center [77, 61] width 133 height 21
click at [94, 80] on div "Services" at bounding box center [77, 83] width 133 height 21
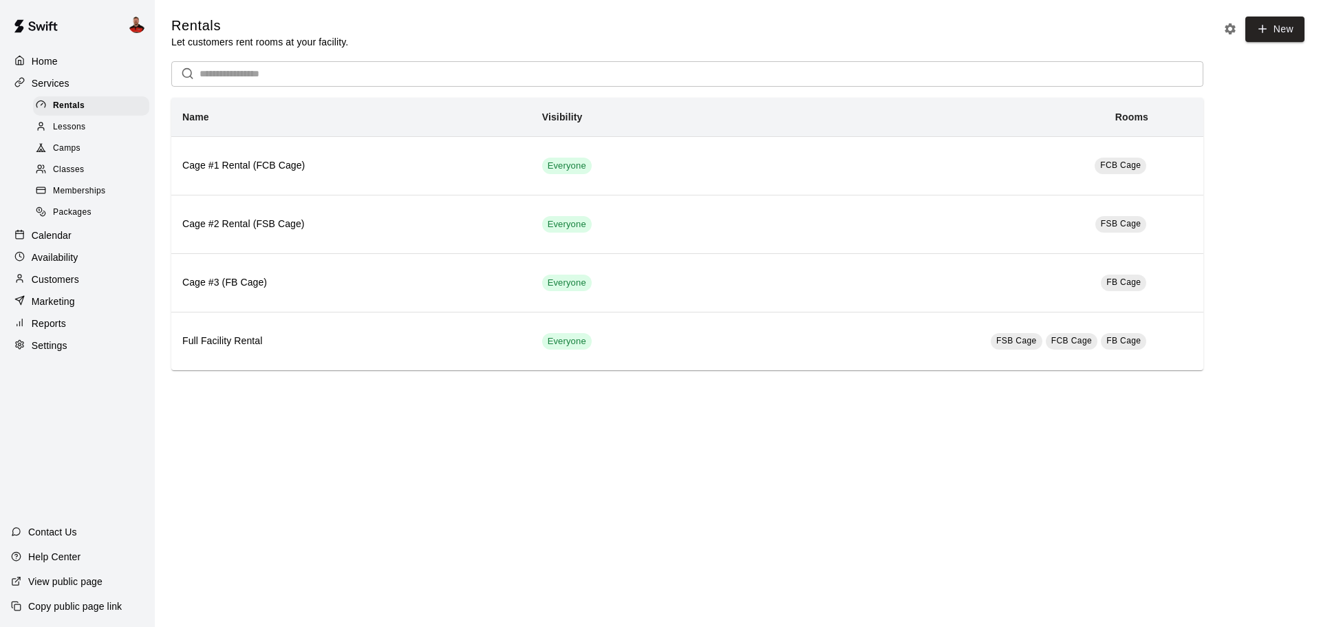
click at [83, 165] on div "Classes" at bounding box center [91, 169] width 116 height 19
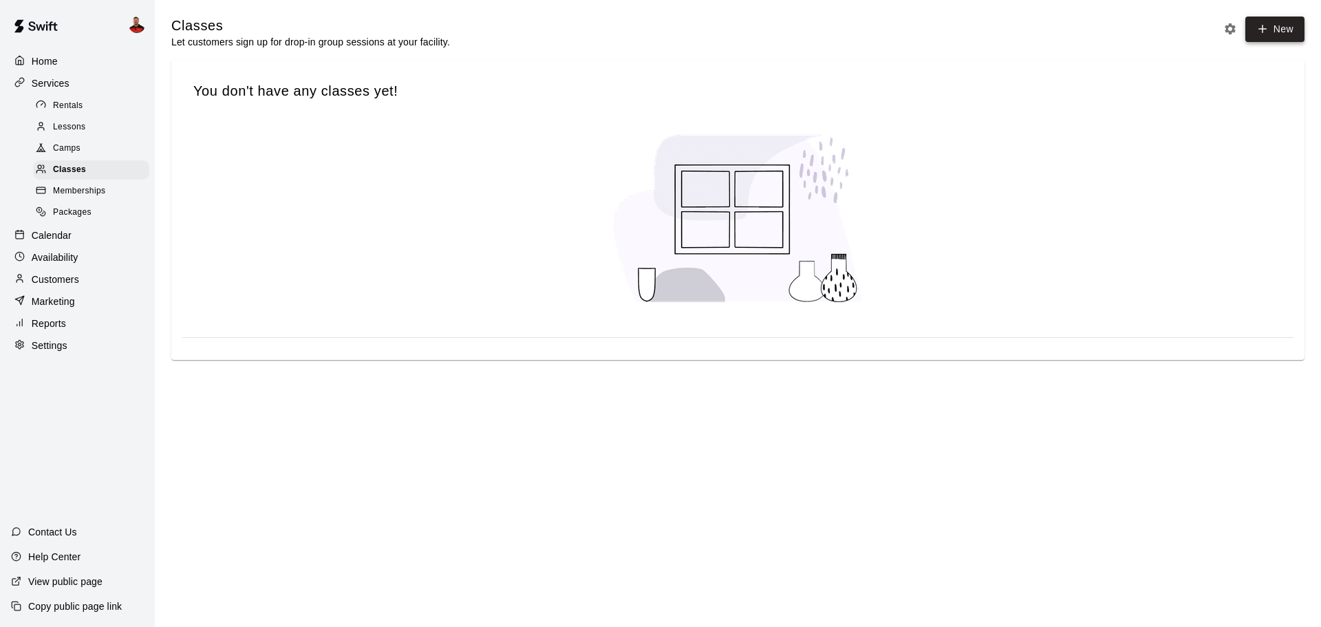
click at [1271, 28] on button "New" at bounding box center [1274, 29] width 59 height 25
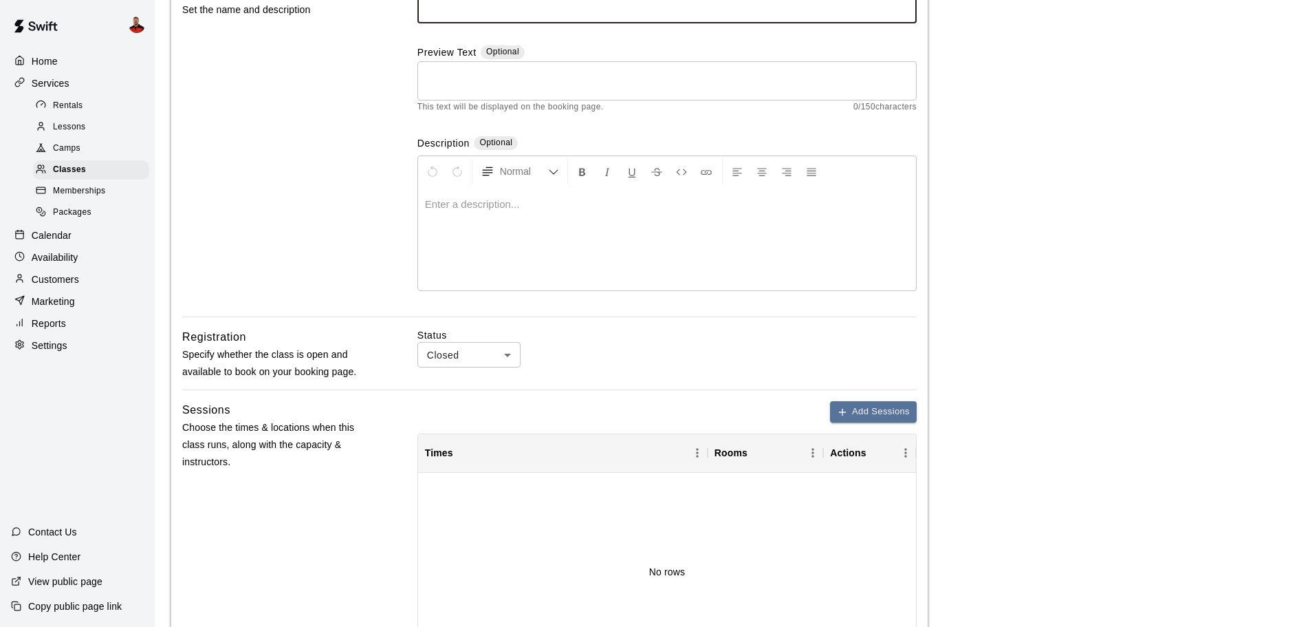
scroll to position [275, 0]
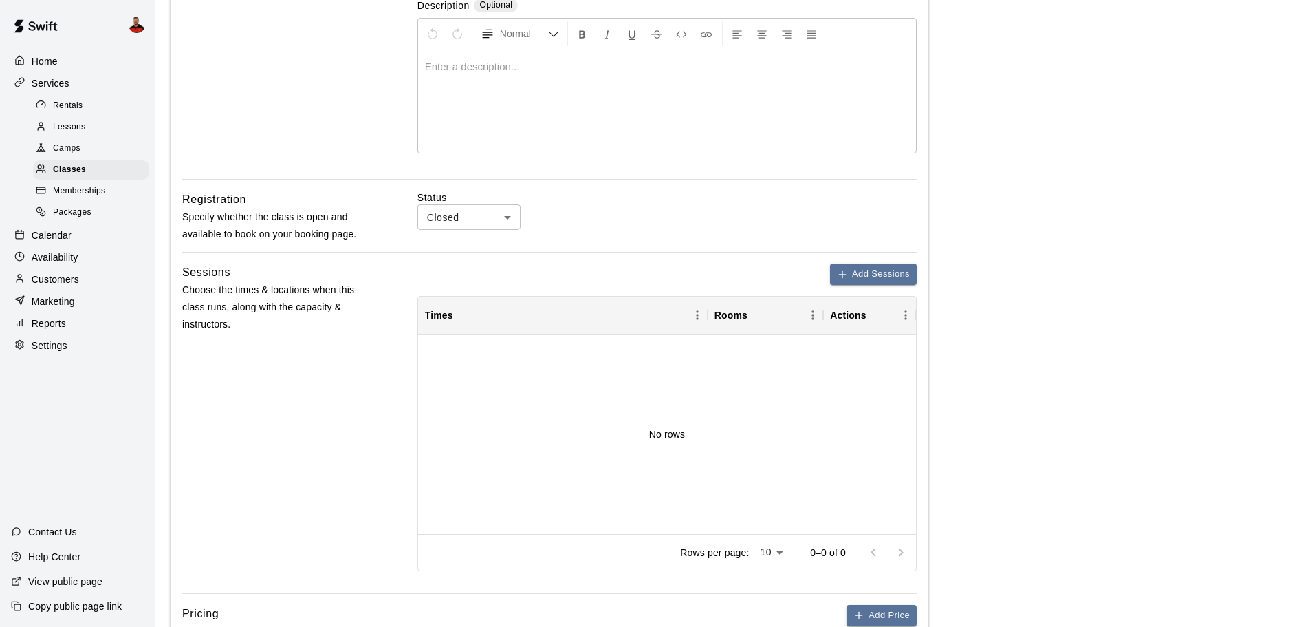
click at [461, 211] on body "Home Services Rentals Lessons Camps Classes Memberships Packages Calendar Avail…" at bounding box center [655, 292] width 1310 height 1134
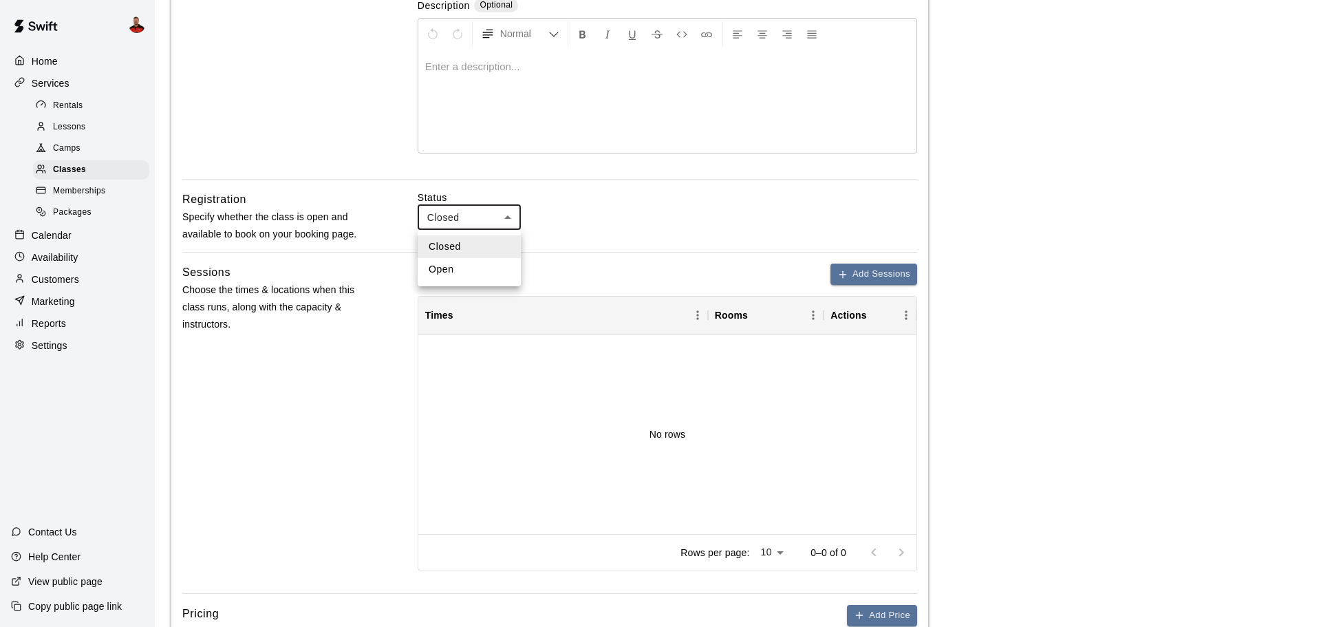
click at [501, 215] on div at bounding box center [660, 313] width 1321 height 627
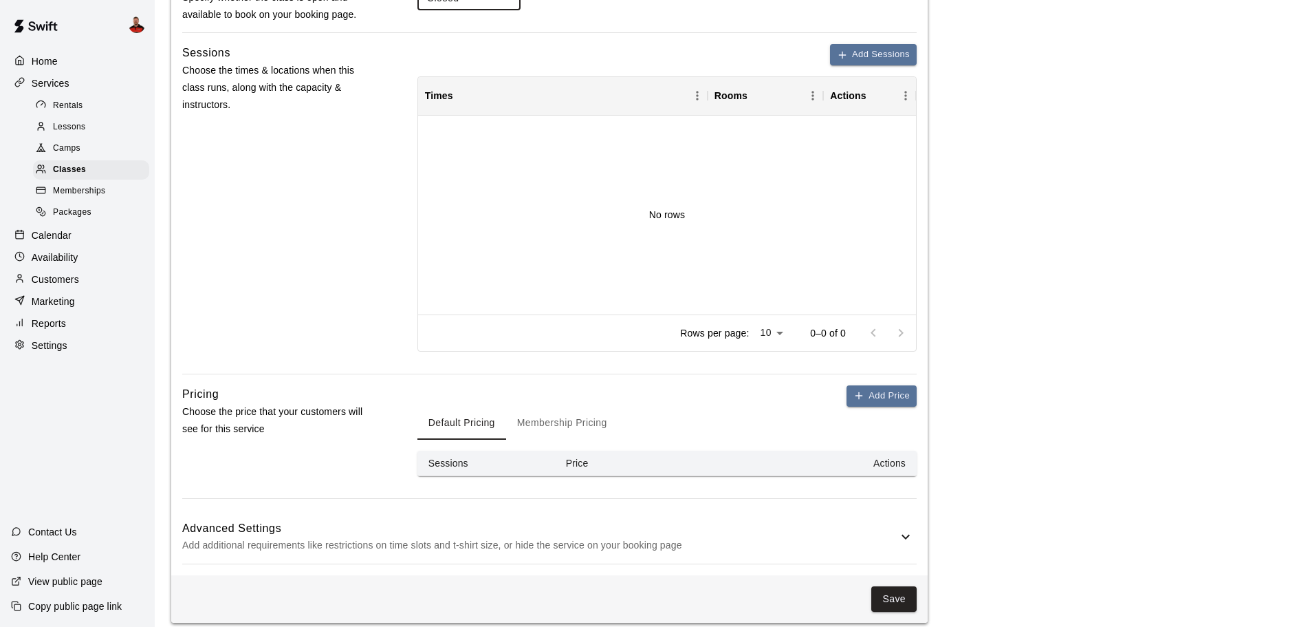
scroll to position [507, 0]
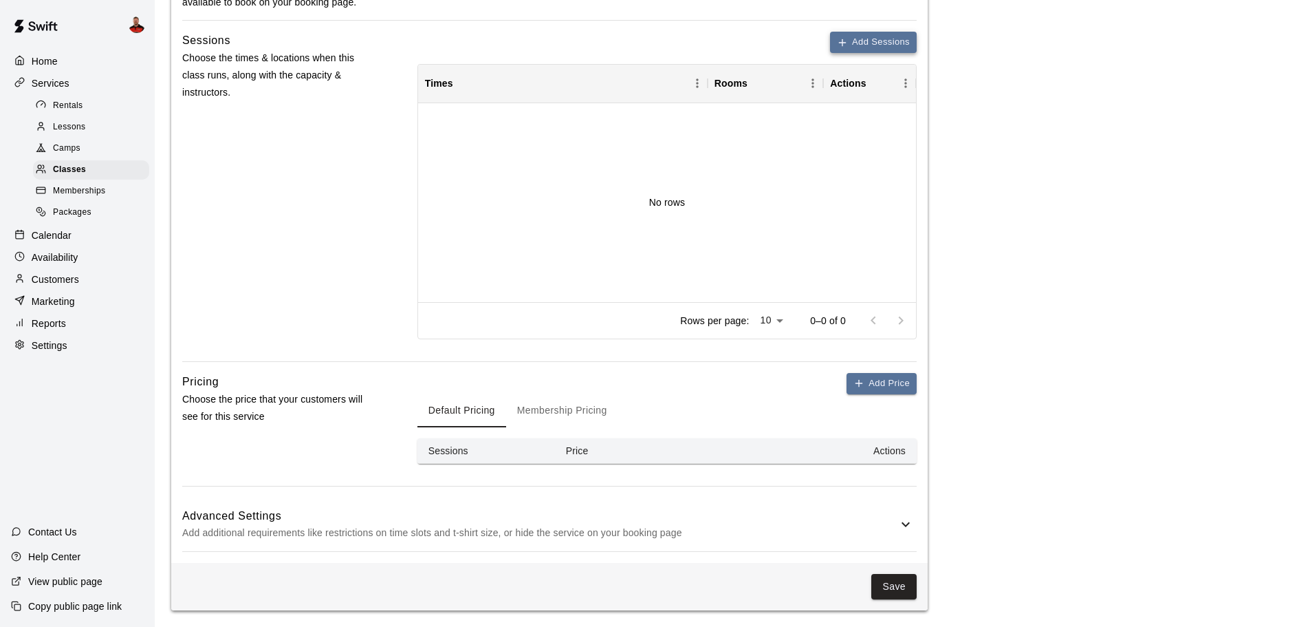
click at [838, 52] on button "Add Sessions" at bounding box center [873, 42] width 87 height 21
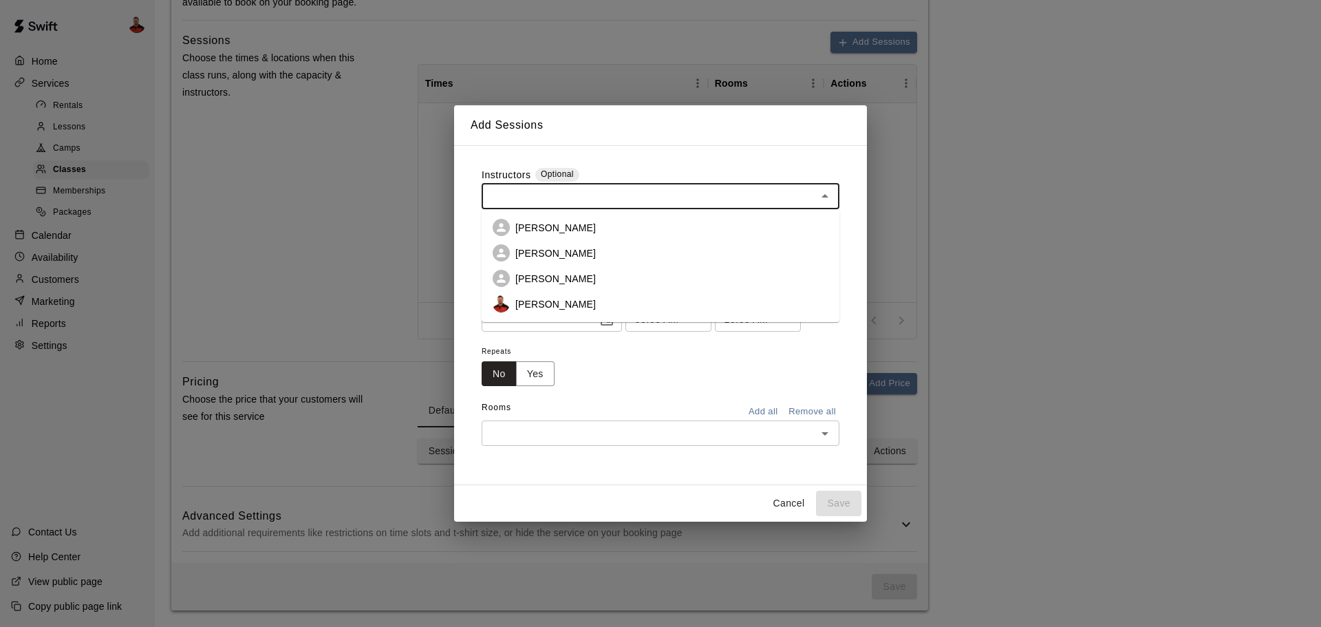
click at [656, 191] on input "text" at bounding box center [649, 196] width 327 height 17
click at [558, 301] on p "[PERSON_NAME]" at bounding box center [555, 304] width 80 height 14
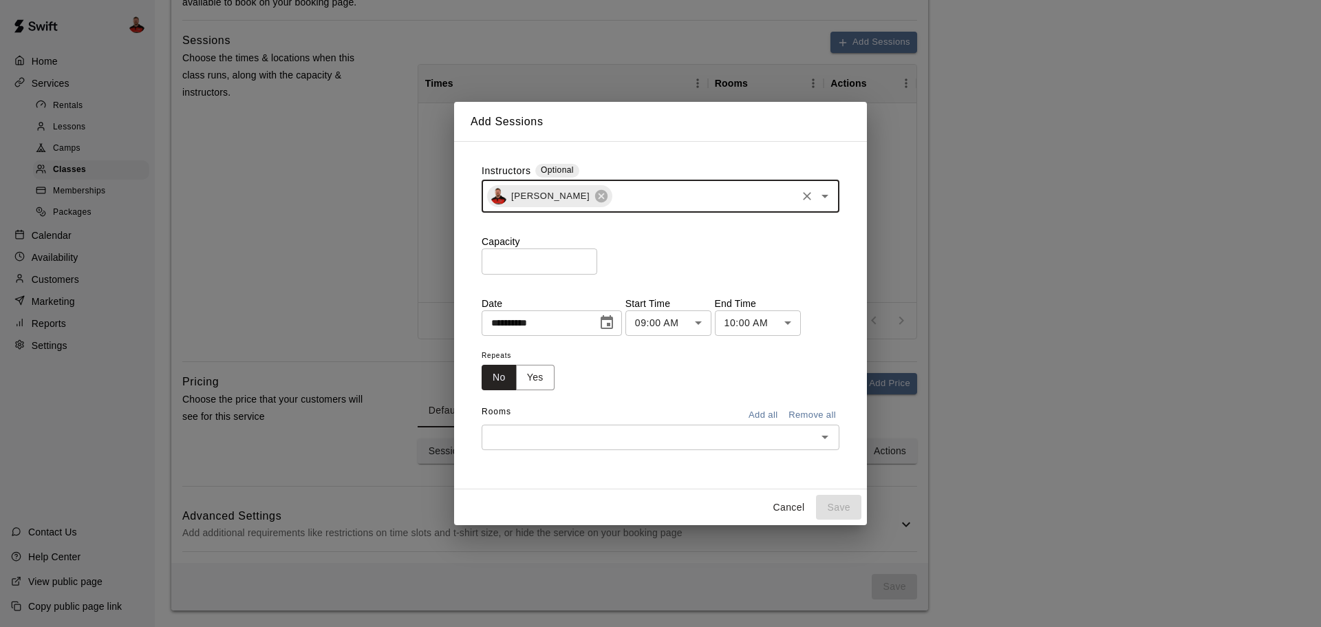
click at [618, 321] on button "Choose date, selected date is Sep 9, 2025" at bounding box center [607, 323] width 28 height 28
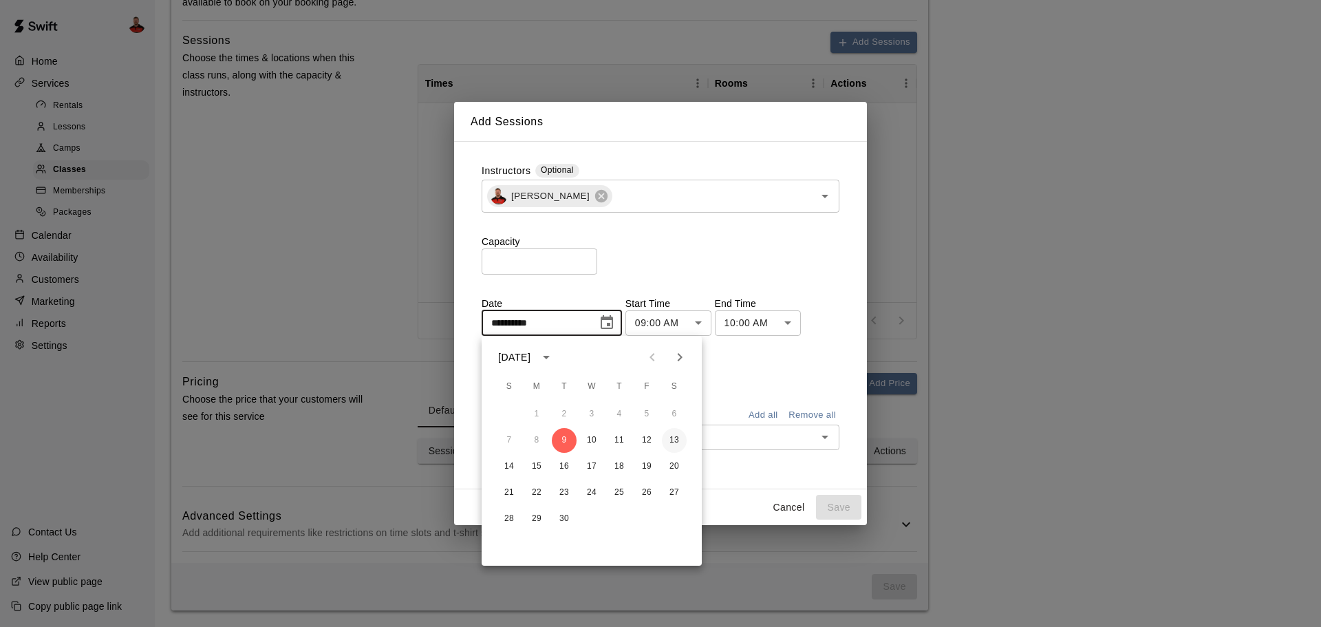
click at [673, 437] on button "13" at bounding box center [674, 440] width 25 height 25
type input "**********"
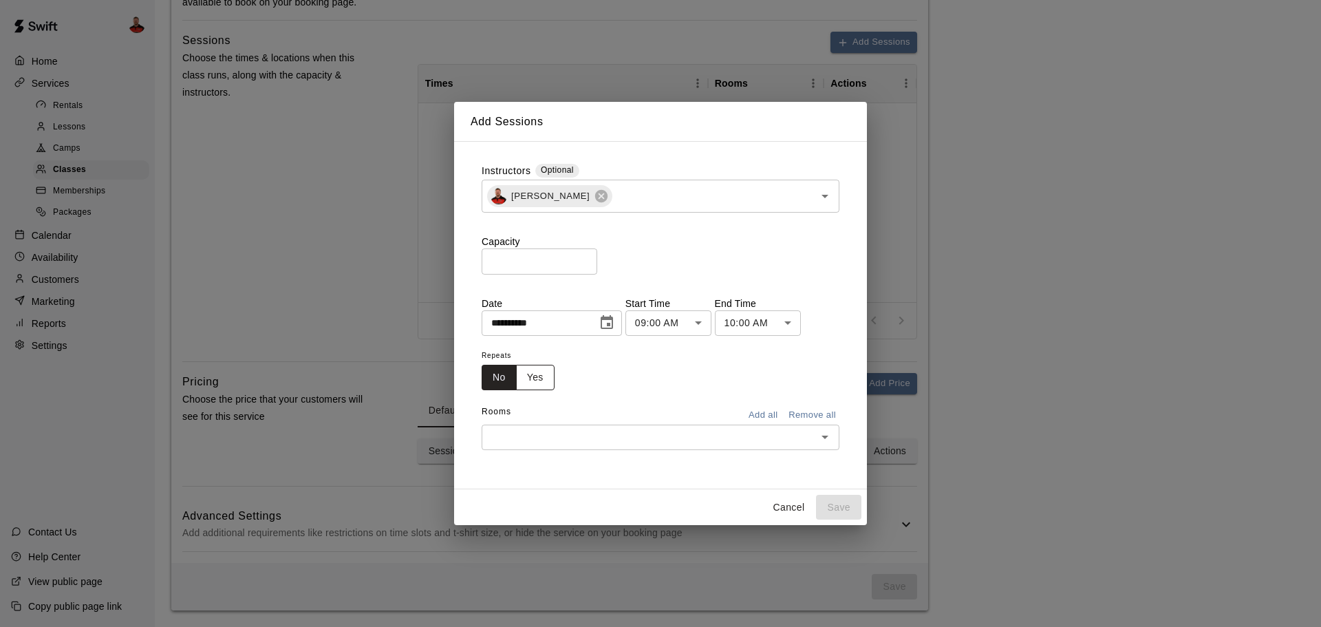
click at [550, 384] on button "Yes" at bounding box center [535, 377] width 39 height 25
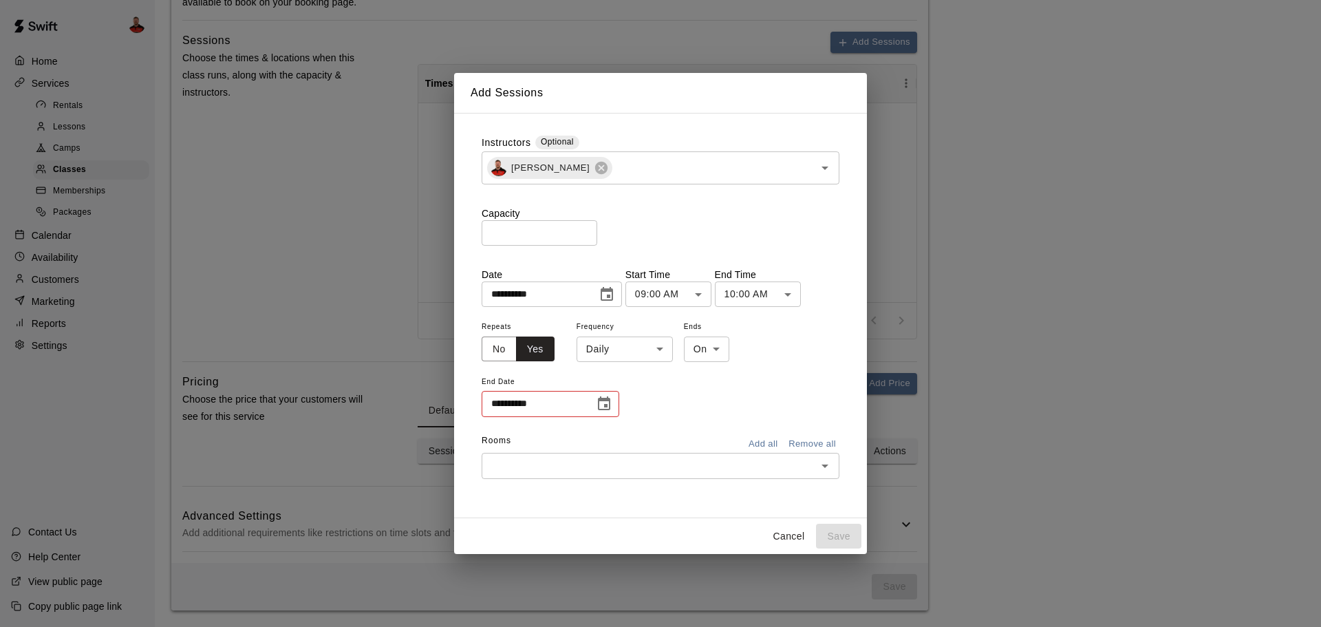
click at [654, 358] on body "Home Services Rentals Lessons Camps Classes Memberships Packages Calendar Avail…" at bounding box center [660, 60] width 1321 height 1134
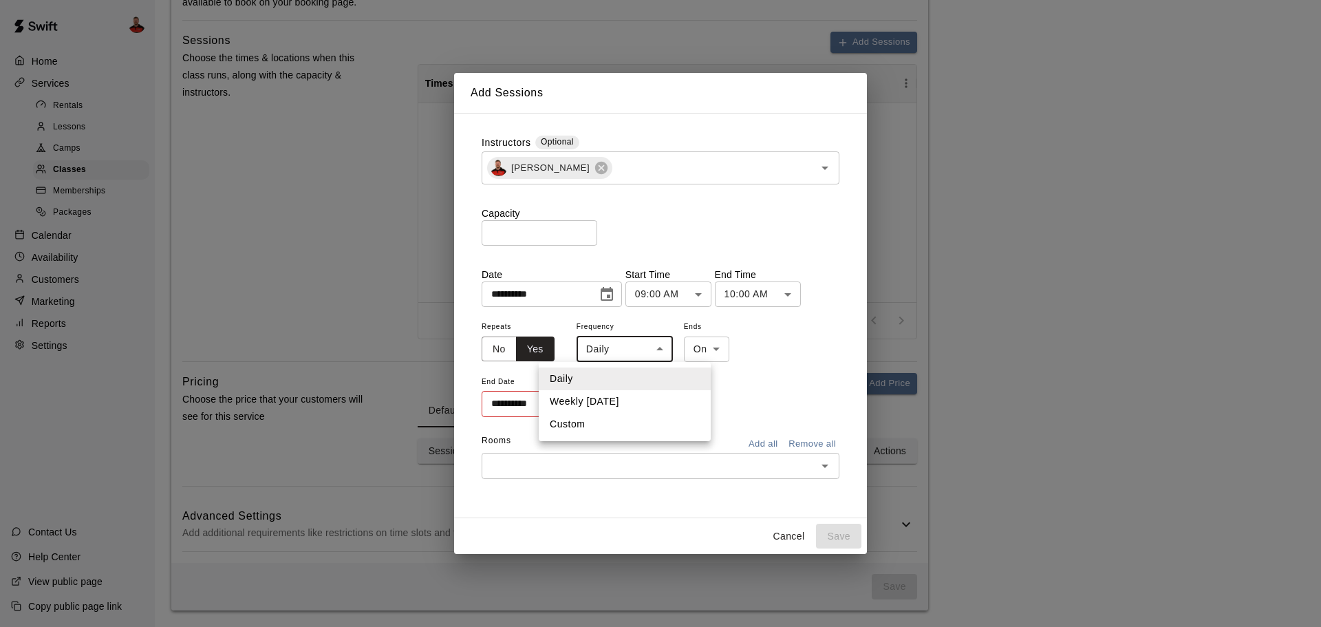
click at [615, 402] on li "Weekly [DATE]" at bounding box center [625, 401] width 172 height 23
type input "******"
click at [744, 350] on body "Home Services Rentals Lessons Camps Classes Memberships Packages Calendar Avail…" at bounding box center [660, 60] width 1321 height 1134
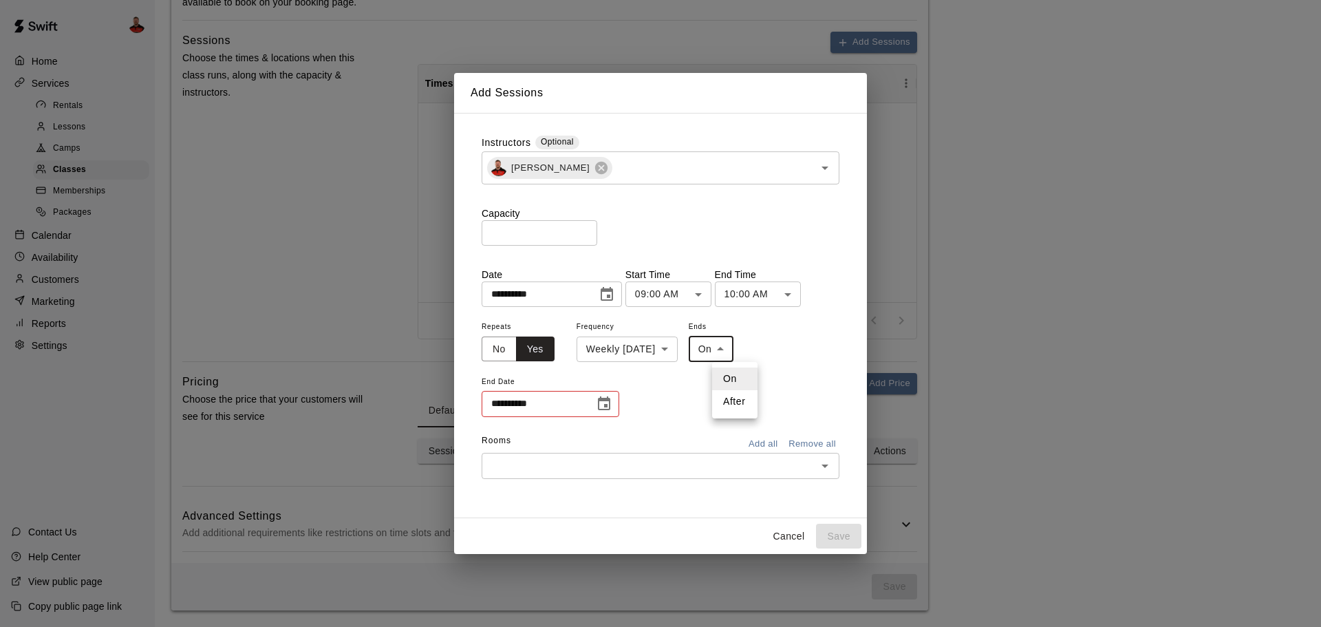
click at [722, 397] on li "After" at bounding box center [734, 401] width 45 height 23
type input "*****"
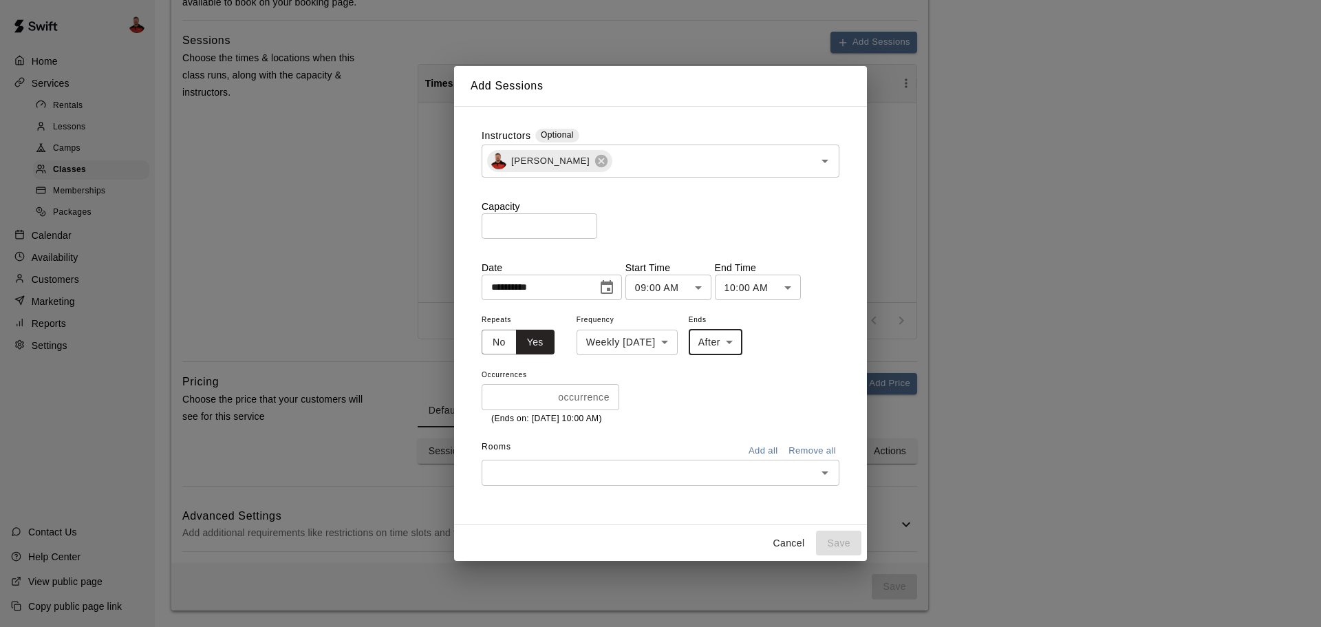
click at [526, 401] on input "*" at bounding box center [517, 396] width 71 height 25
drag, startPoint x: 504, startPoint y: 395, endPoint x: 450, endPoint y: 387, distance: 54.3
click at [450, 387] on div "**********" at bounding box center [660, 313] width 1321 height 627
type input "*"
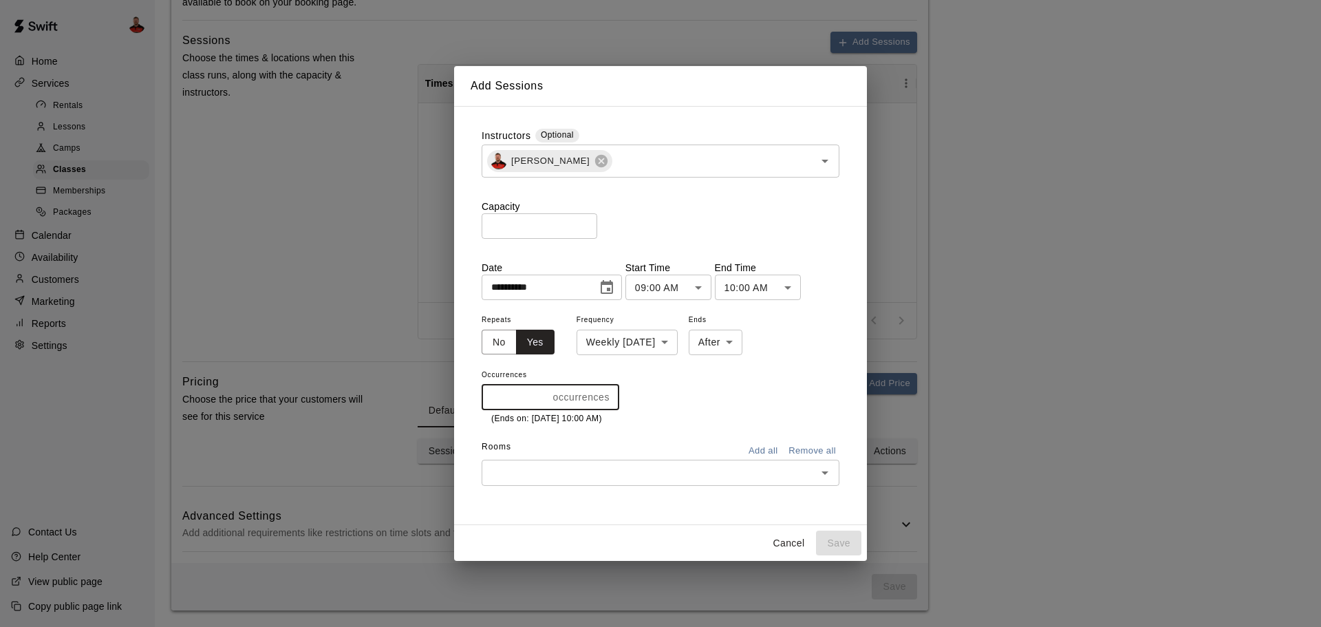
click at [720, 388] on div "Repeats No Yes Frequency Weekly [DATE] ****** ​ Ends After ***** ​ Occurrences …" at bounding box center [661, 368] width 358 height 114
click at [701, 482] on div "​" at bounding box center [661, 472] width 358 height 25
click at [583, 403] on li "FSB Cage" at bounding box center [661, 398] width 358 height 23
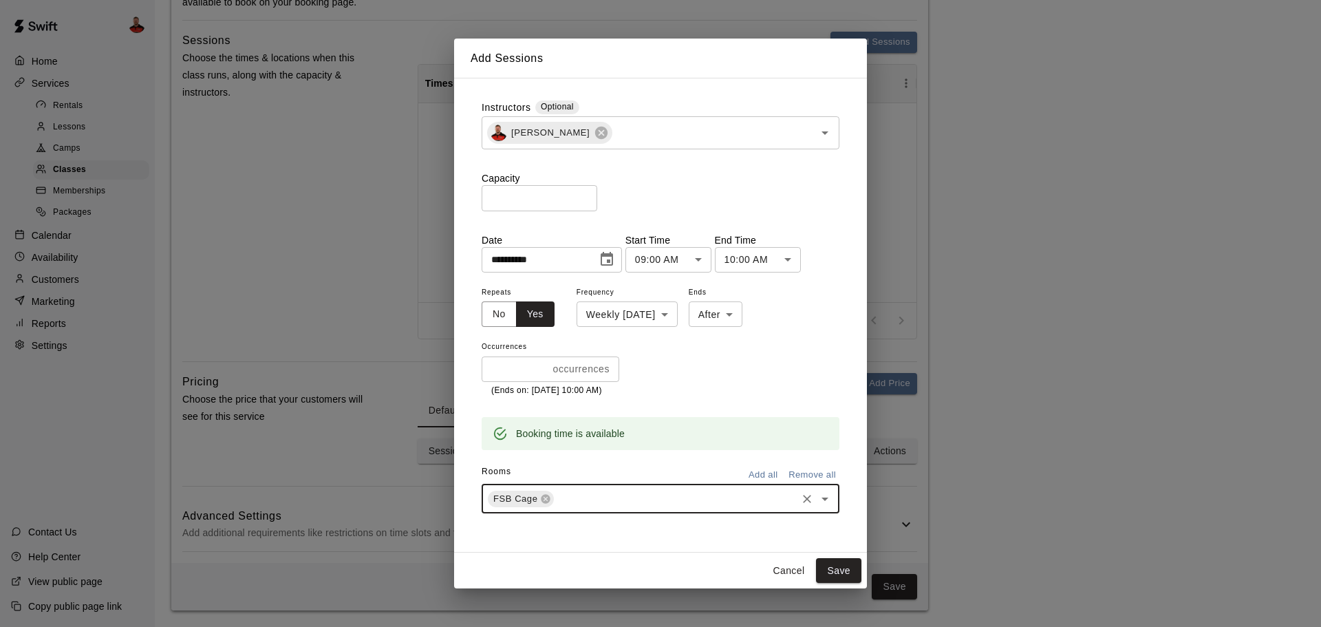
click at [581, 493] on input "text" at bounding box center [675, 498] width 239 height 17
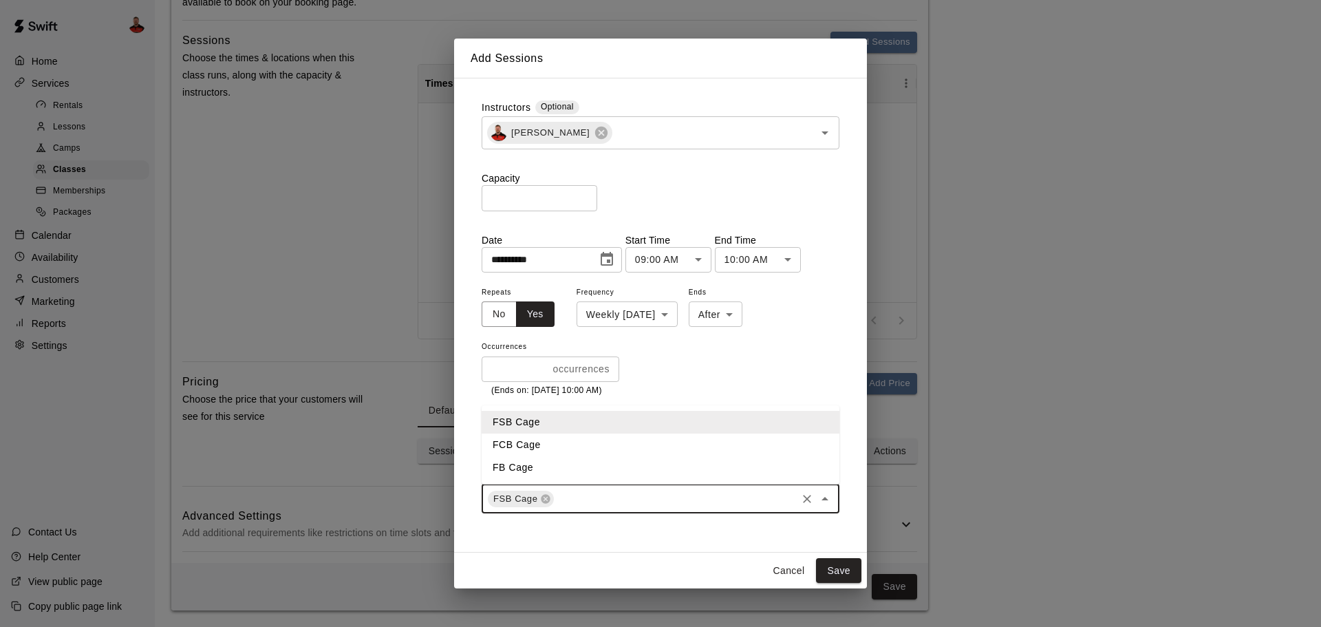
click at [592, 443] on li "FCB Cage" at bounding box center [661, 444] width 358 height 23
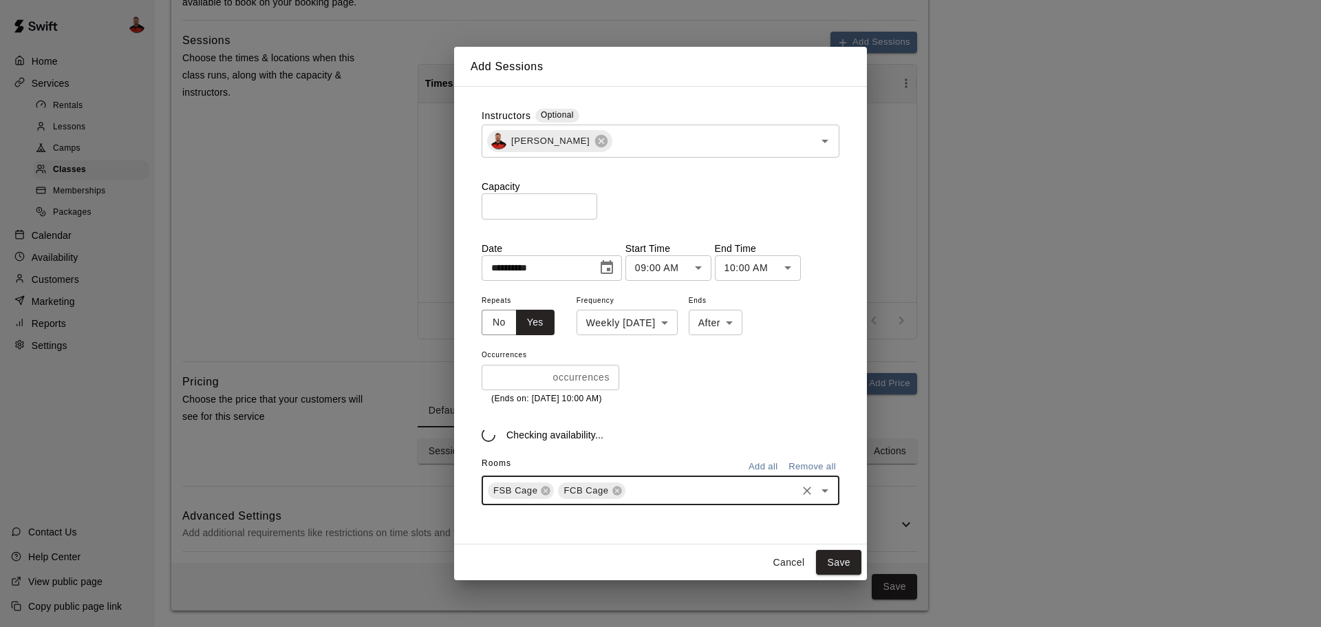
click at [655, 497] on input "text" at bounding box center [710, 490] width 167 height 17
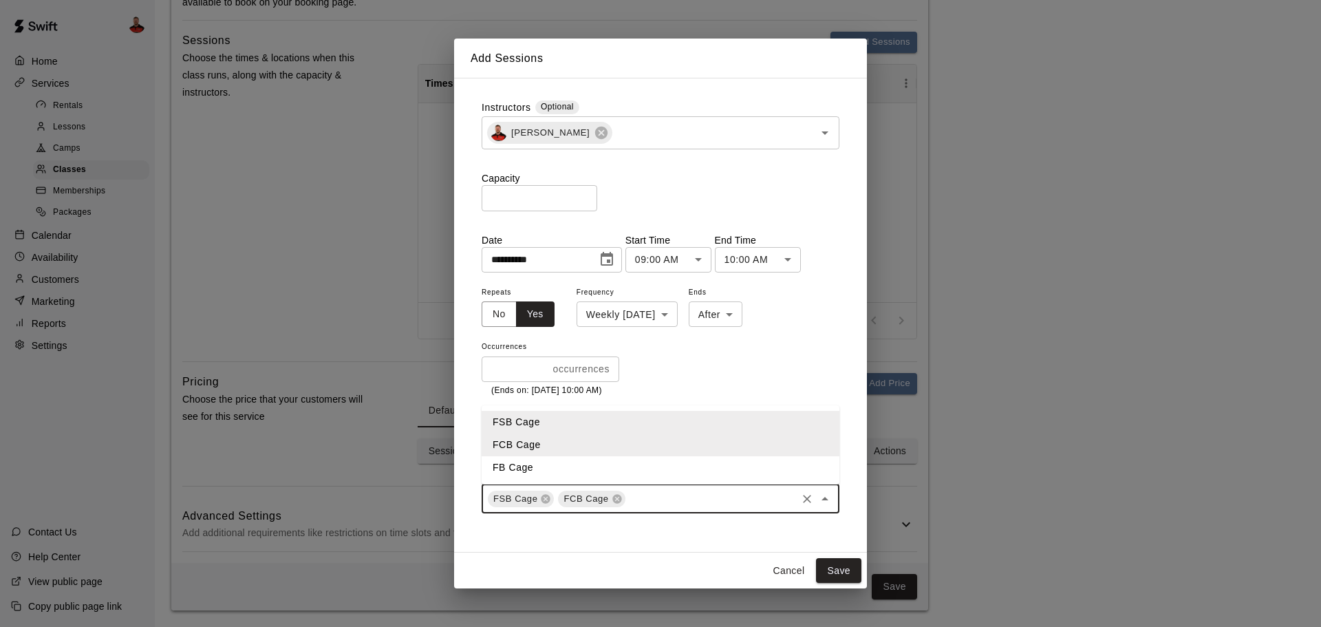
click at [605, 472] on li "FB Cage" at bounding box center [661, 467] width 358 height 23
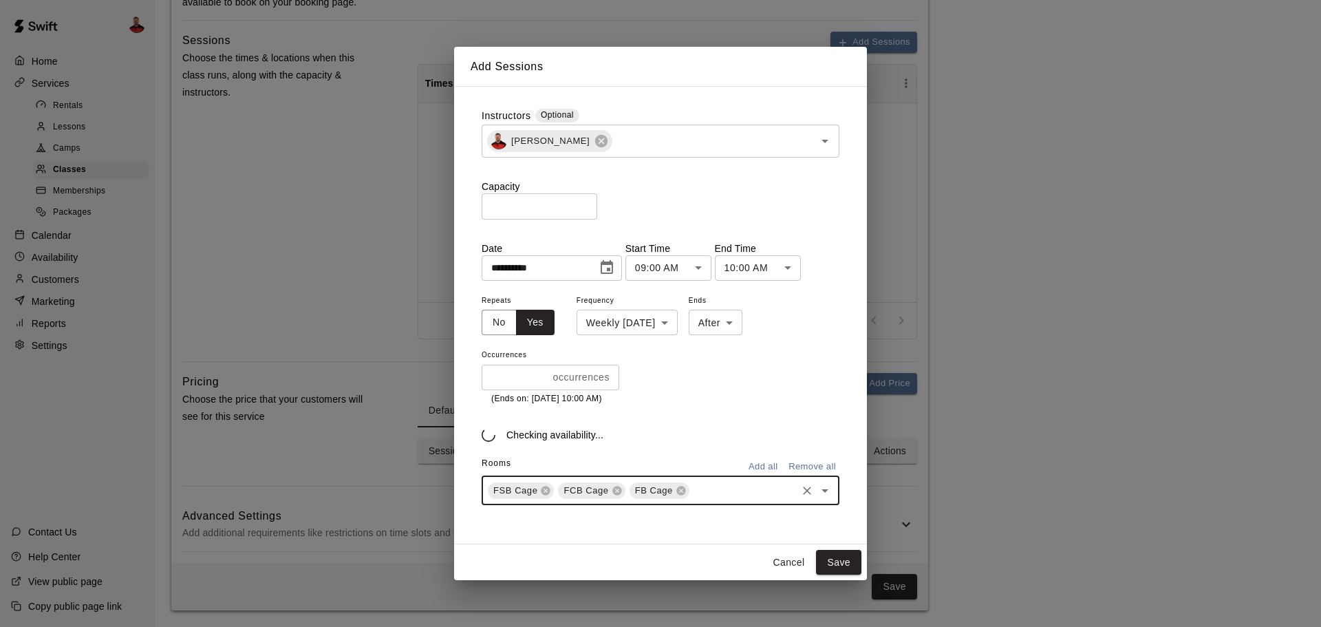
click at [661, 532] on div "**********" at bounding box center [661, 315] width 380 height 435
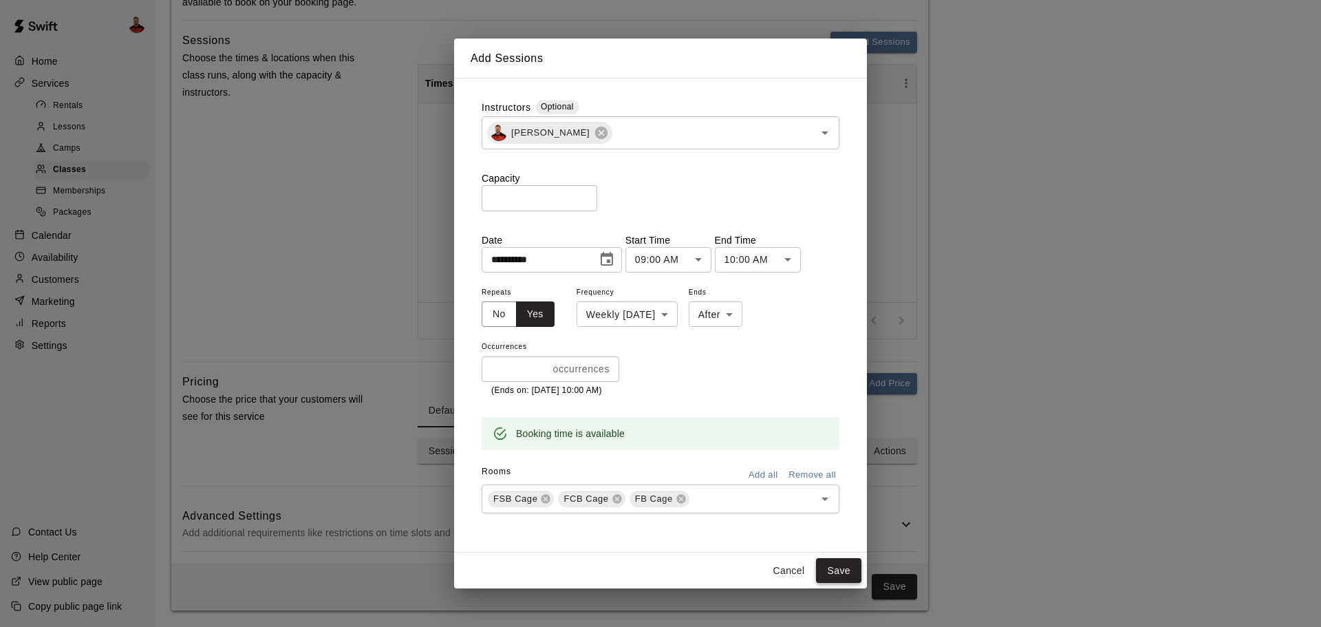
click at [839, 573] on button "Save" at bounding box center [838, 570] width 45 height 25
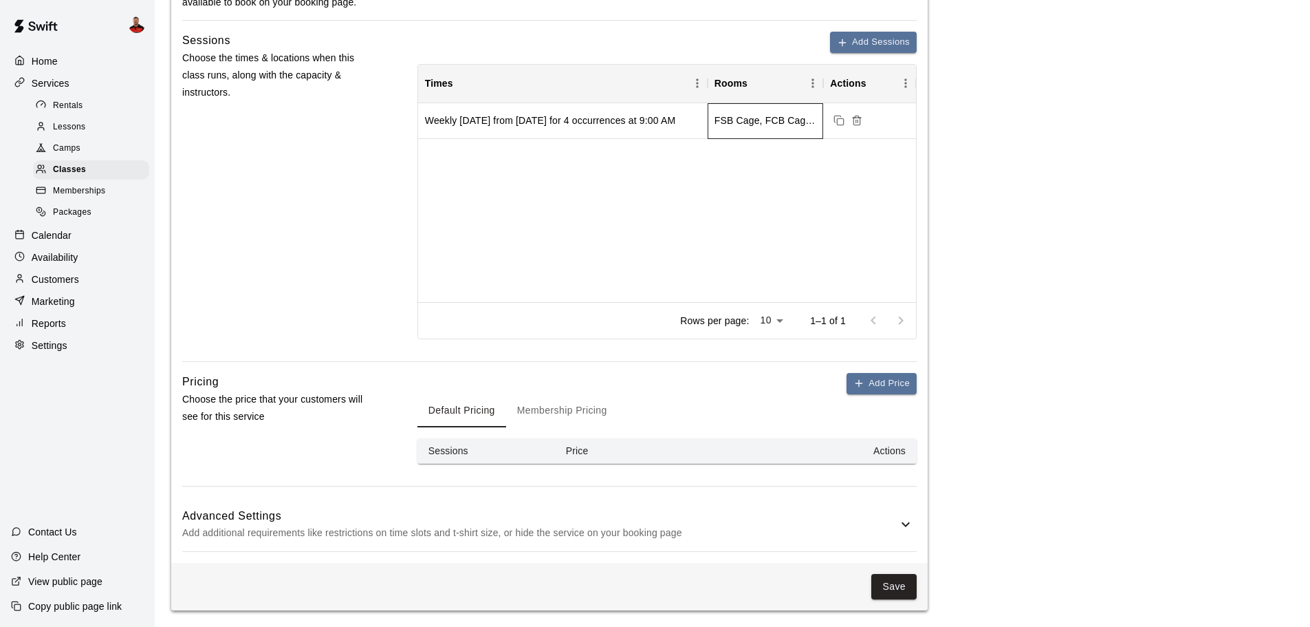
click at [718, 116] on div "FSB Cage, FCB Cage, FB Cage" at bounding box center [766, 121] width 102 height 14
click at [617, 116] on div "Weekly [DATE] from [DATE] for 4 occurrences at 9:00 AM" at bounding box center [550, 121] width 250 height 14
click at [559, 121] on div "Weekly [DATE] from [DATE] for 4 occurrences at 9:00 AM" at bounding box center [550, 121] width 250 height 14
click at [738, 127] on div "FSB Cage, FCB Cage, FB Cage" at bounding box center [766, 121] width 102 height 14
click at [881, 120] on div at bounding box center [869, 121] width 93 height 36
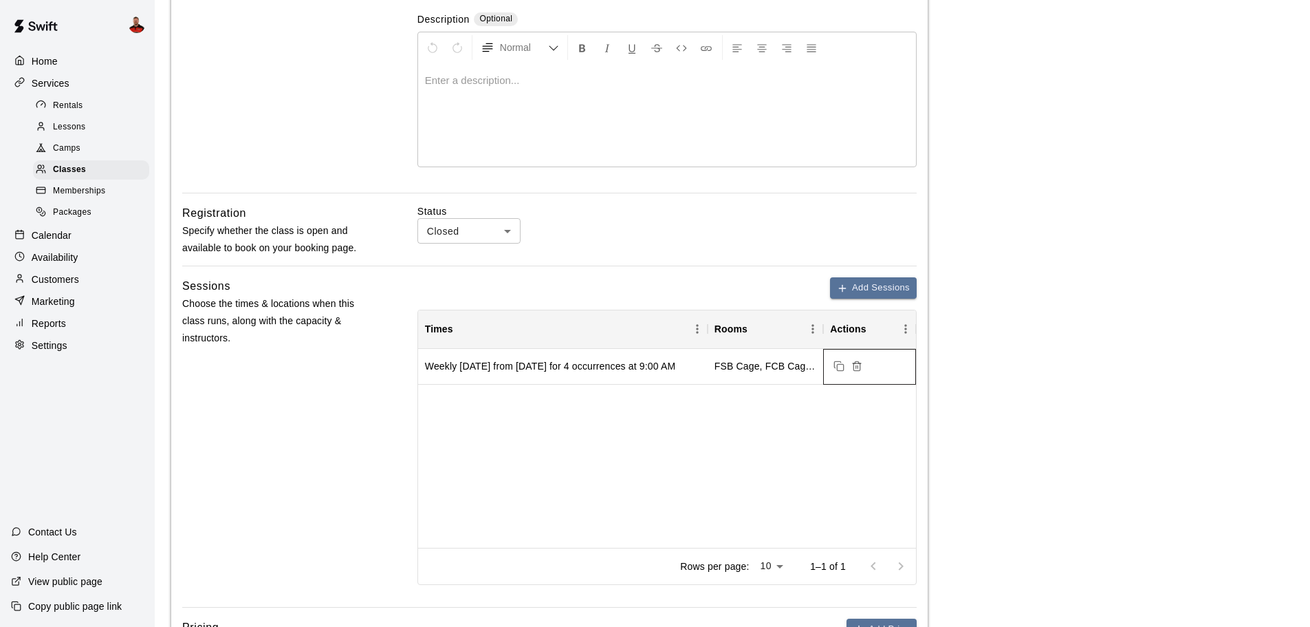
scroll to position [301, 0]
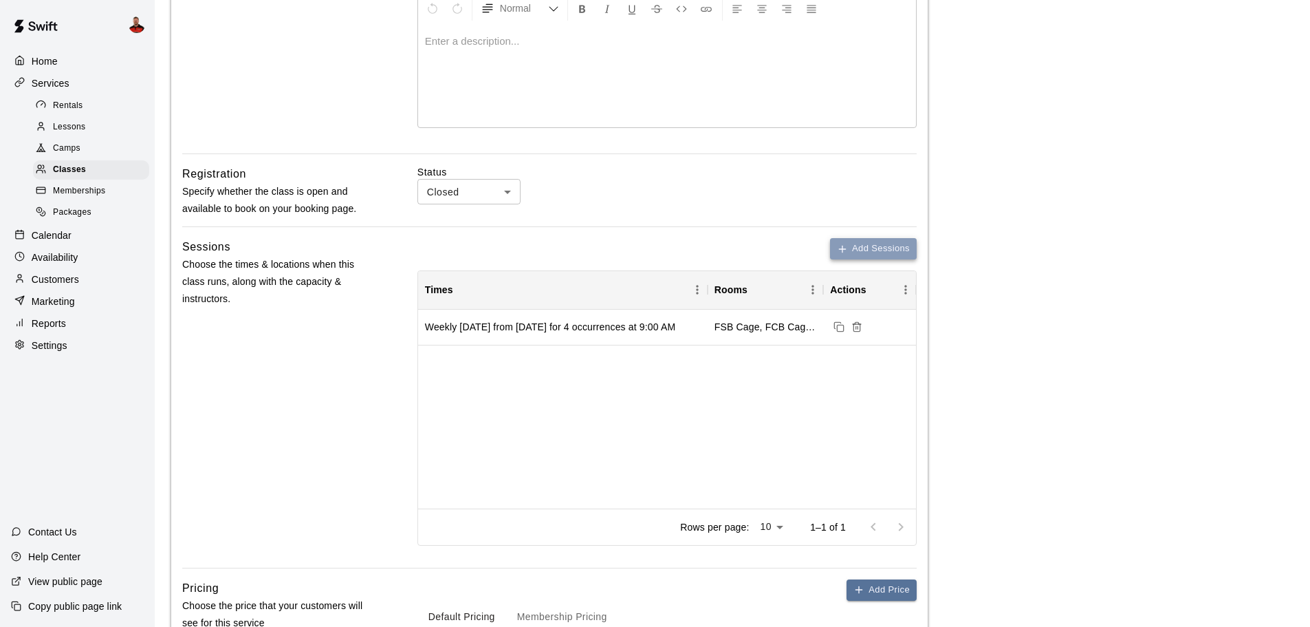
click at [848, 258] on button "Add Sessions" at bounding box center [873, 248] width 87 height 21
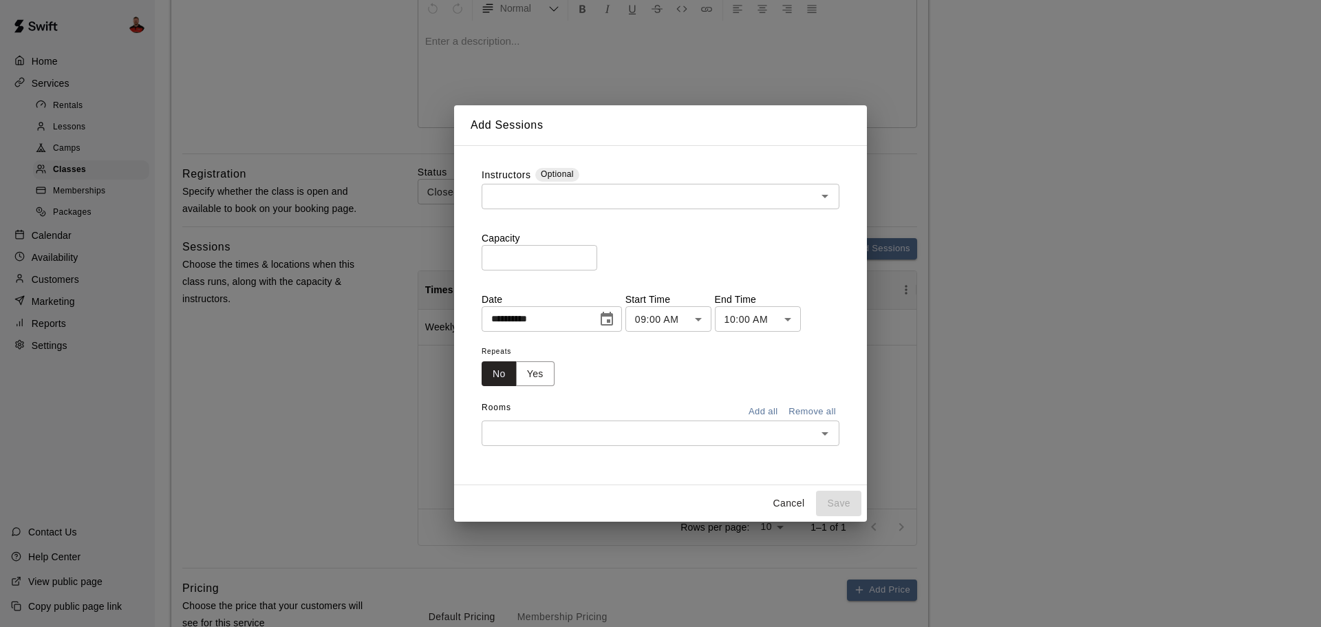
click at [680, 208] on div "​" at bounding box center [661, 196] width 358 height 25
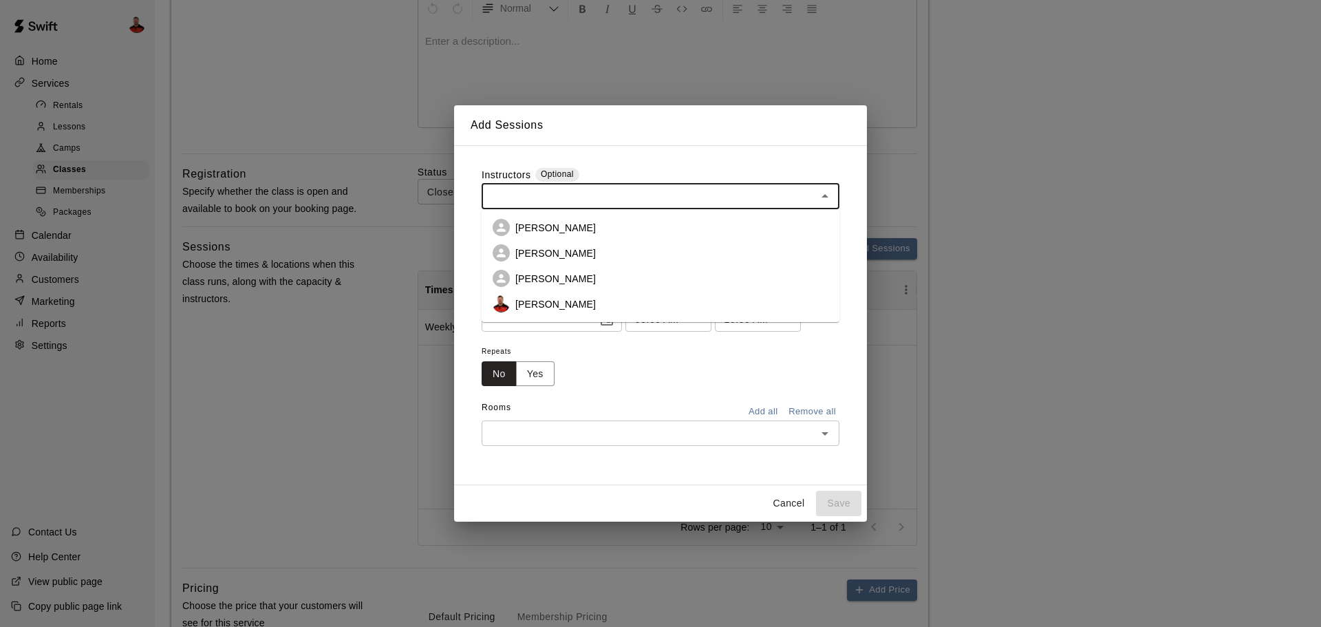
click at [634, 292] on li "[PERSON_NAME]" at bounding box center [661, 303] width 358 height 25
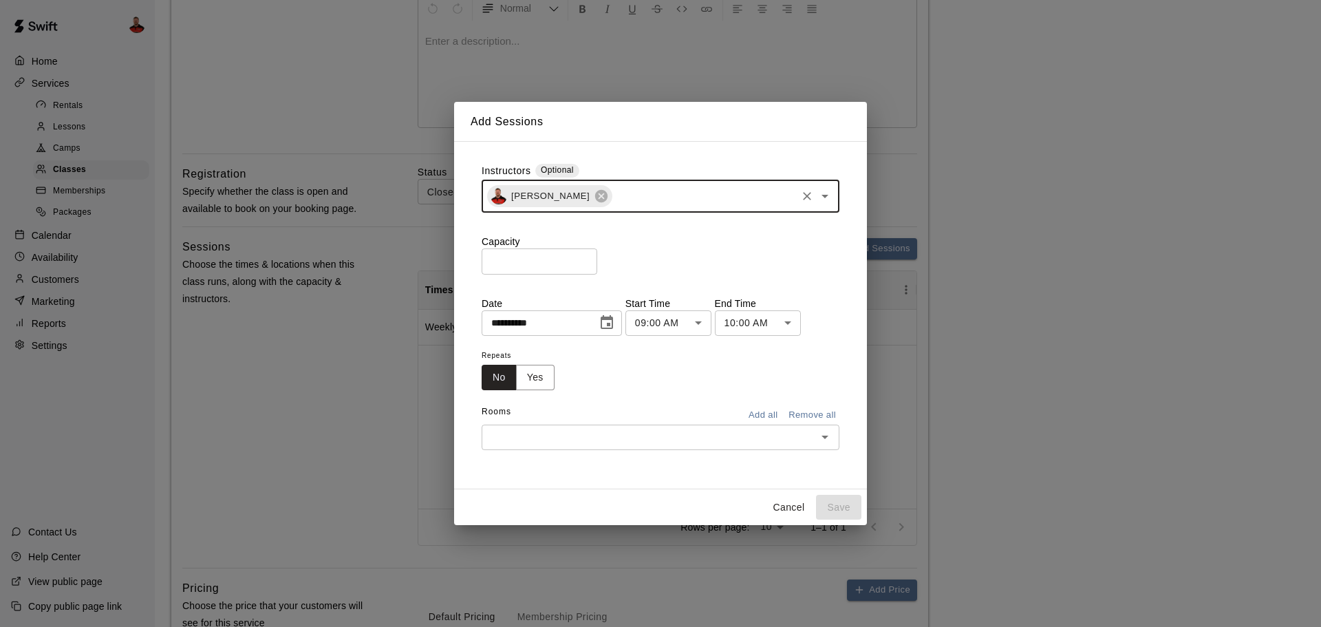
click at [537, 254] on input "*" at bounding box center [540, 260] width 116 height 25
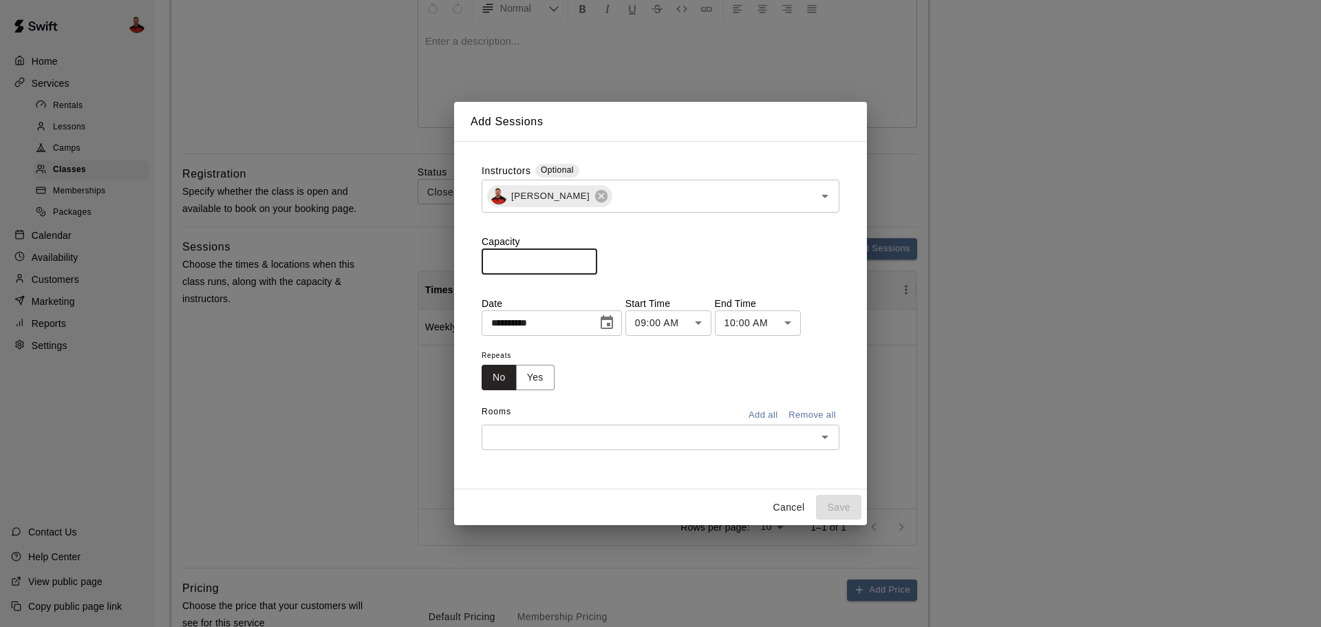
click at [537, 254] on input "*" at bounding box center [540, 260] width 116 height 25
type input "*"
click at [784, 502] on button "Cancel" at bounding box center [788, 507] width 44 height 25
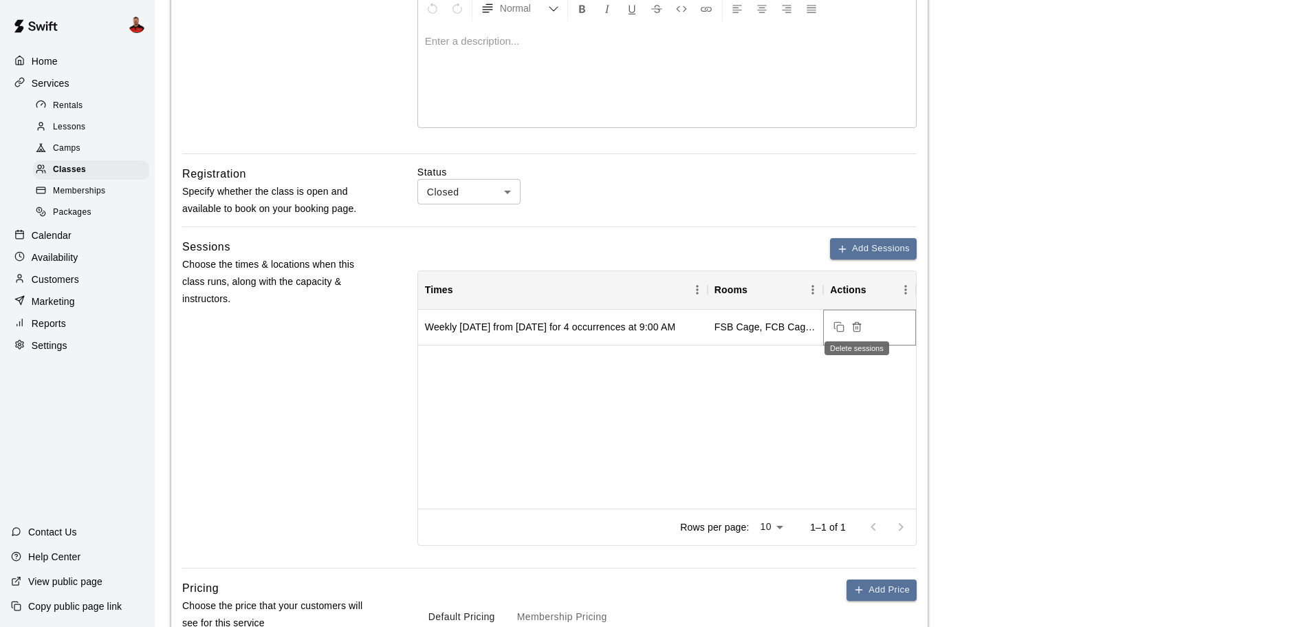
click at [858, 324] on icon "Delete sessions" at bounding box center [857, 324] width 8 height 0
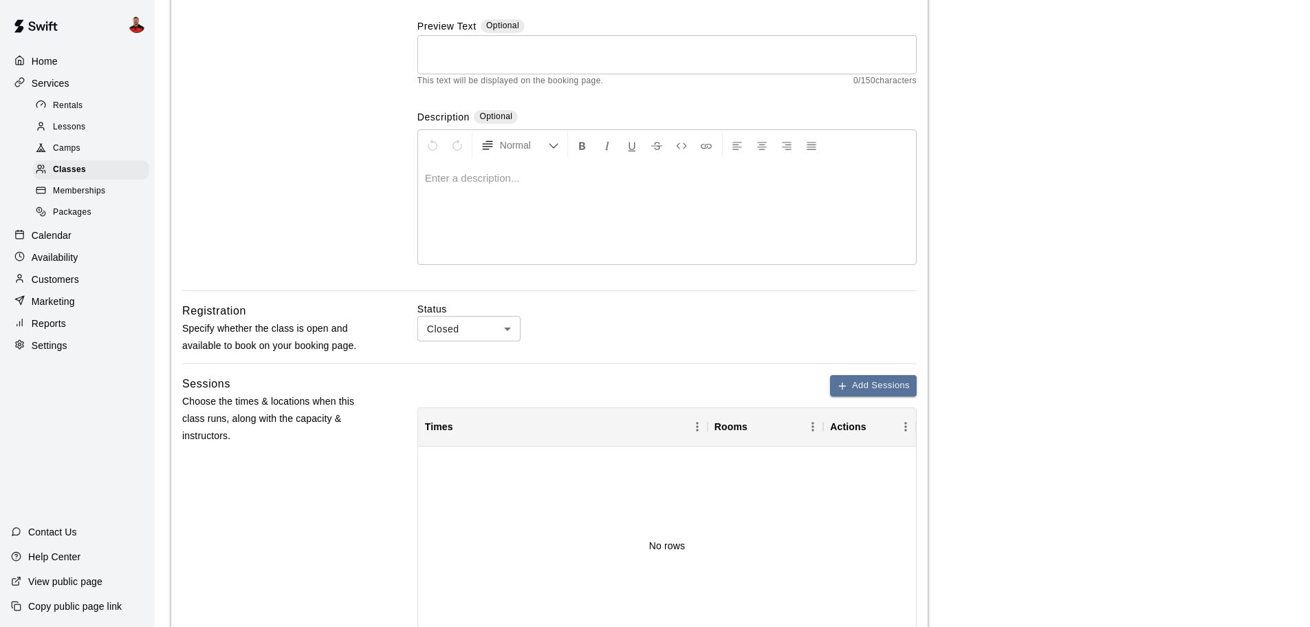
scroll to position [163, 0]
click at [107, 169] on div "Classes" at bounding box center [91, 169] width 116 height 19
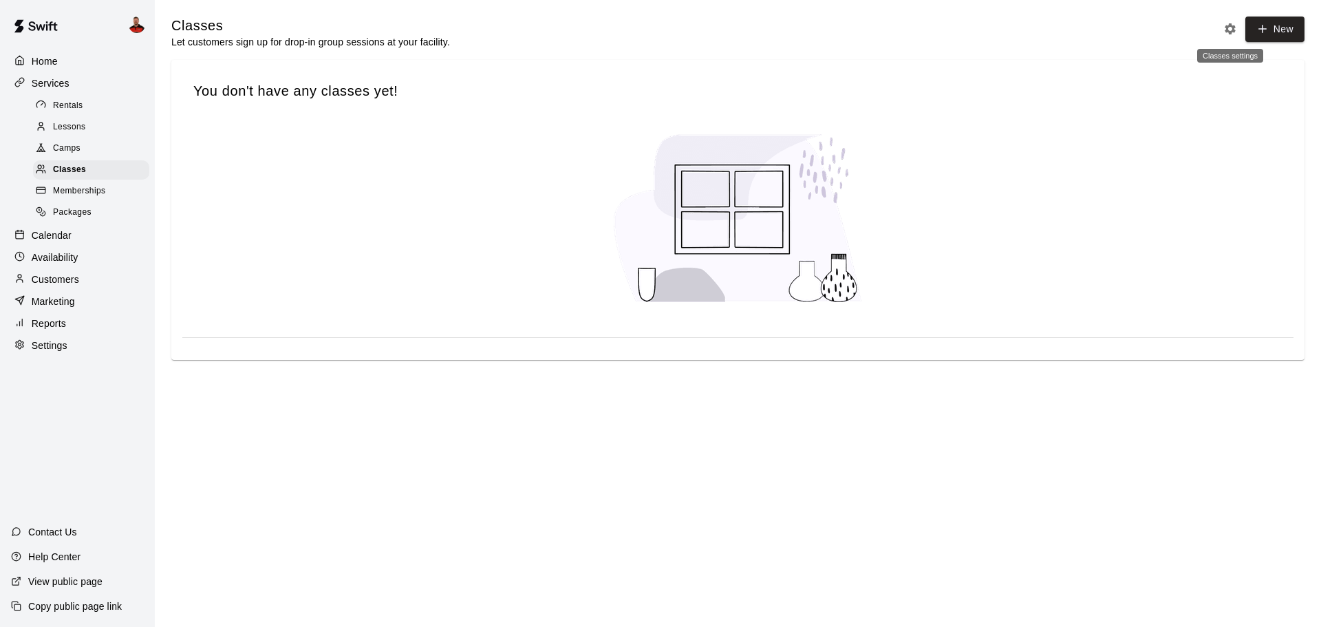
click at [1227, 30] on icon "Classes settings" at bounding box center [1229, 28] width 11 height 11
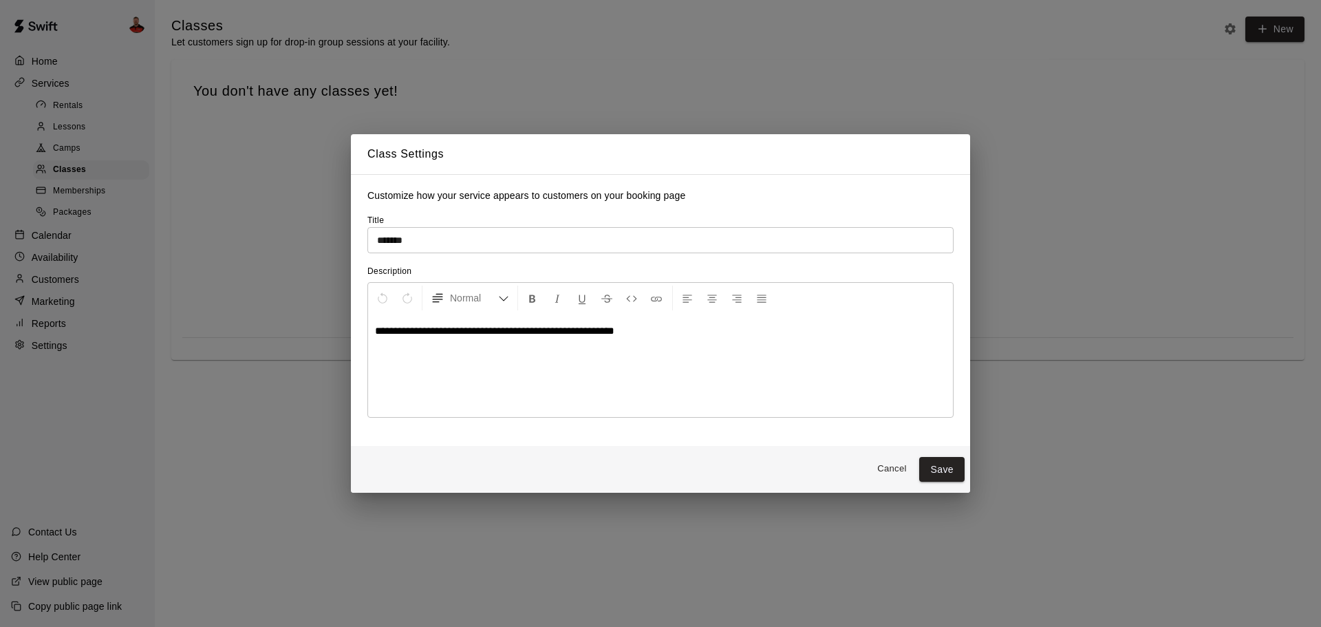
click at [891, 475] on button "Cancel" at bounding box center [892, 468] width 44 height 21
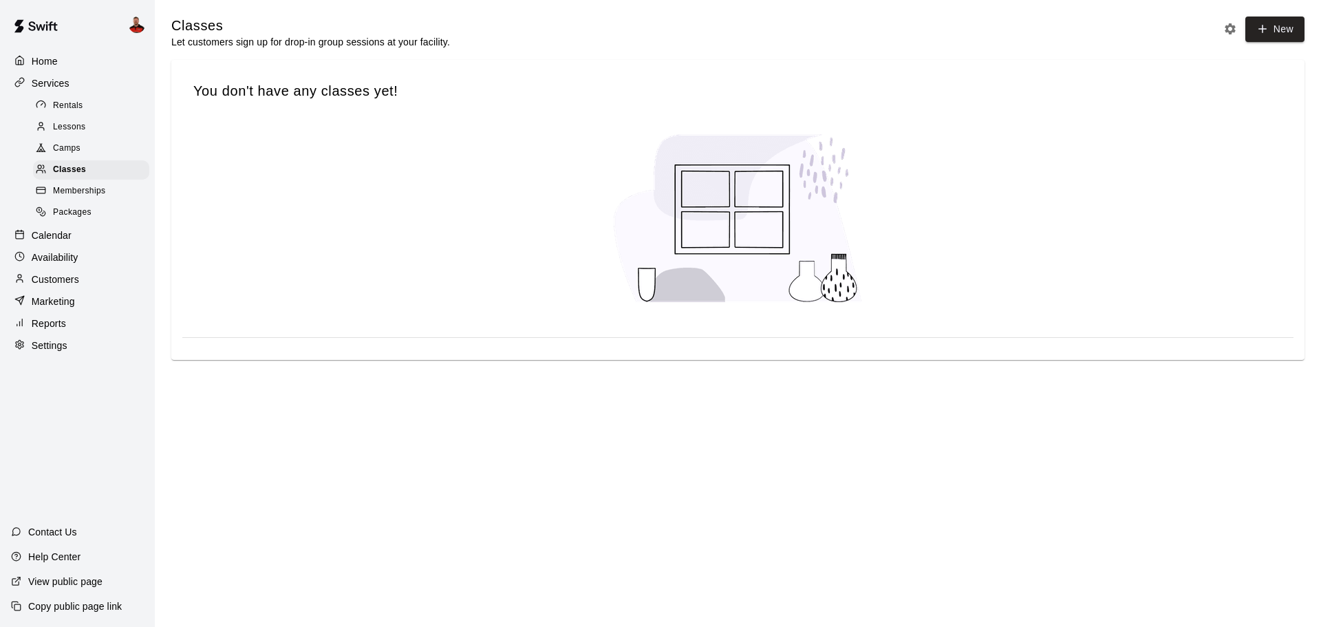
click at [68, 198] on span "Memberships" at bounding box center [79, 191] width 52 height 14
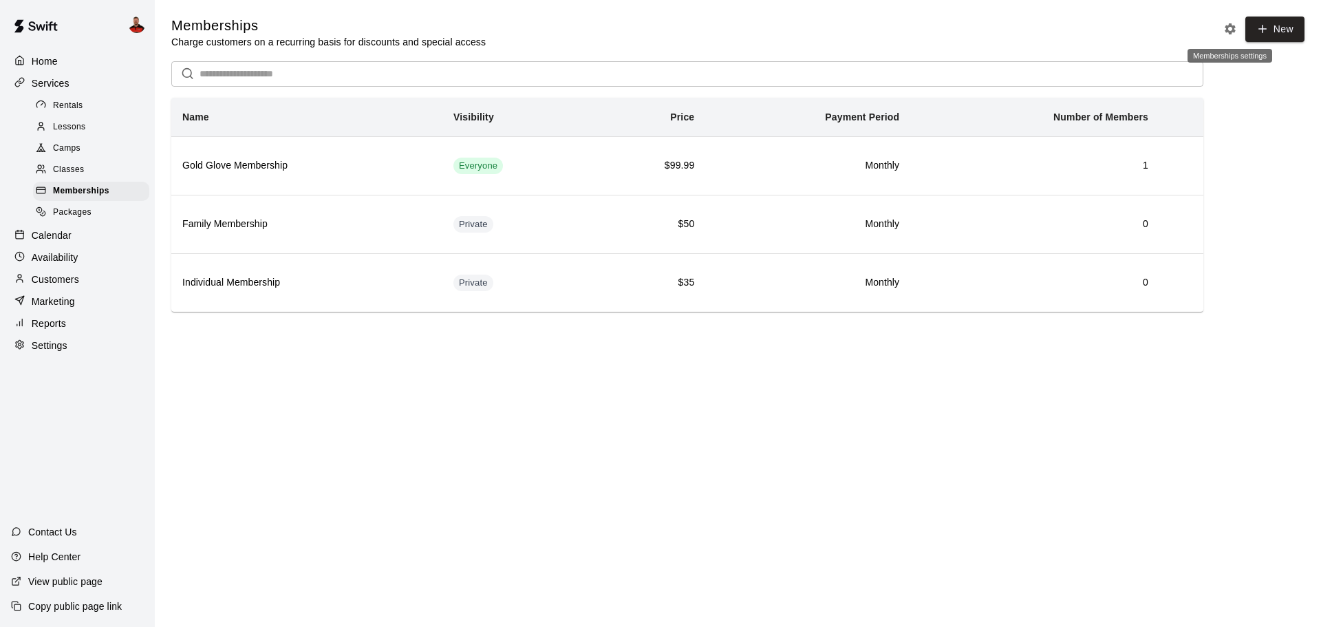
click at [1224, 30] on icon "Memberships settings" at bounding box center [1230, 29] width 14 height 14
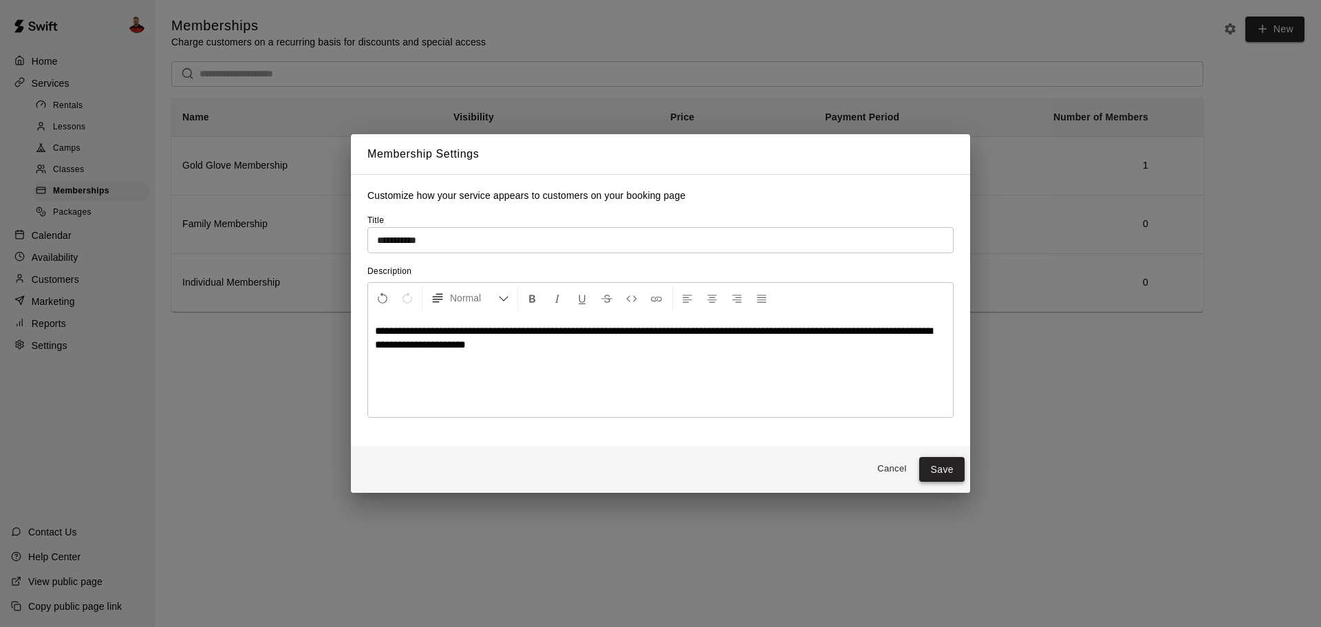
click at [937, 475] on button "Save" at bounding box center [941, 469] width 45 height 25
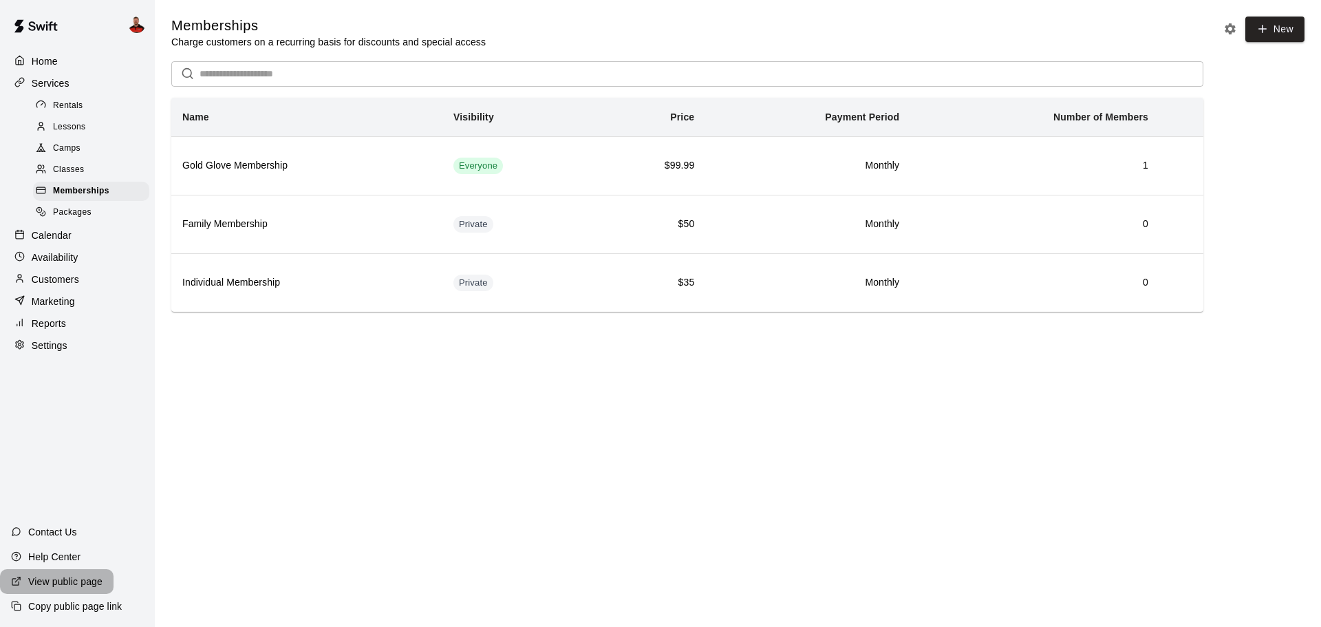
click at [91, 585] on p "View public page" at bounding box center [65, 581] width 74 height 14
click at [94, 134] on div "Lessons" at bounding box center [91, 127] width 116 height 19
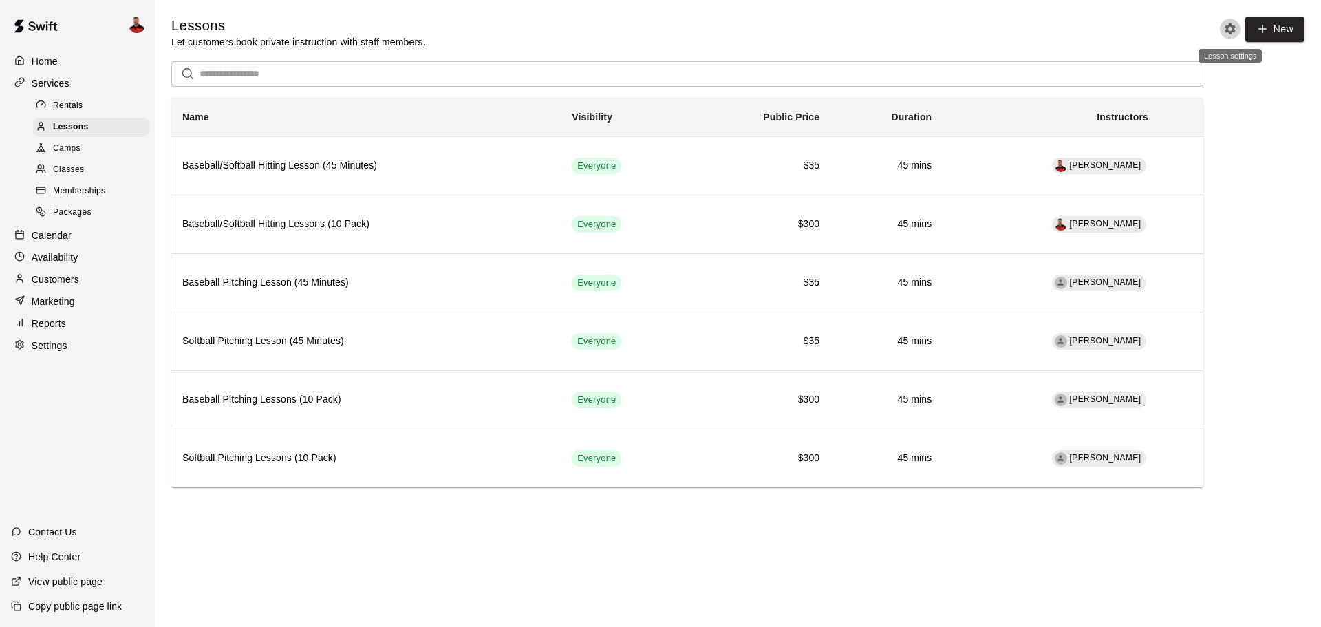
click at [1232, 28] on icon "Lesson settings" at bounding box center [1229, 28] width 11 height 11
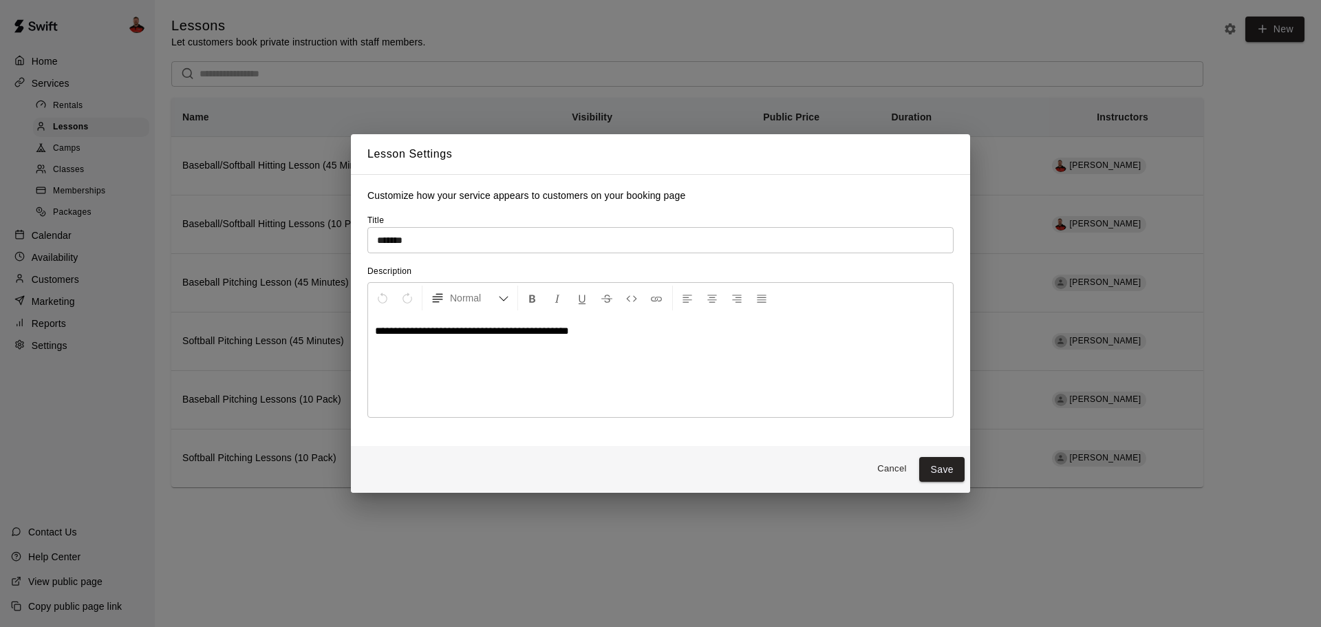
click at [641, 338] on p "**********" at bounding box center [660, 331] width 571 height 14
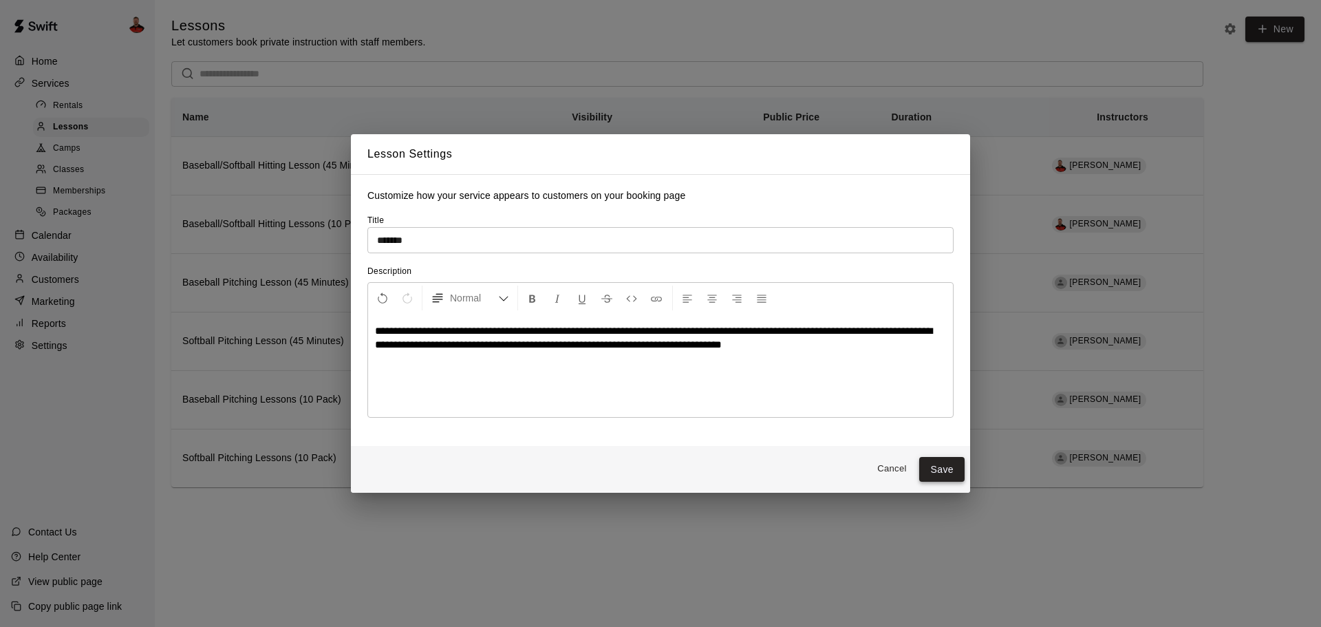
click at [947, 473] on button "Save" at bounding box center [941, 469] width 45 height 25
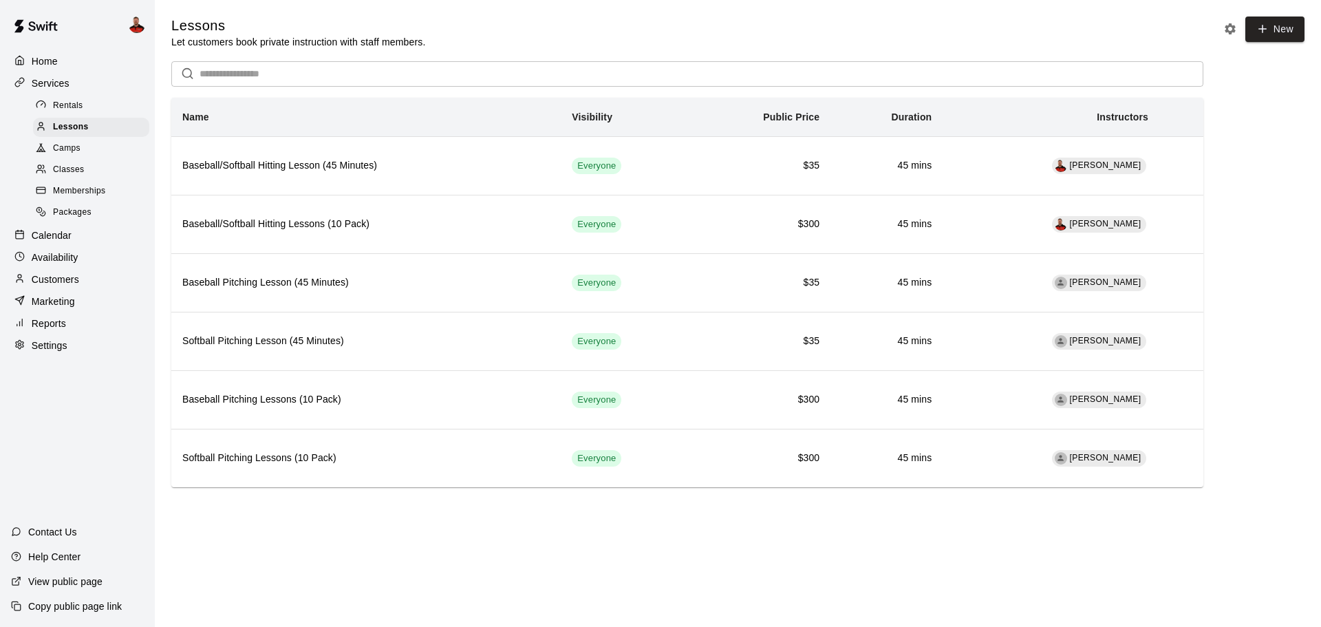
click at [479, 526] on main "Lessons Let customers book private instruction with staff members. New ​ Name V…" at bounding box center [738, 263] width 1166 height 526
click at [1229, 26] on icon "Lesson settings" at bounding box center [1229, 28] width 11 height 11
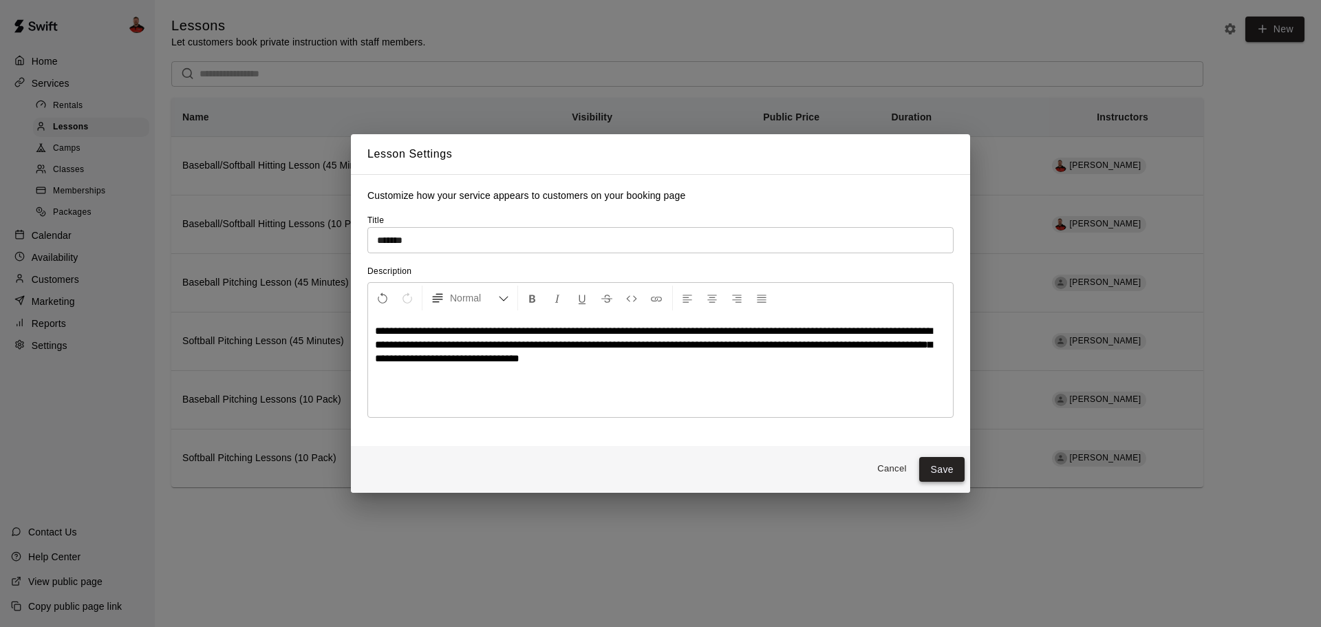
click at [938, 464] on button "Save" at bounding box center [941, 469] width 45 height 25
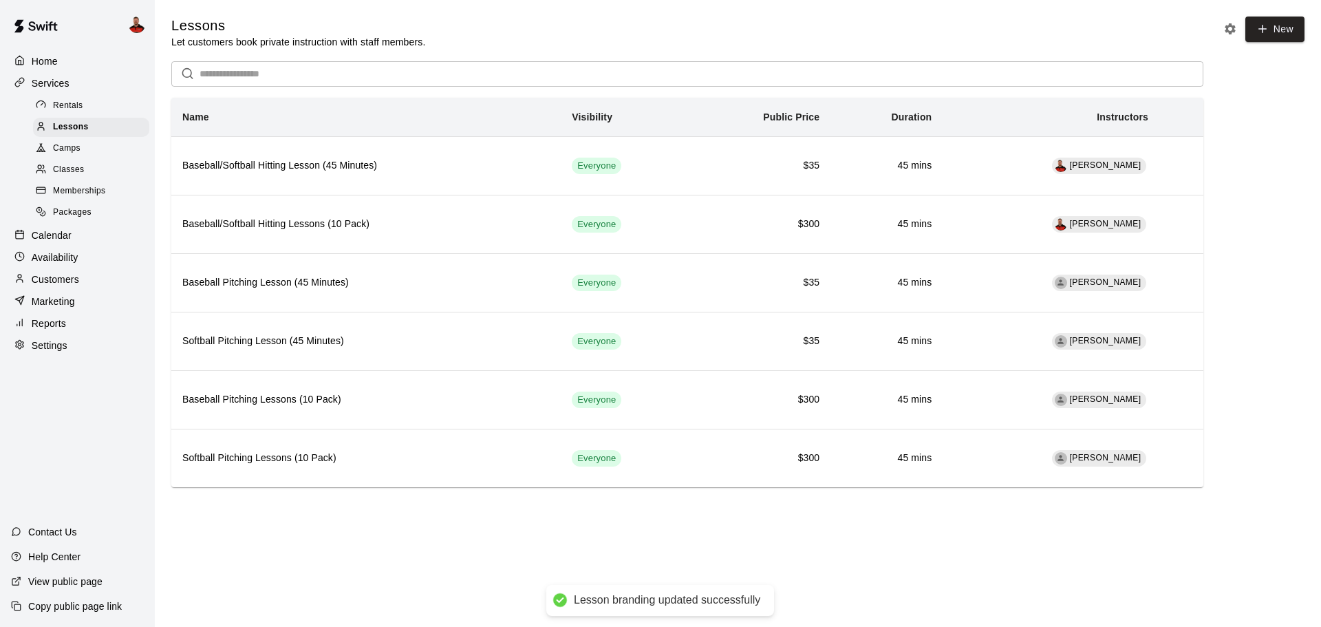
click at [97, 106] on div "Rentals" at bounding box center [91, 105] width 116 height 19
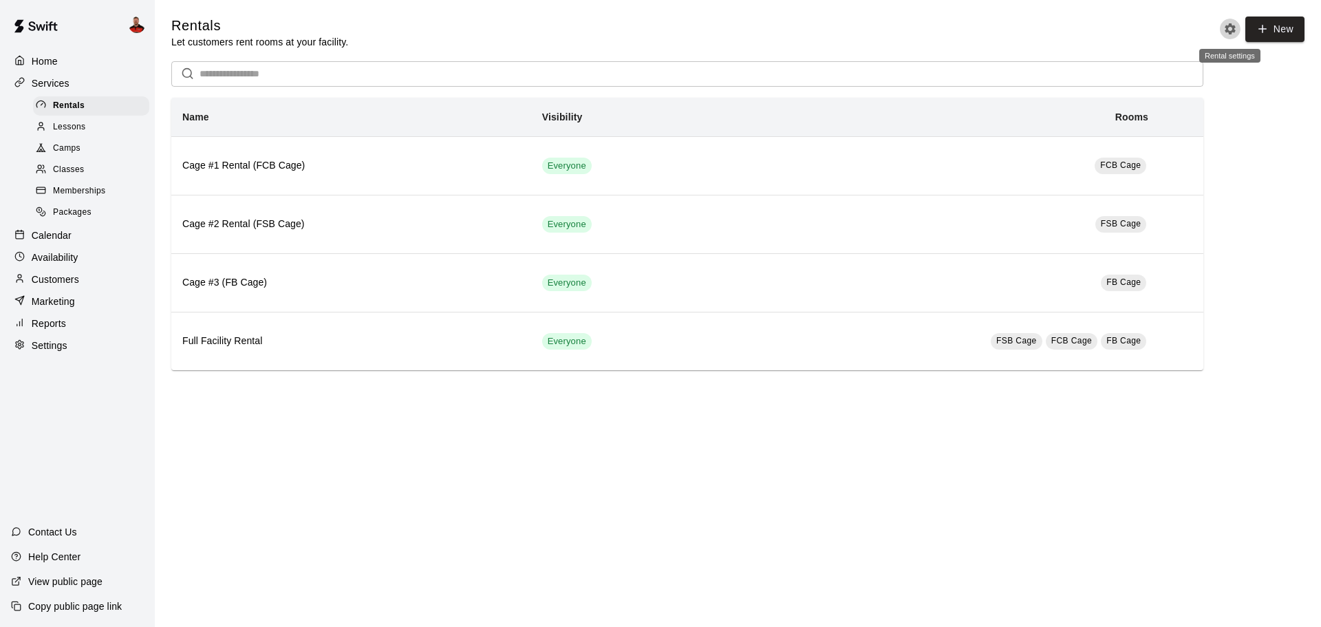
click at [1225, 28] on icon "Rental settings" at bounding box center [1229, 28] width 11 height 11
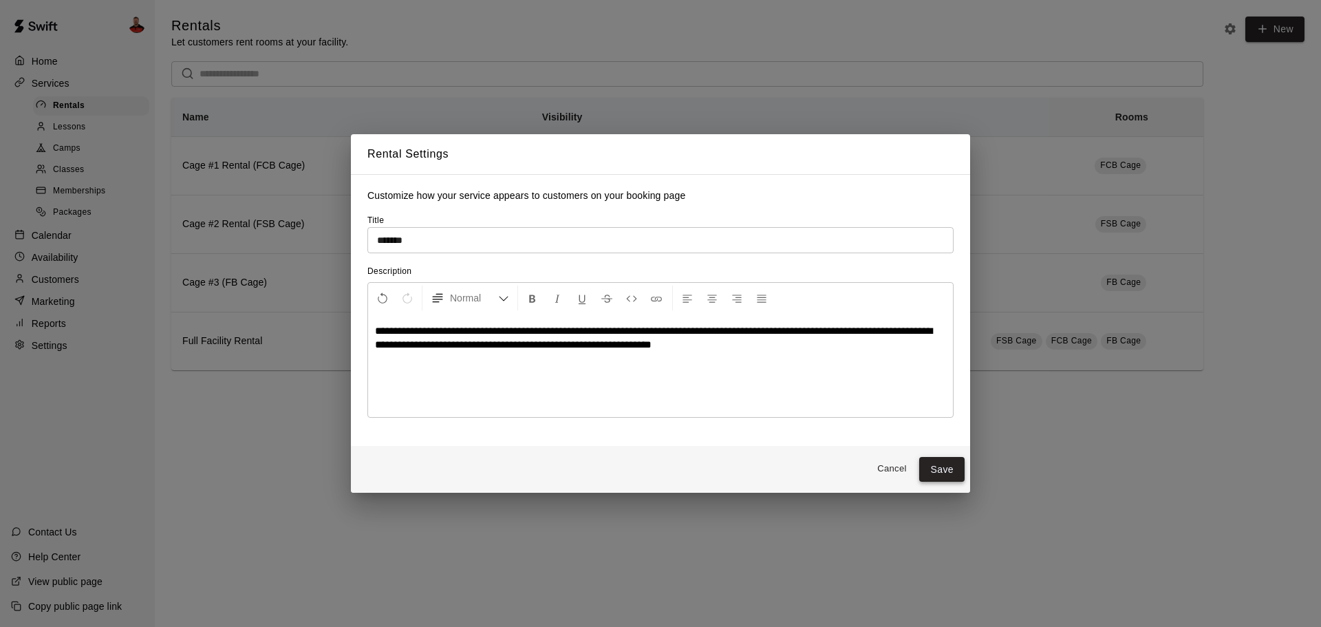
click at [944, 471] on button "Save" at bounding box center [941, 469] width 45 height 25
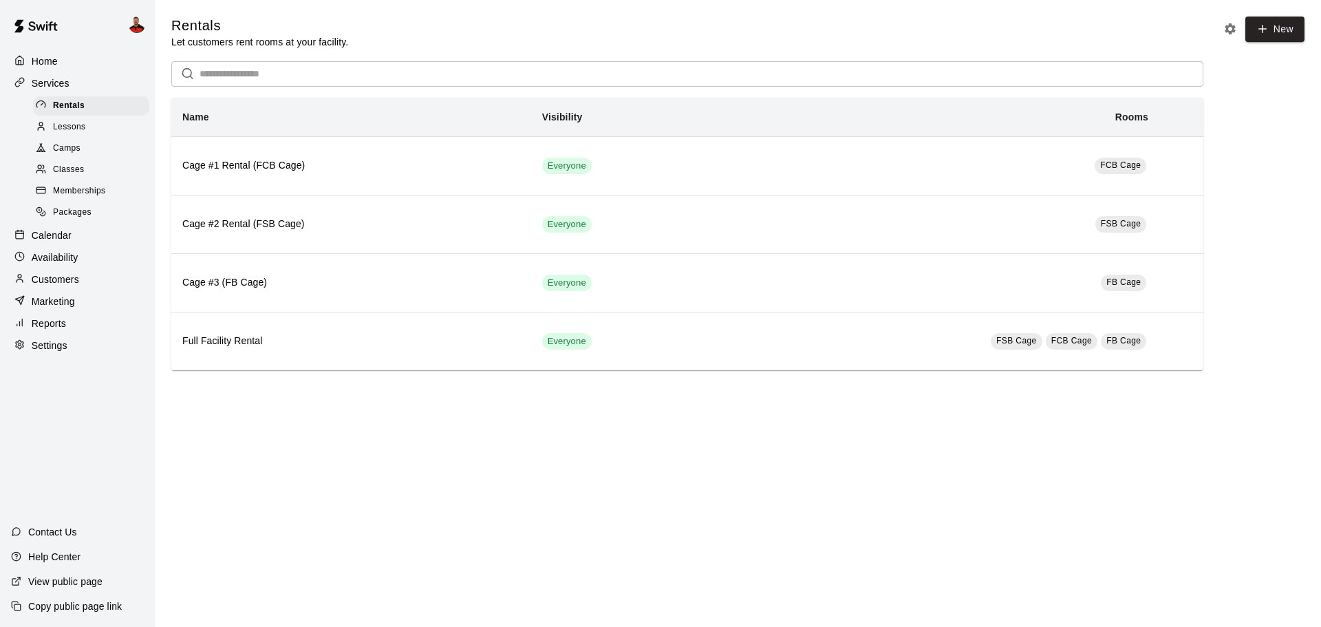
click at [111, 213] on div "Packages" at bounding box center [91, 212] width 116 height 19
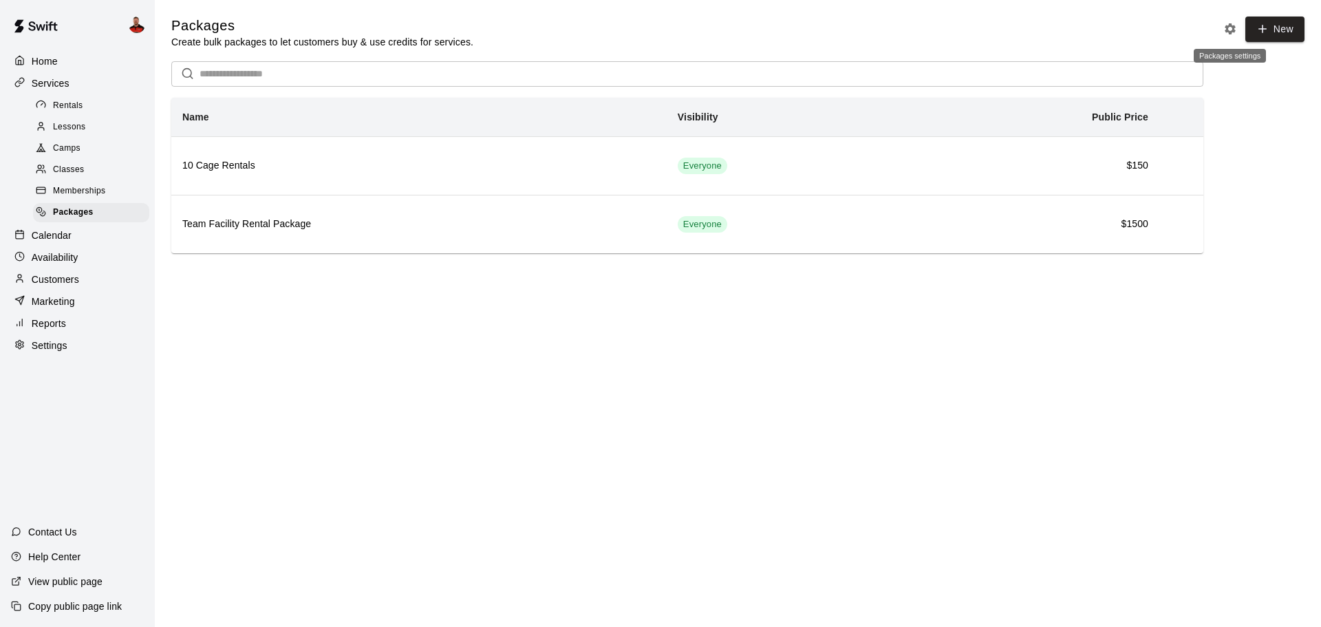
click at [1233, 24] on icon "Packages settings" at bounding box center [1230, 29] width 14 height 14
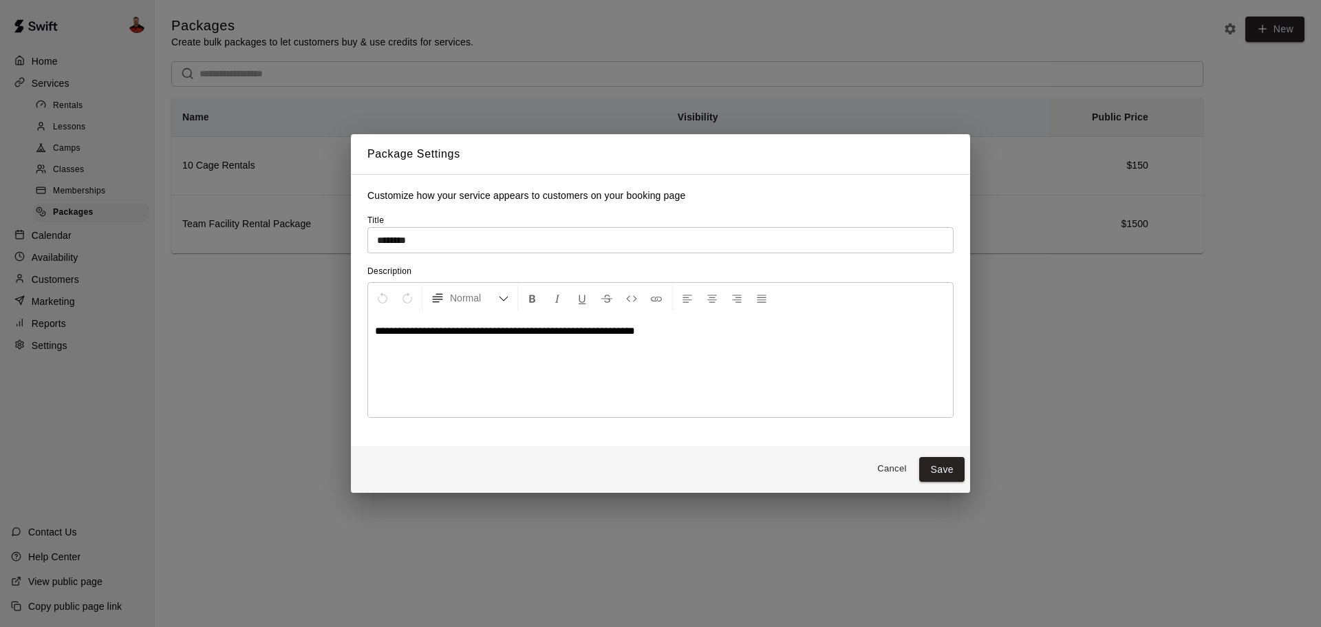
click at [492, 248] on input "********" at bounding box center [660, 239] width 586 height 25
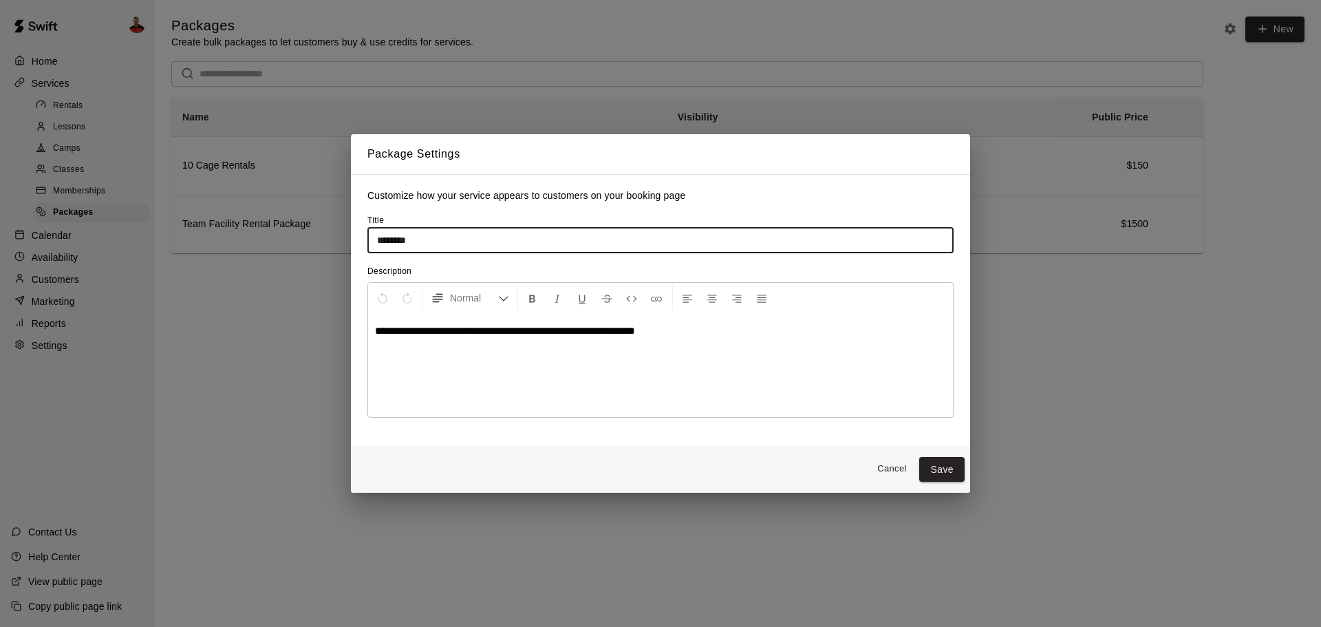
click at [492, 248] on input "********" at bounding box center [660, 239] width 586 height 25
type input "**********"
click at [536, 336] on span "**********" at bounding box center [505, 330] width 260 height 10
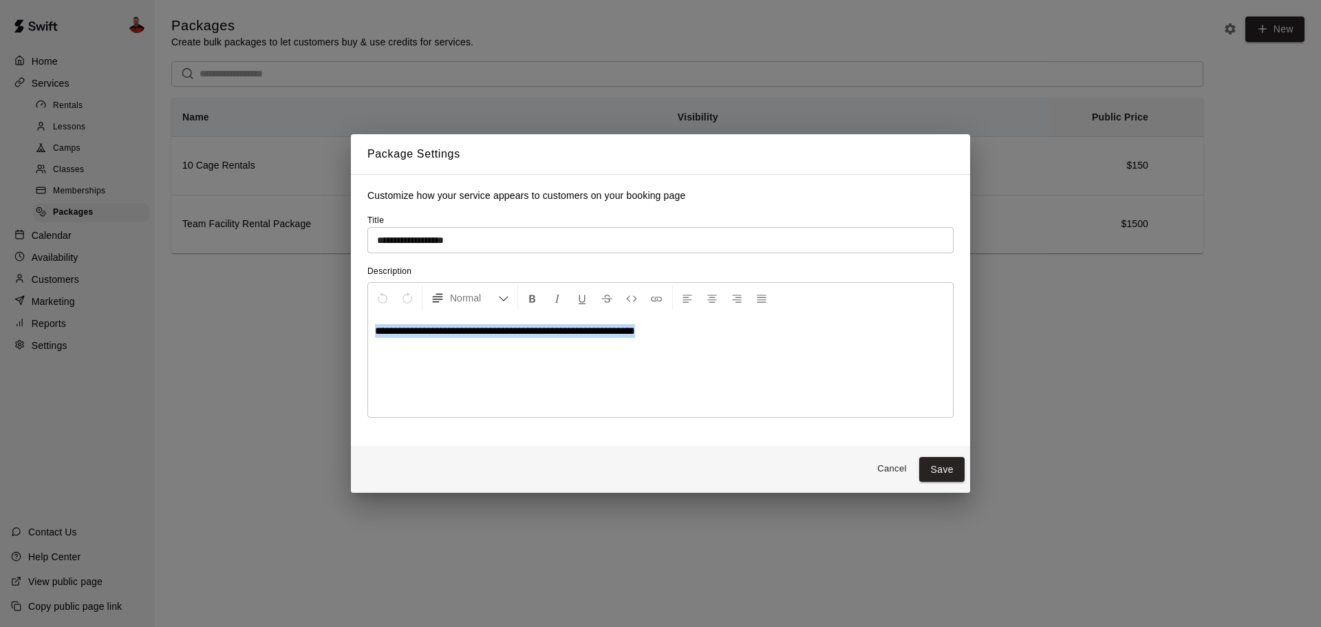
click at [536, 336] on span "**********" at bounding box center [505, 330] width 260 height 10
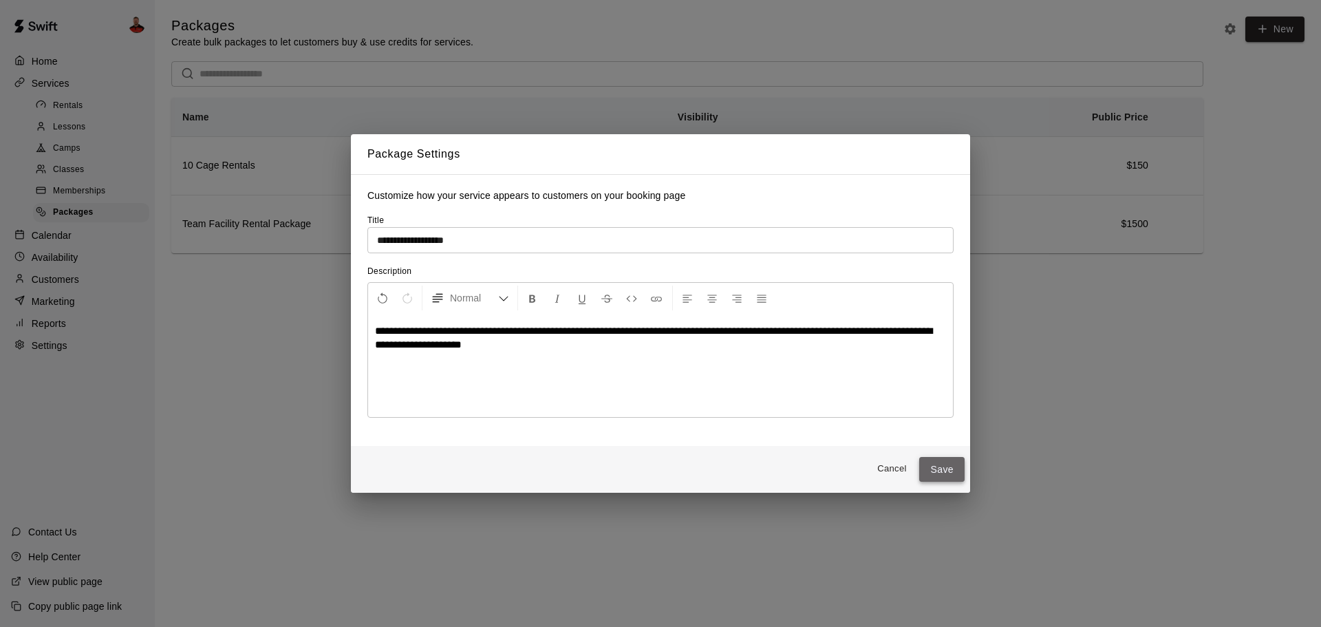
click at [923, 468] on button "Save" at bounding box center [941, 469] width 45 height 25
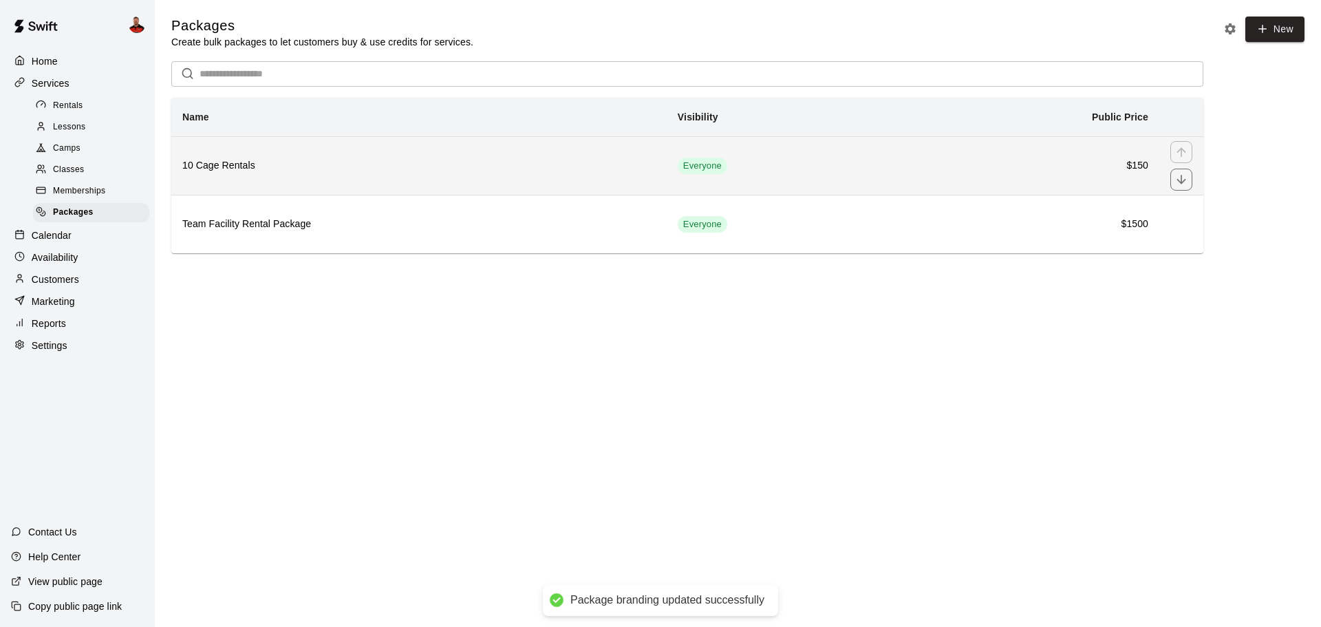
click at [935, 159] on td "$150" at bounding box center [1030, 165] width 257 height 58
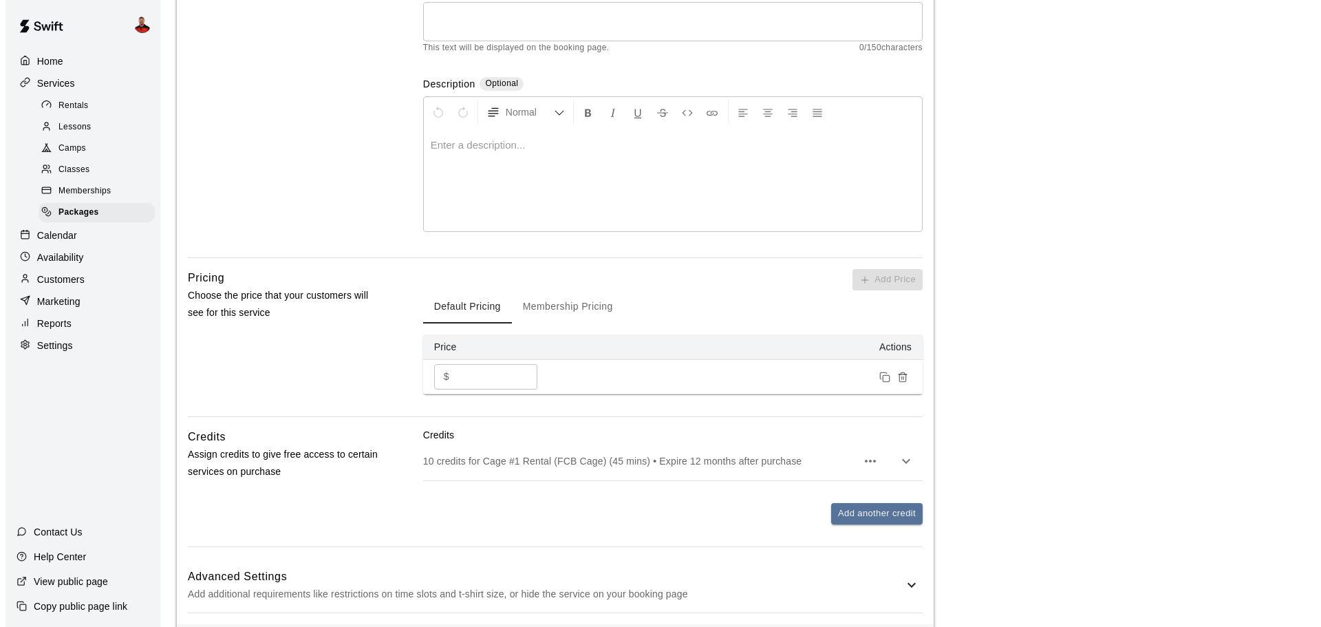
scroll to position [304, 0]
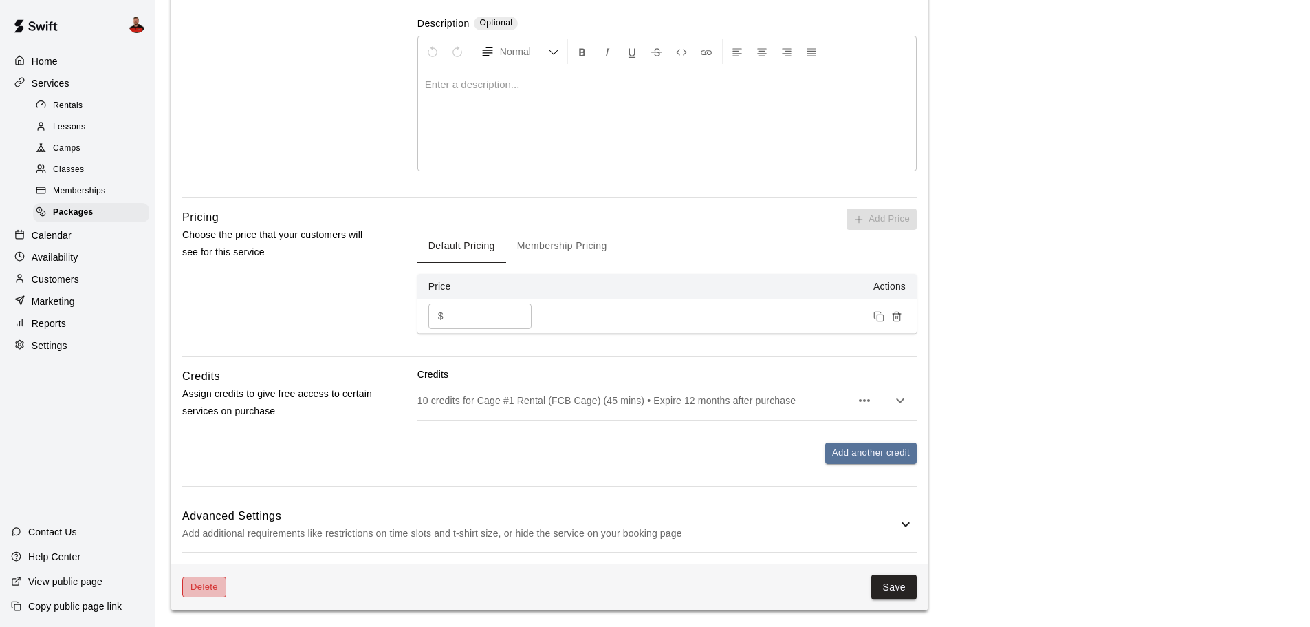
click at [207, 592] on button "Delete" at bounding box center [204, 586] width 44 height 21
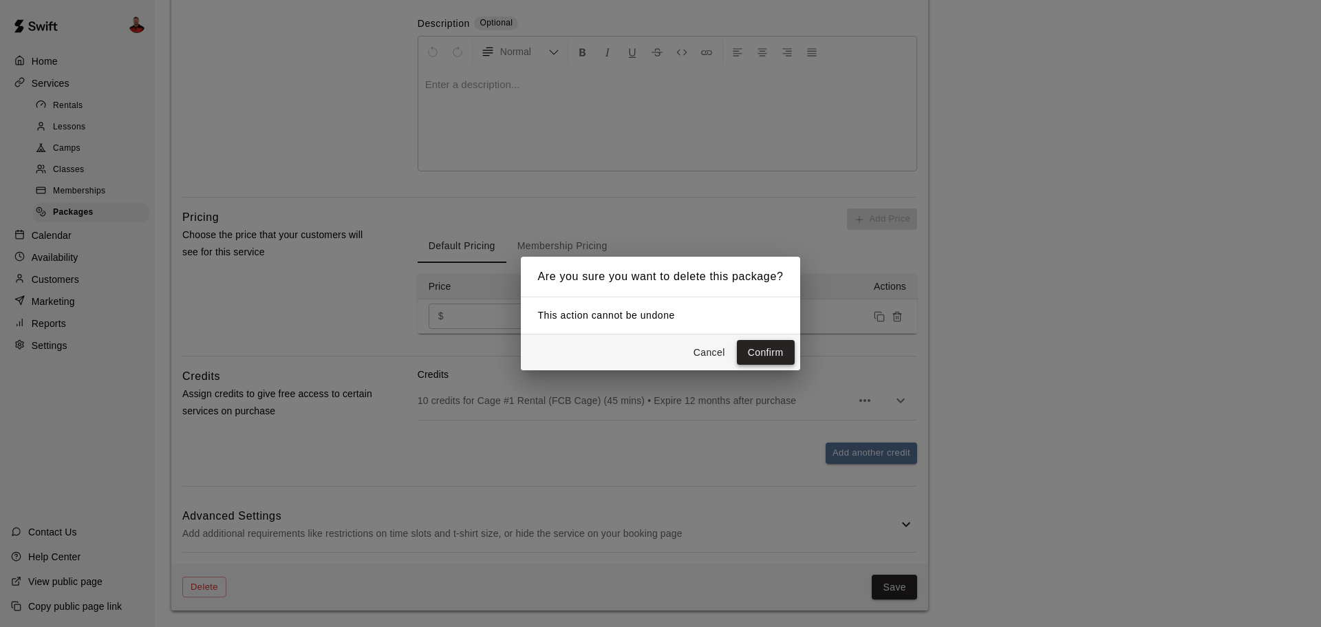
click at [776, 354] on button "Confirm" at bounding box center [766, 352] width 58 height 25
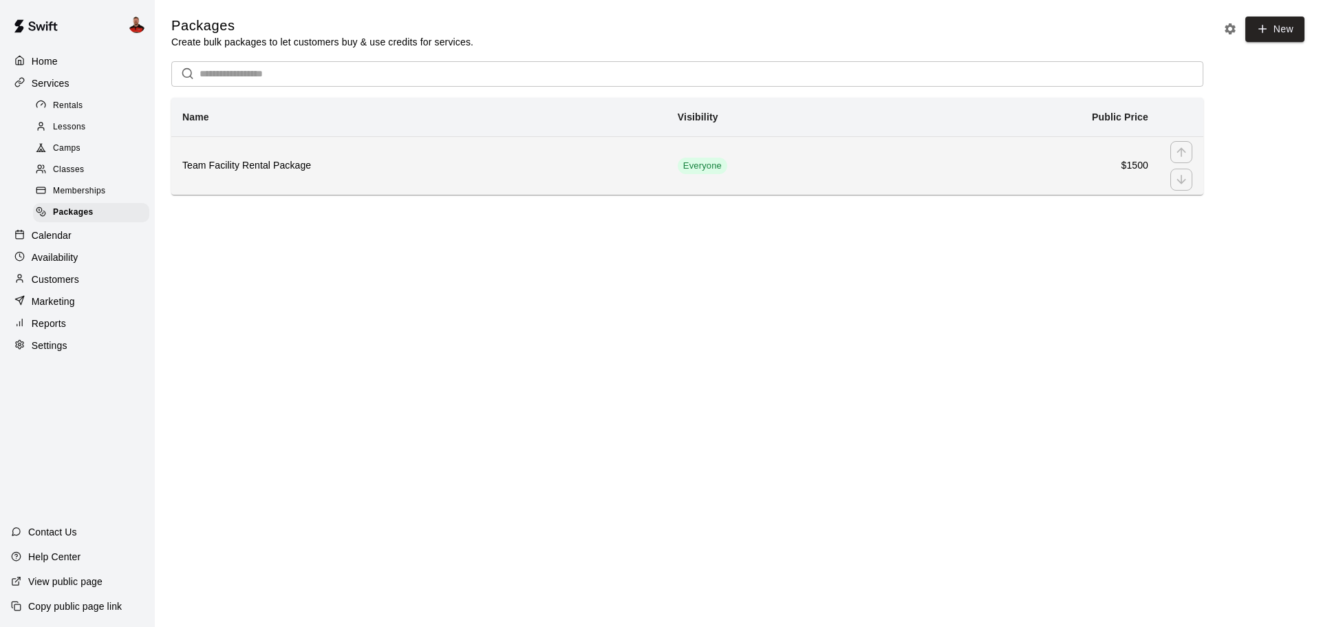
click at [658, 160] on th "Team Facility Rental Package" at bounding box center [418, 165] width 495 height 58
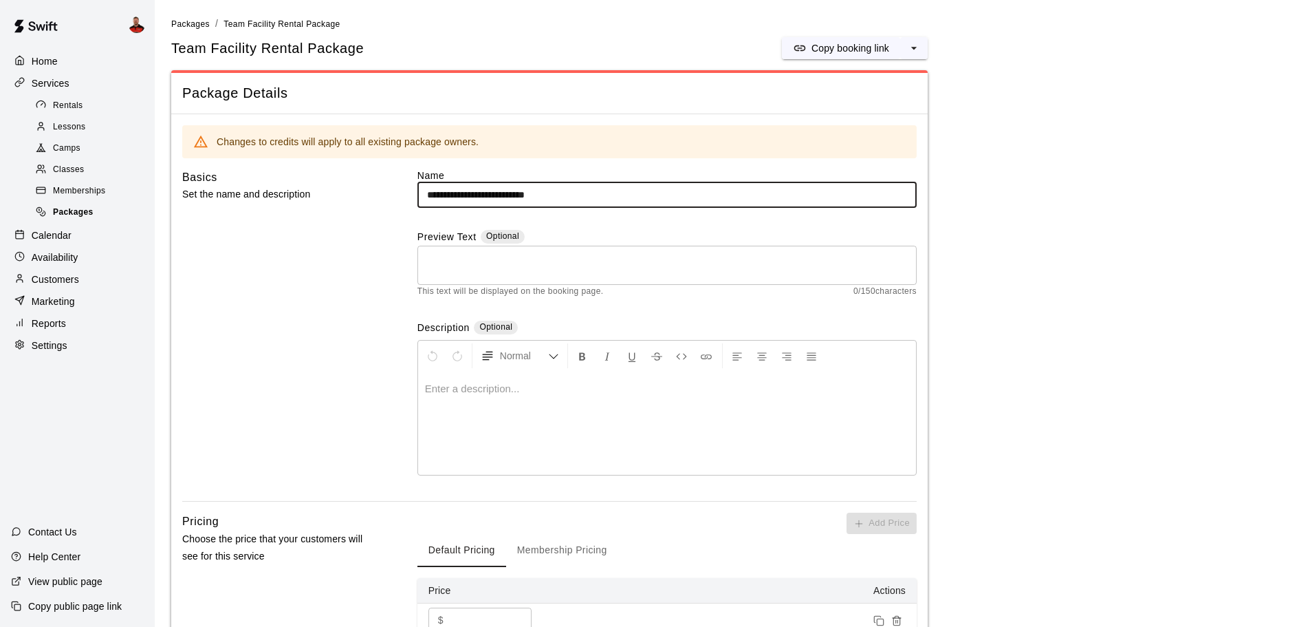
click at [96, 214] on div "Packages" at bounding box center [91, 212] width 116 height 19
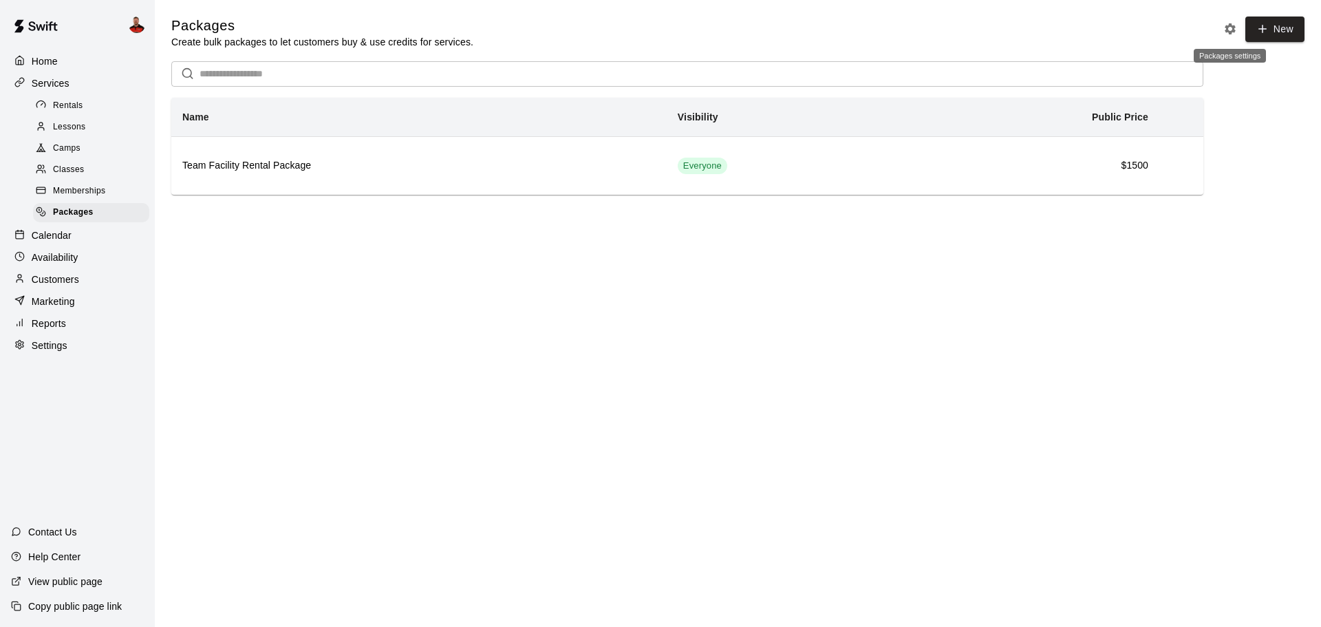
click at [1231, 28] on icon "Packages settings" at bounding box center [1230, 29] width 14 height 14
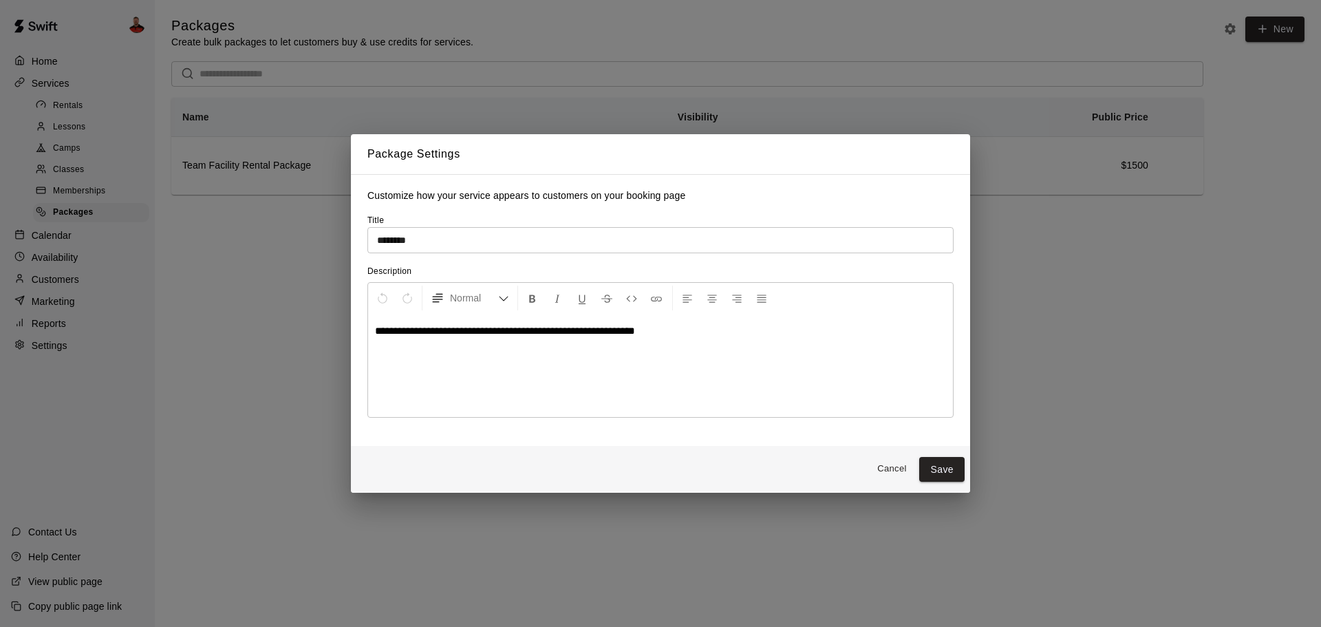
click at [715, 341] on div "**********" at bounding box center [660, 365] width 585 height 103
click at [635, 336] on span "**********" at bounding box center [505, 330] width 260 height 10
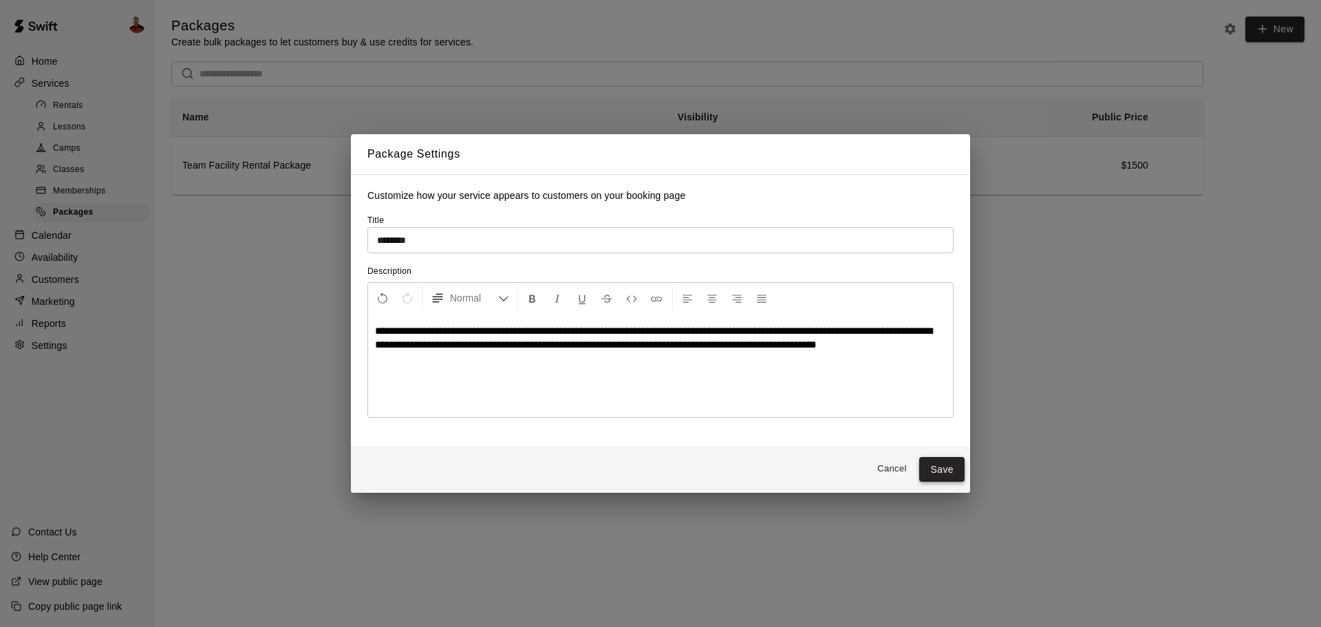
click at [938, 475] on button "Save" at bounding box center [941, 469] width 45 height 25
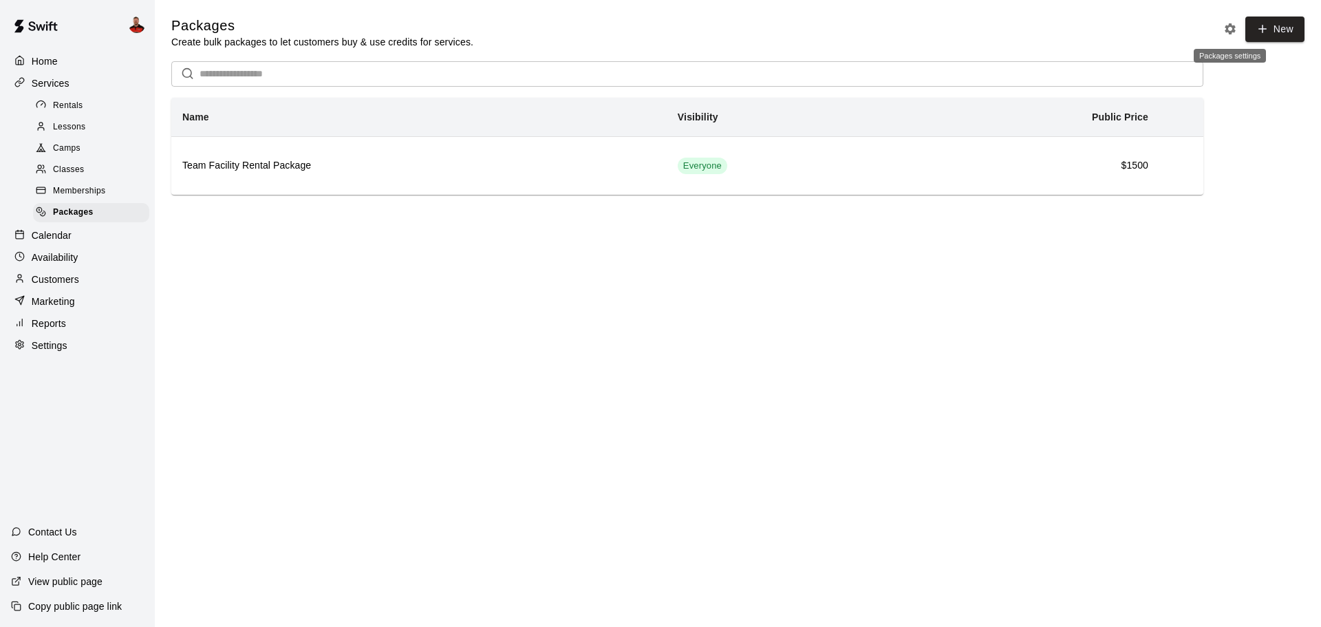
click at [1231, 36] on button "Packages settings" at bounding box center [1230, 29] width 21 height 21
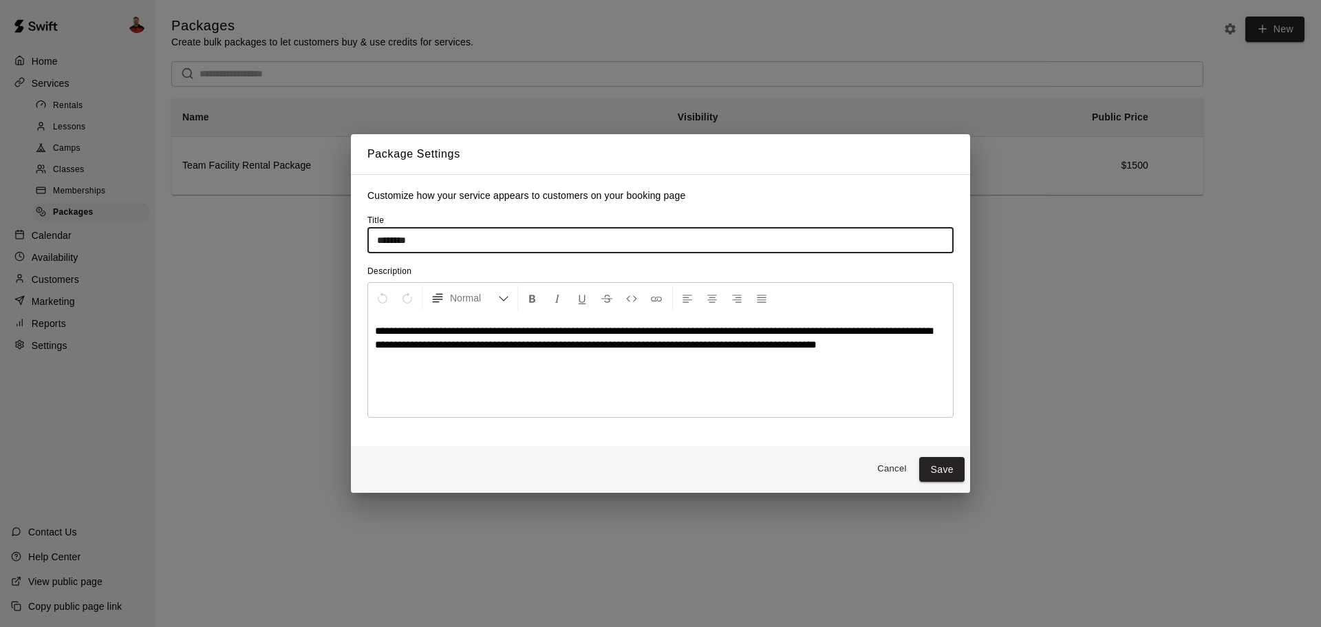
click at [373, 240] on input "********" at bounding box center [660, 239] width 586 height 25
type input "**********"
click at [933, 471] on button "Save" at bounding box center [941, 469] width 45 height 25
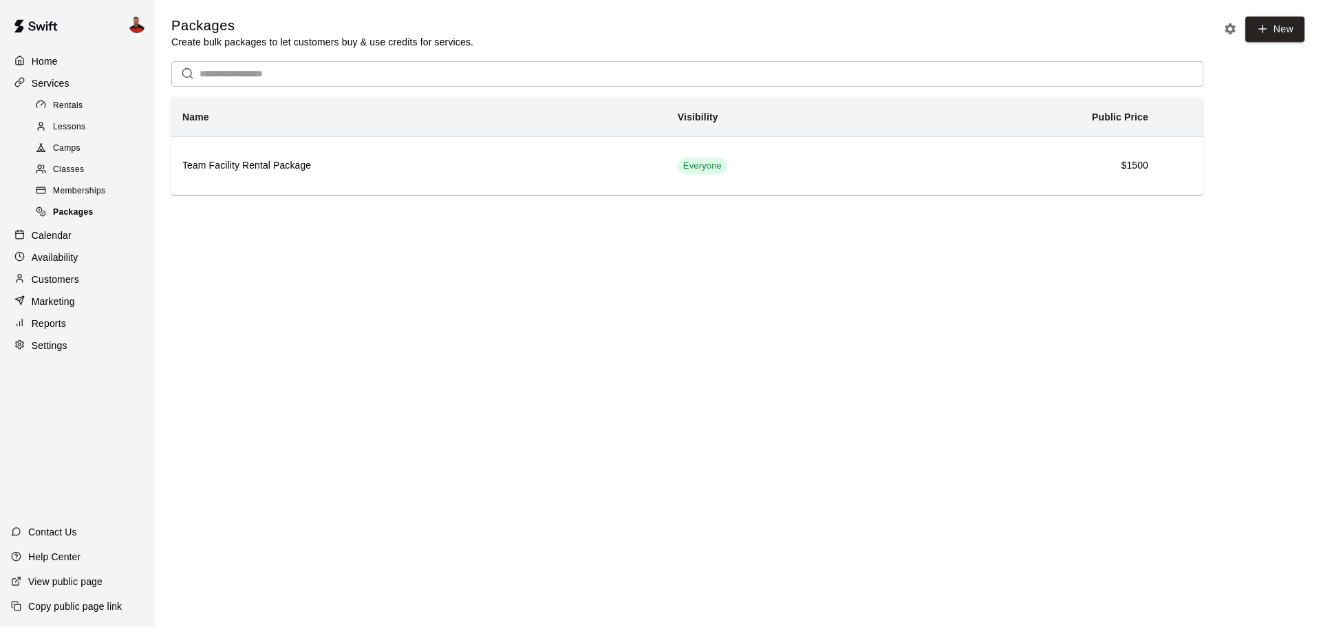
click at [95, 211] on div "Packages" at bounding box center [91, 212] width 116 height 19
click at [94, 187] on div "Memberships" at bounding box center [91, 191] width 116 height 19
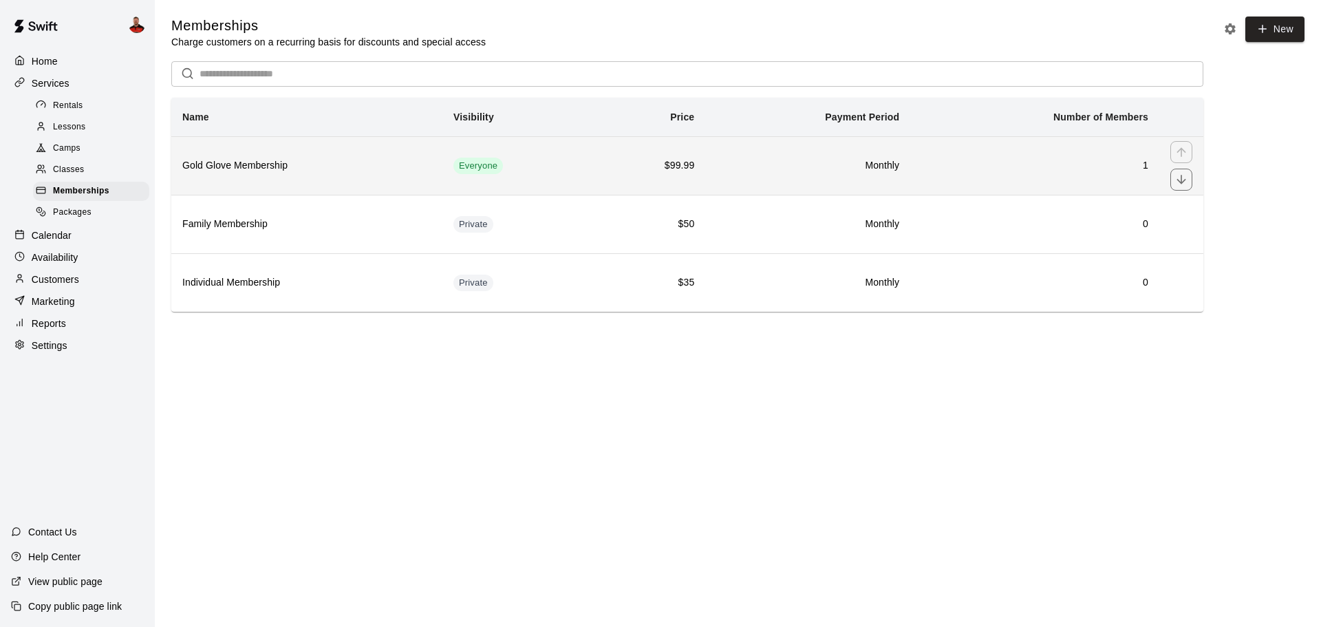
click at [287, 171] on h6 "Gold Glove Membership" at bounding box center [306, 165] width 249 height 15
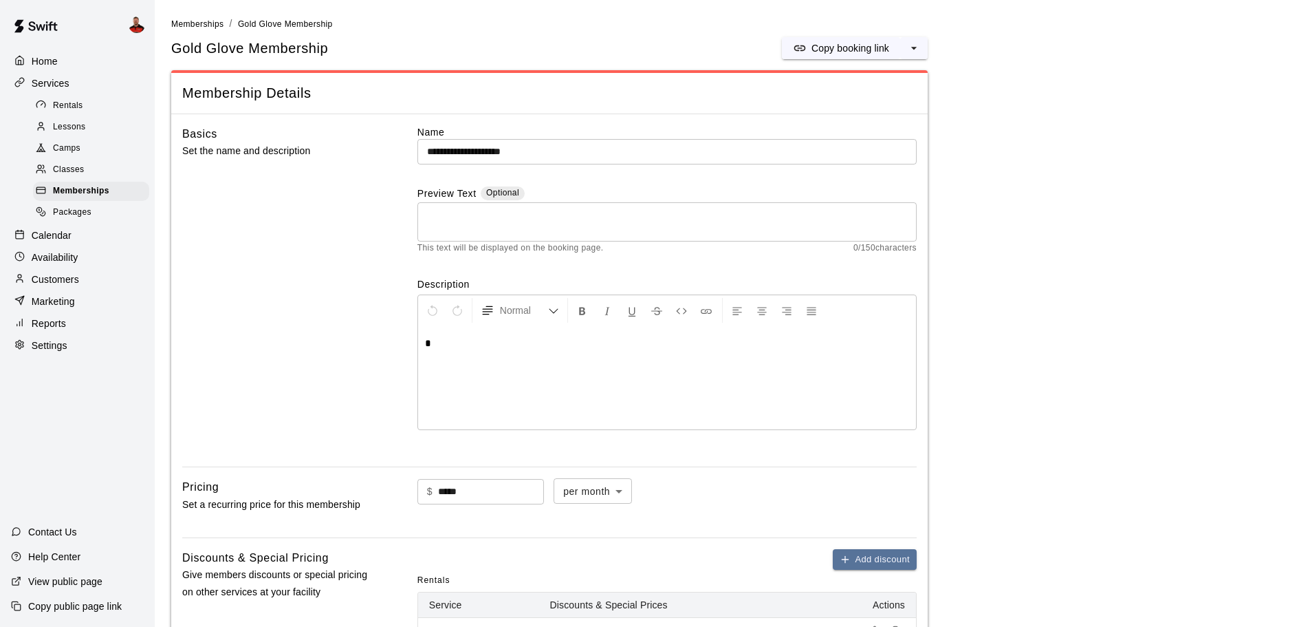
click at [515, 353] on div "*" at bounding box center [667, 377] width 498 height 103
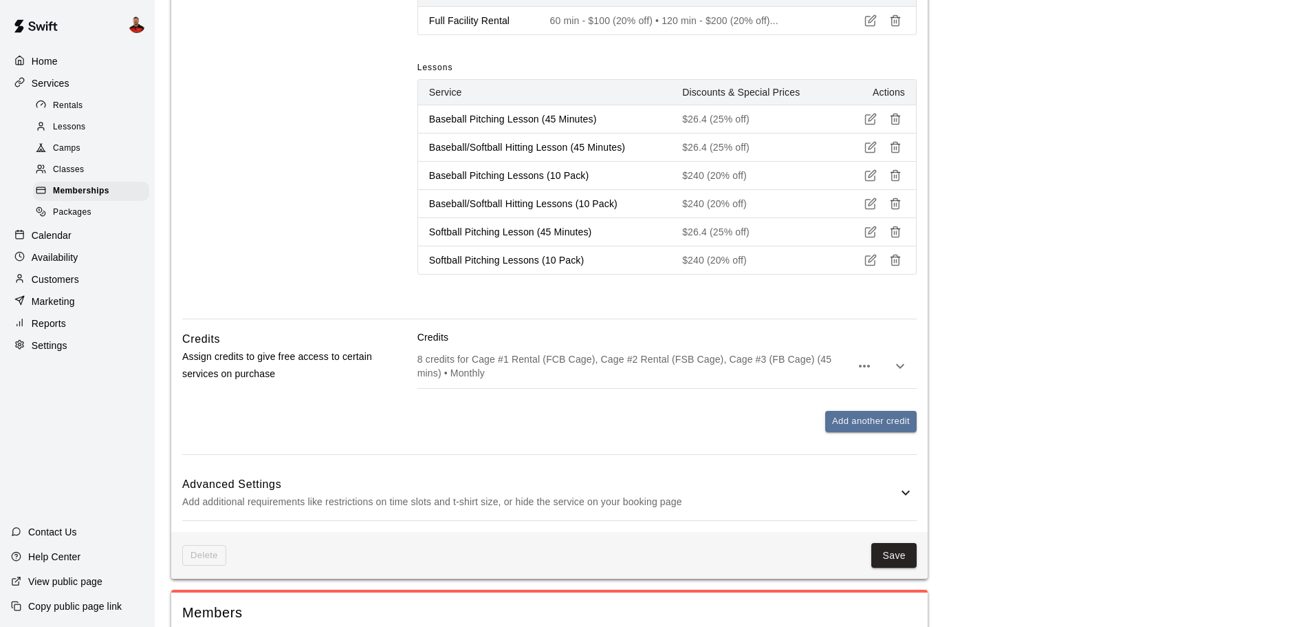
scroll to position [829, 0]
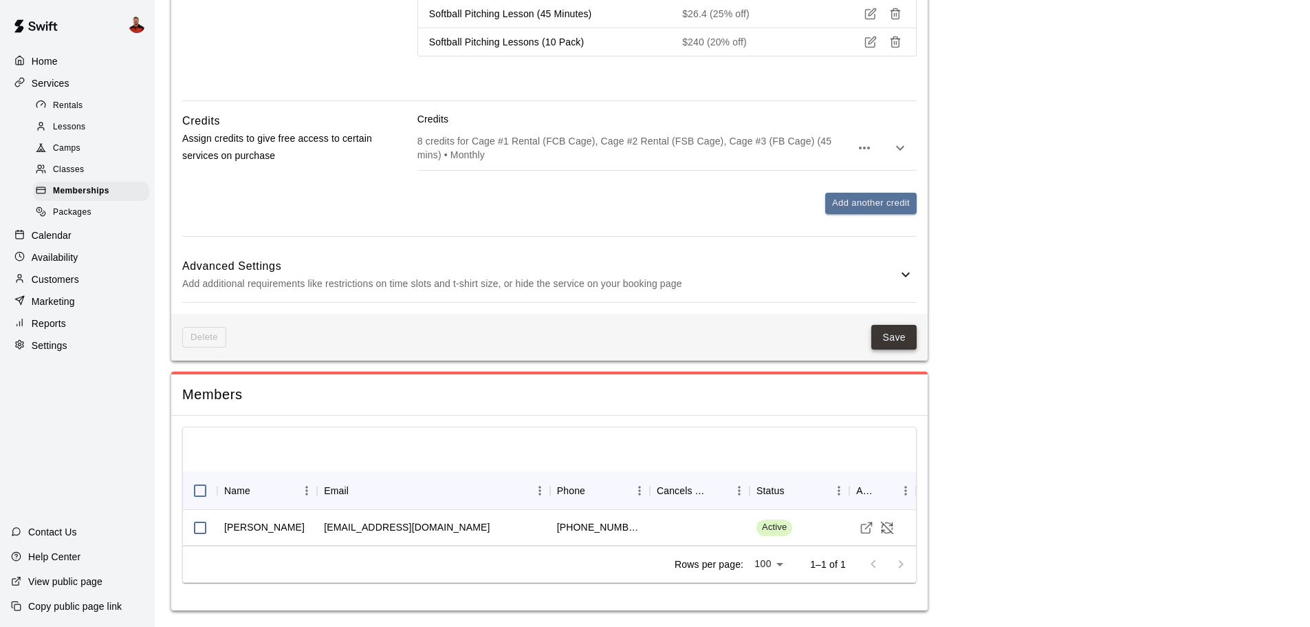
click at [890, 339] on button "Save" at bounding box center [894, 337] width 45 height 25
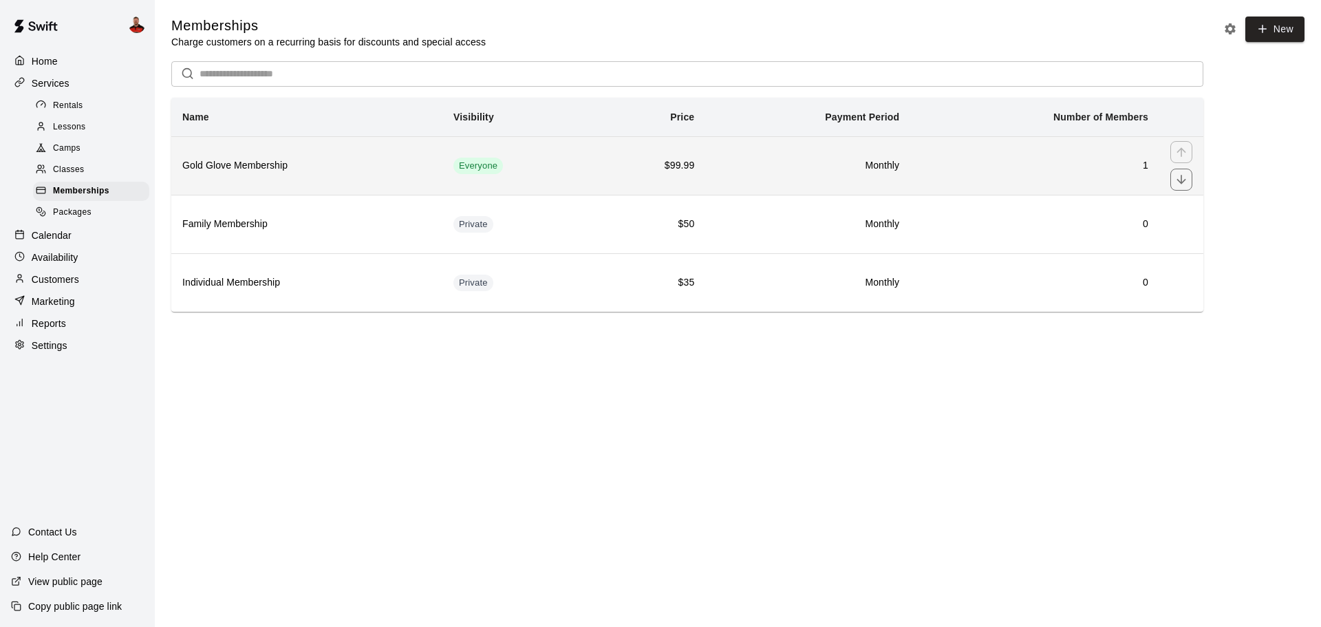
click at [265, 168] on h6 "Gold Glove Membership" at bounding box center [306, 165] width 249 height 15
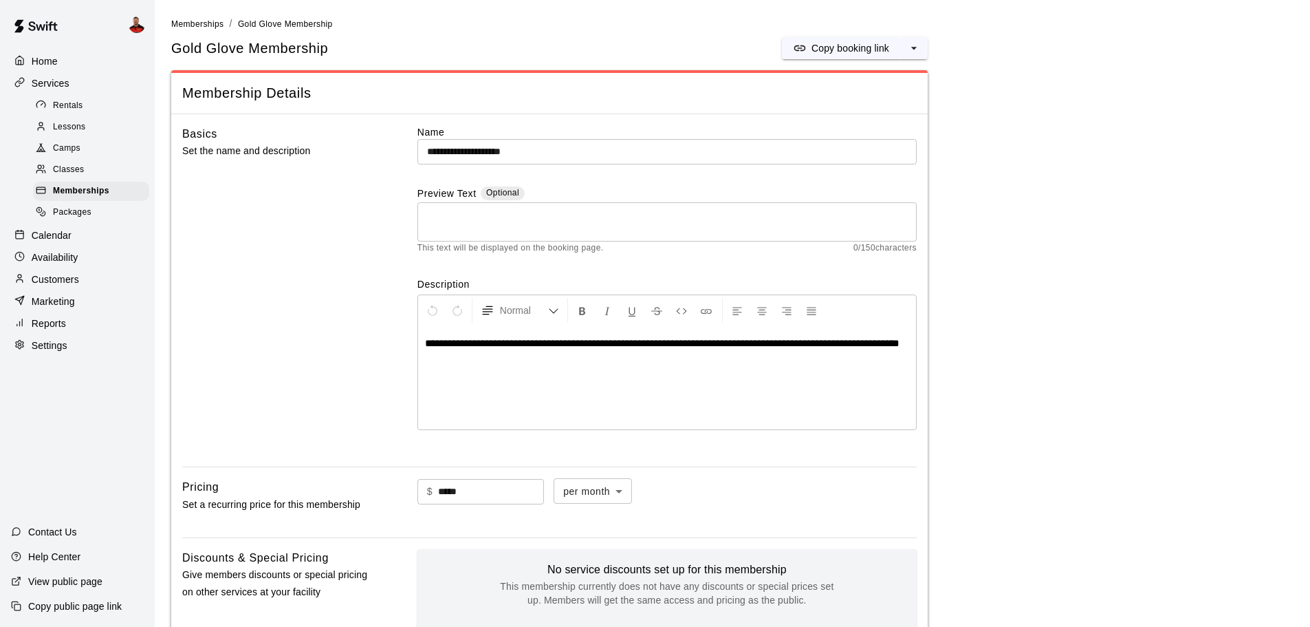
click at [483, 369] on div "**********" at bounding box center [667, 377] width 498 height 103
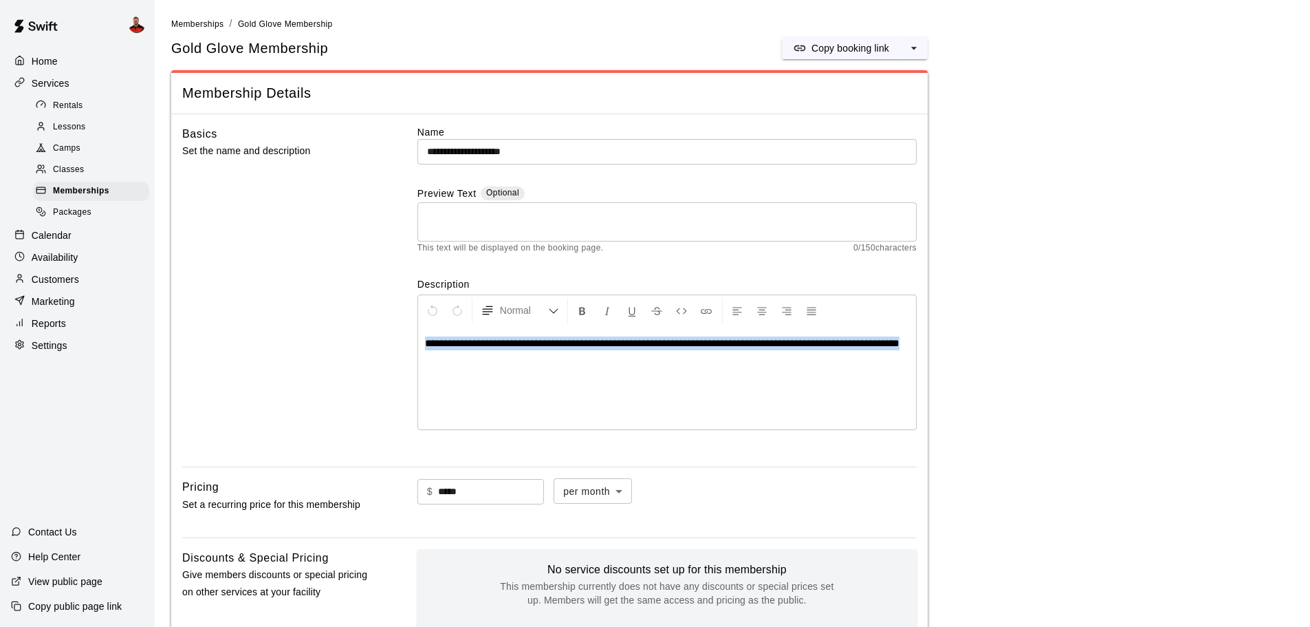
click at [483, 369] on div "**********" at bounding box center [667, 377] width 498 height 103
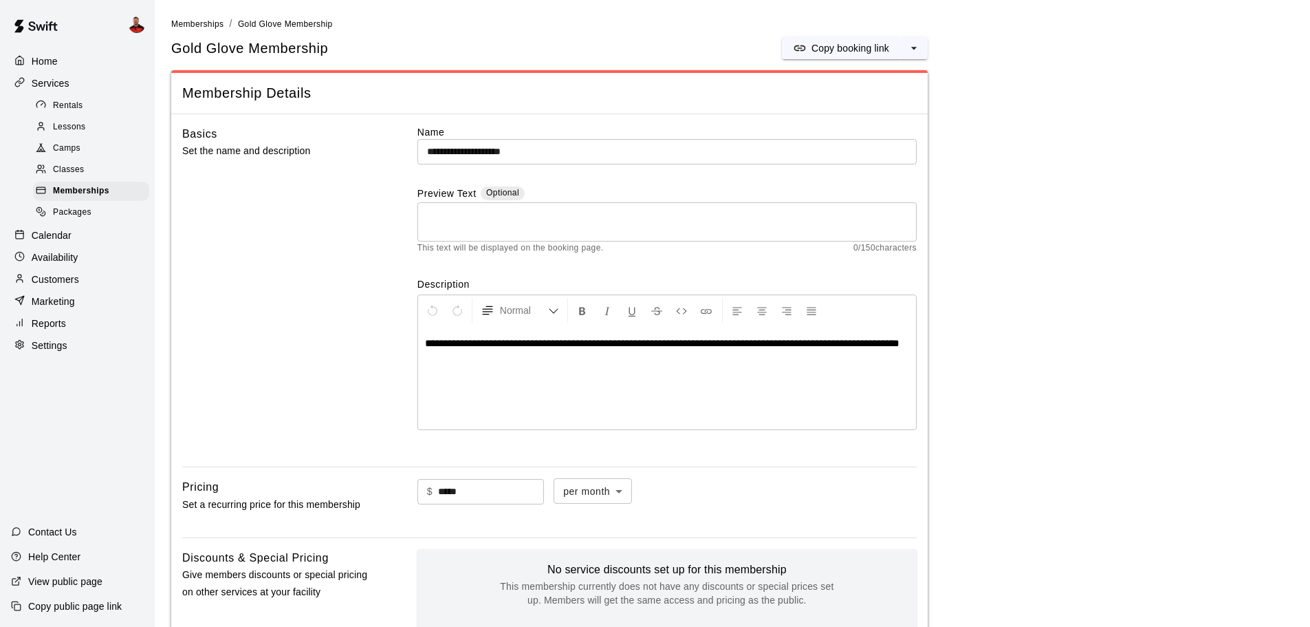
click at [472, 225] on textarea at bounding box center [667, 222] width 480 height 28
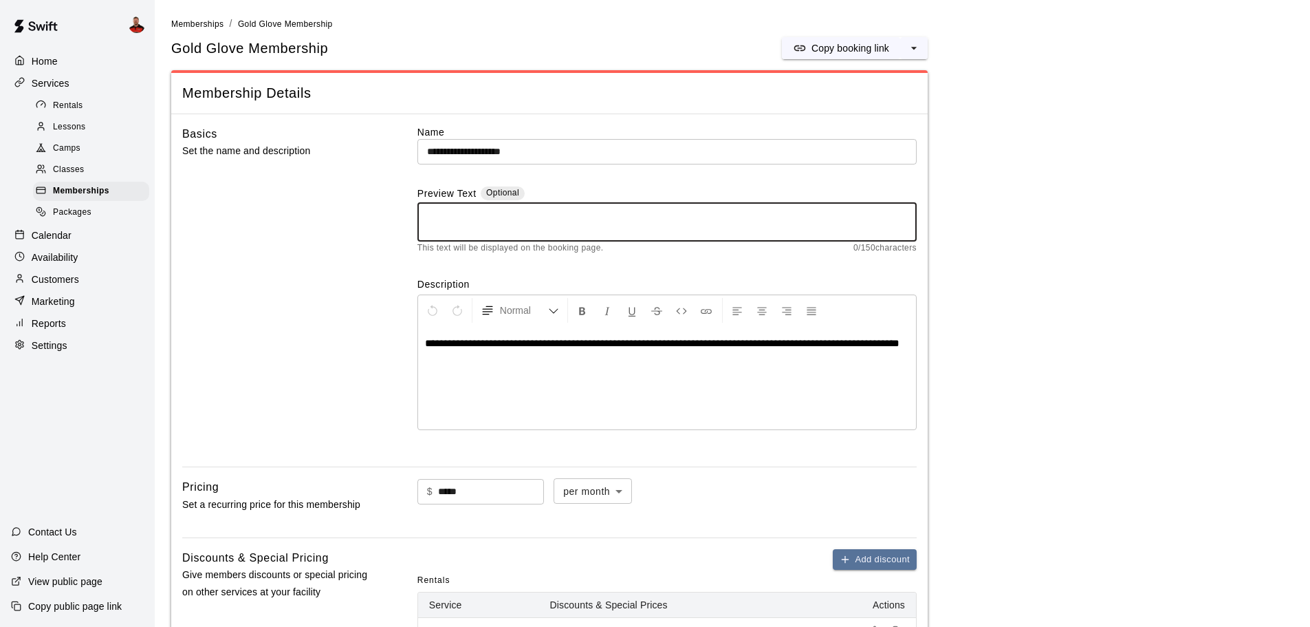
paste textarea "**********"
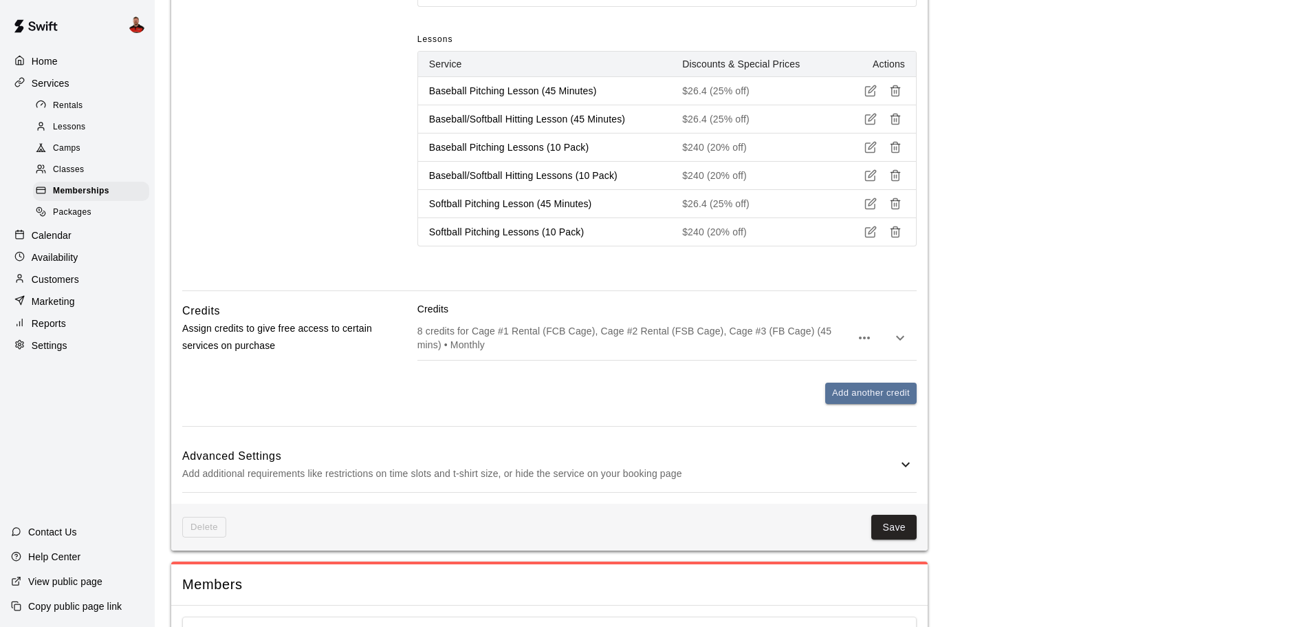
scroll to position [688, 0]
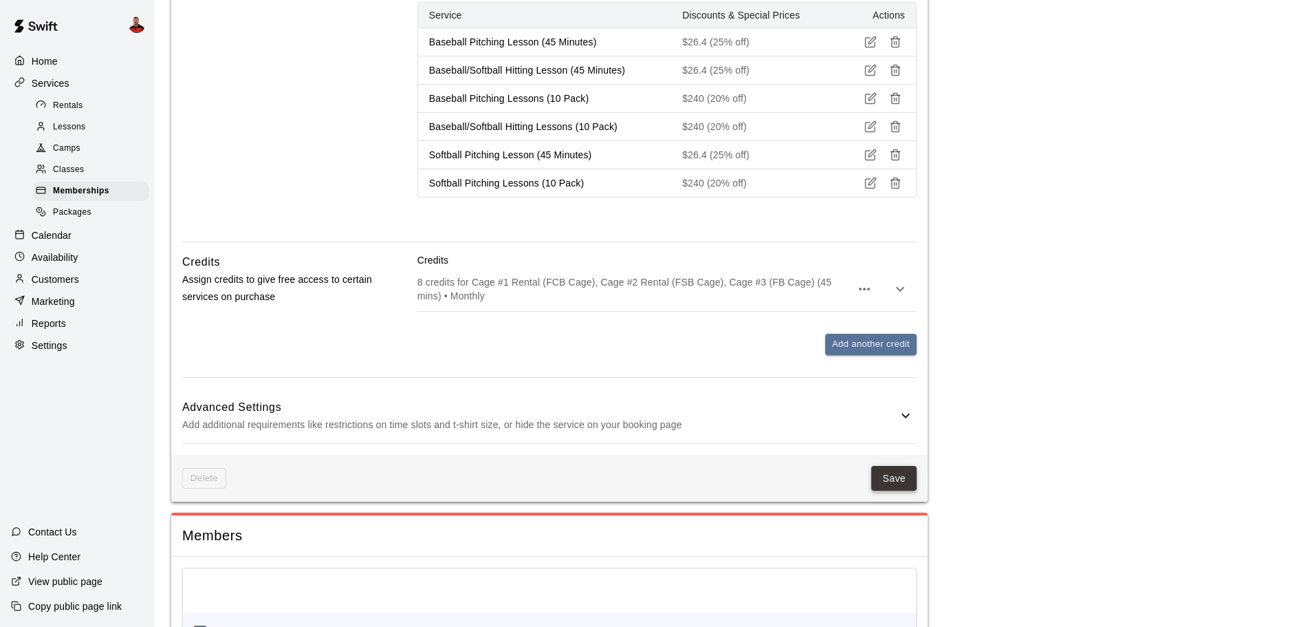
type textarea "**********"
click at [891, 466] on button "Save" at bounding box center [894, 478] width 45 height 25
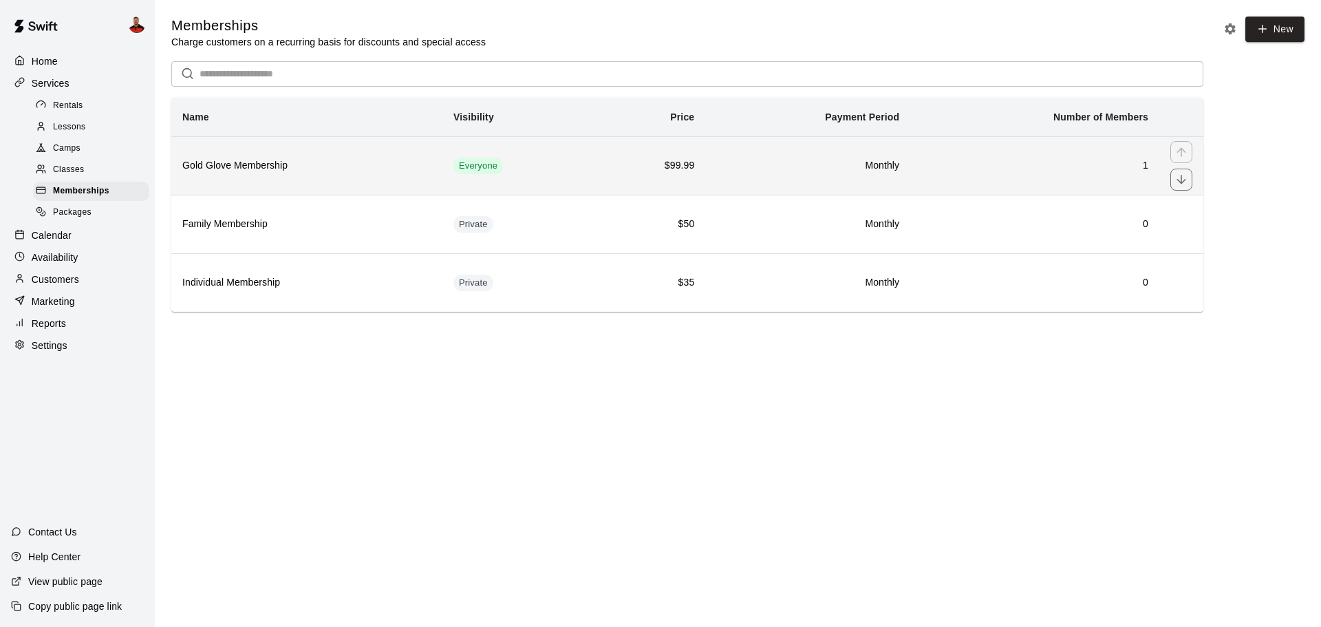
click at [307, 163] on h6 "Gold Glove Membership" at bounding box center [306, 165] width 249 height 15
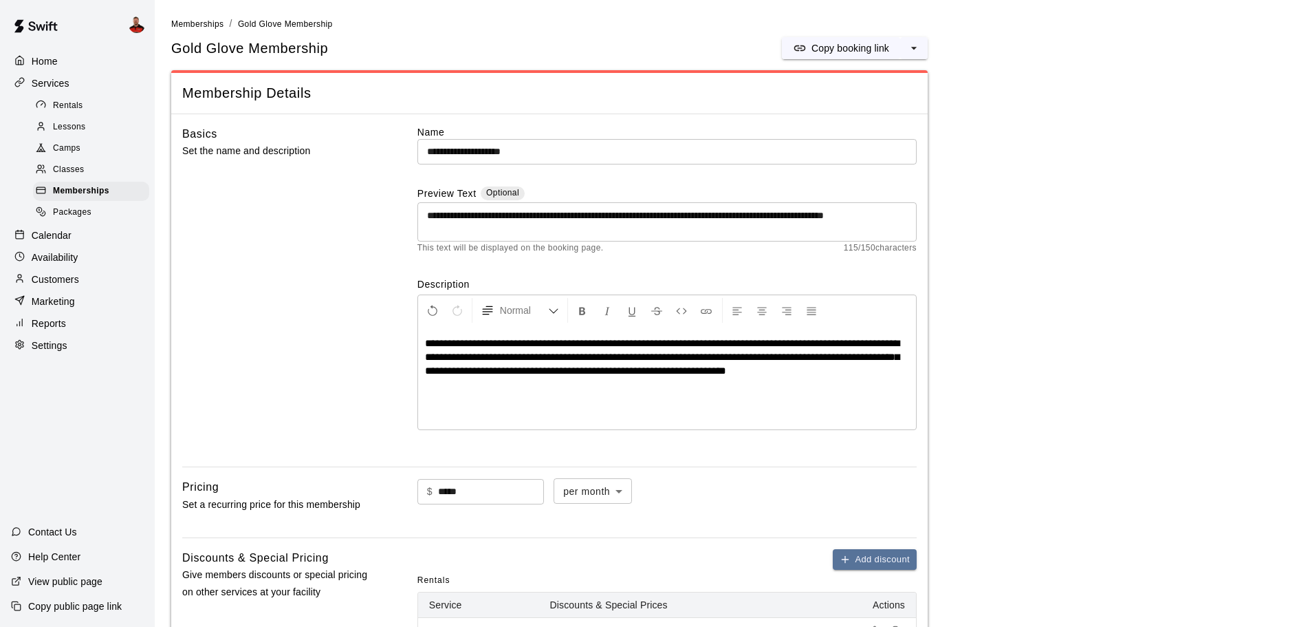
click at [660, 367] on span "**********" at bounding box center [662, 357] width 475 height 38
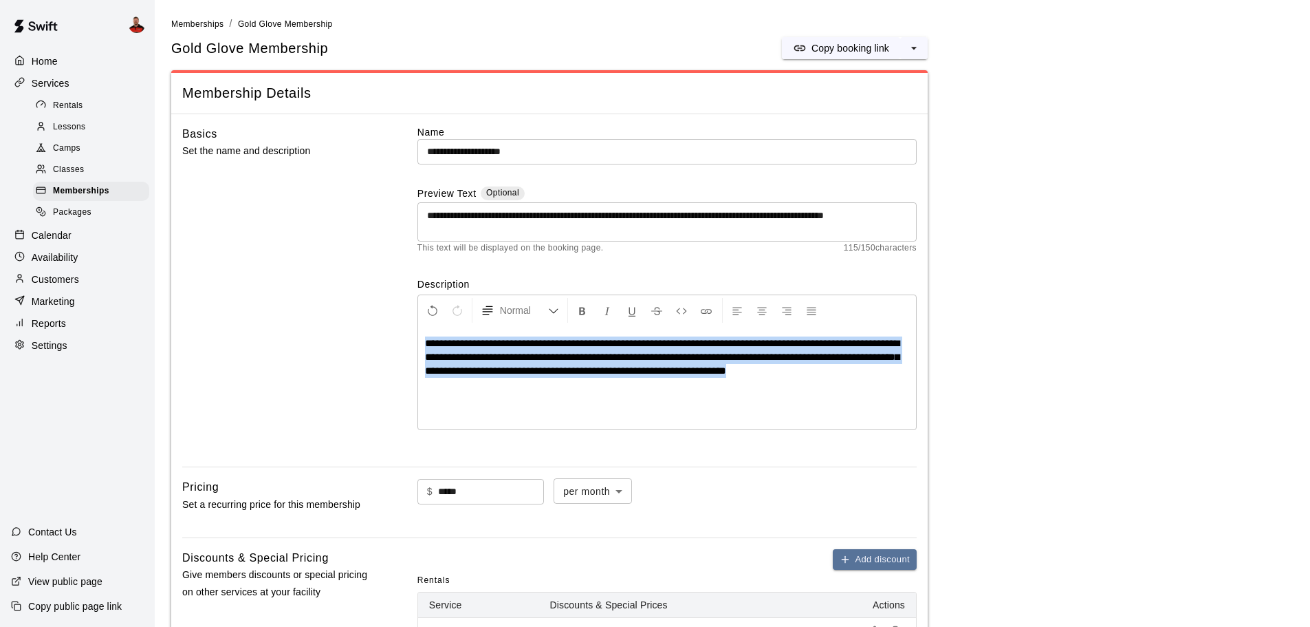
click at [660, 367] on span "**********" at bounding box center [662, 357] width 475 height 38
copy span "****"
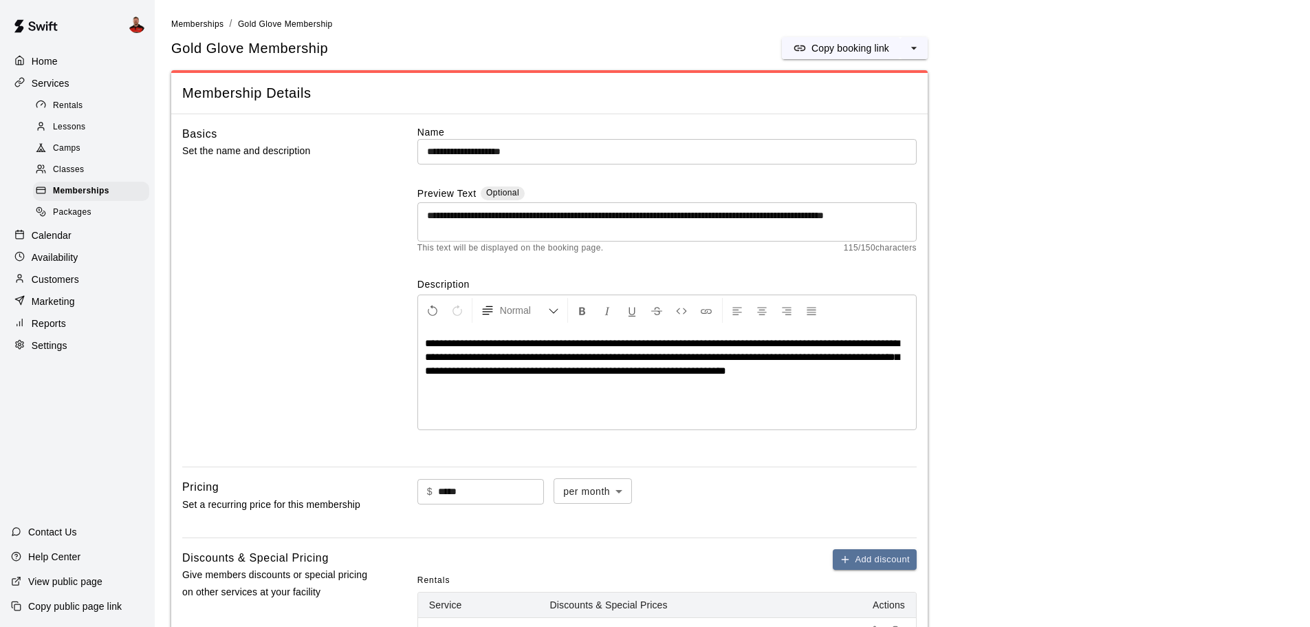
click at [518, 225] on textarea "**********" at bounding box center [667, 222] width 480 height 28
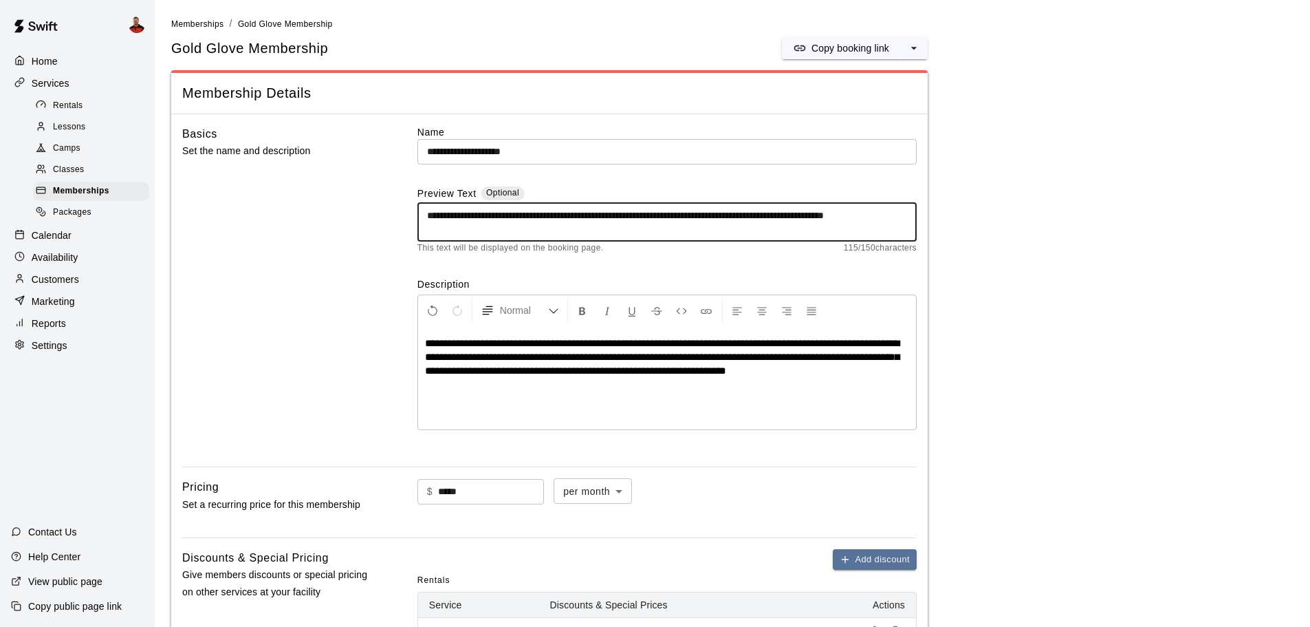
click at [518, 225] on textarea "**********" at bounding box center [667, 222] width 480 height 28
paste textarea "**********"
drag, startPoint x: 683, startPoint y: 230, endPoint x: 498, endPoint y: 228, distance: 185.1
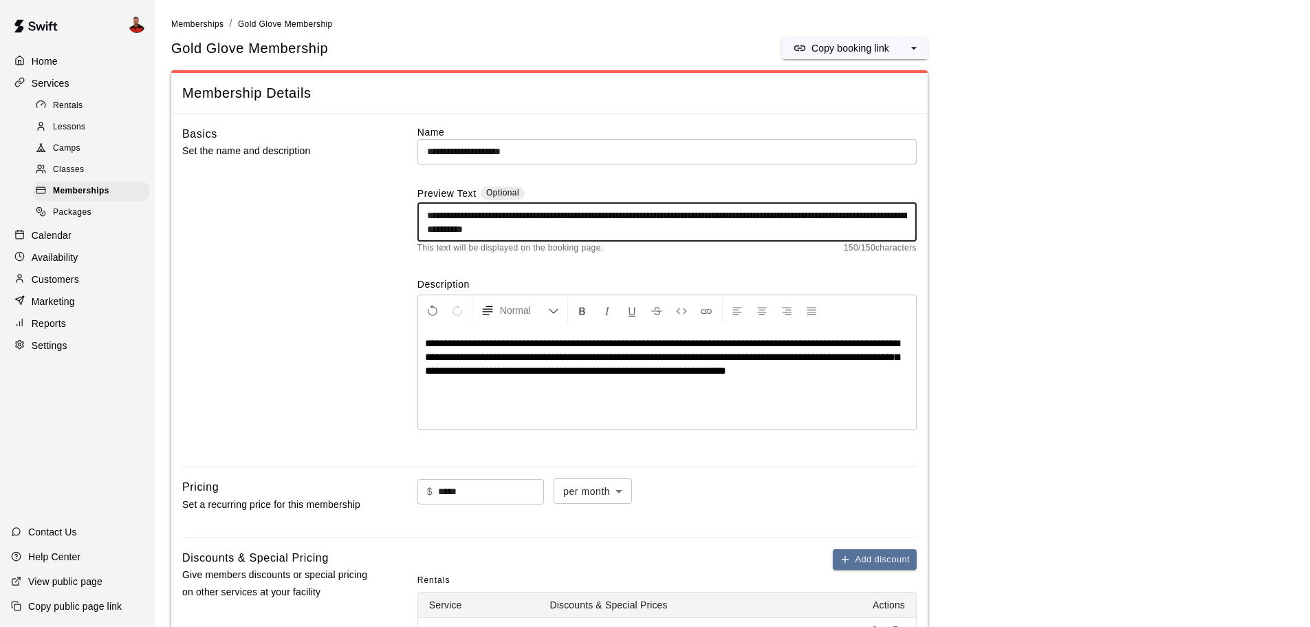
click at [498, 228] on textarea "**********" at bounding box center [667, 222] width 480 height 28
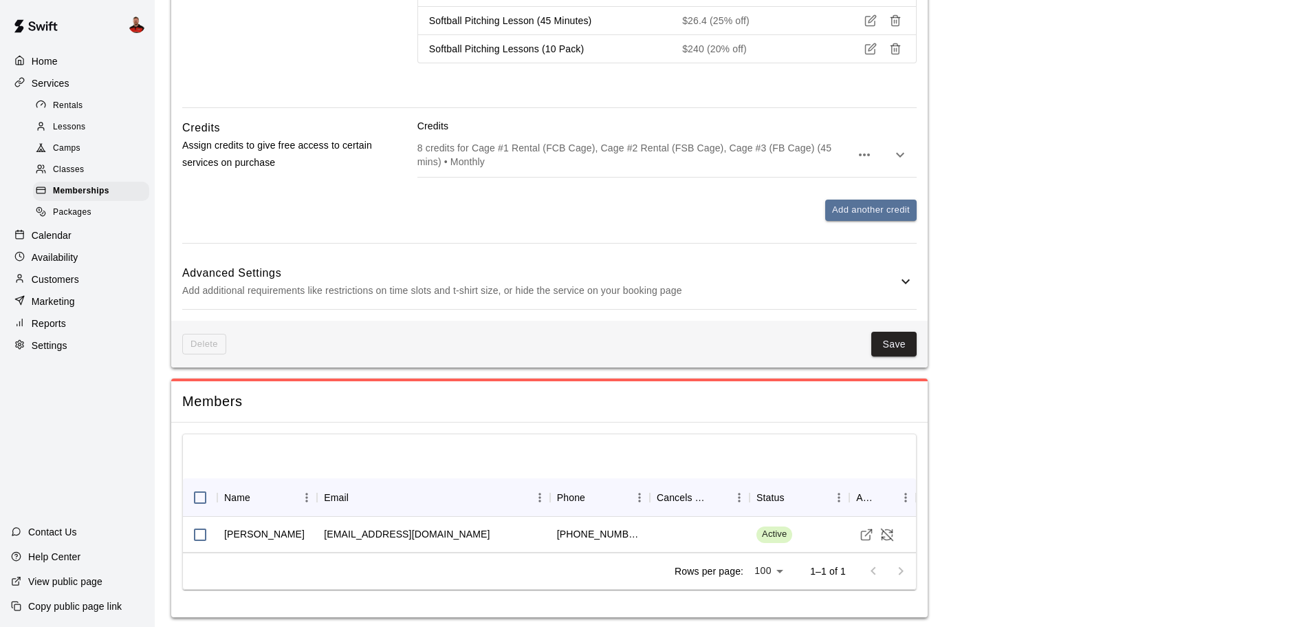
scroll to position [829, 0]
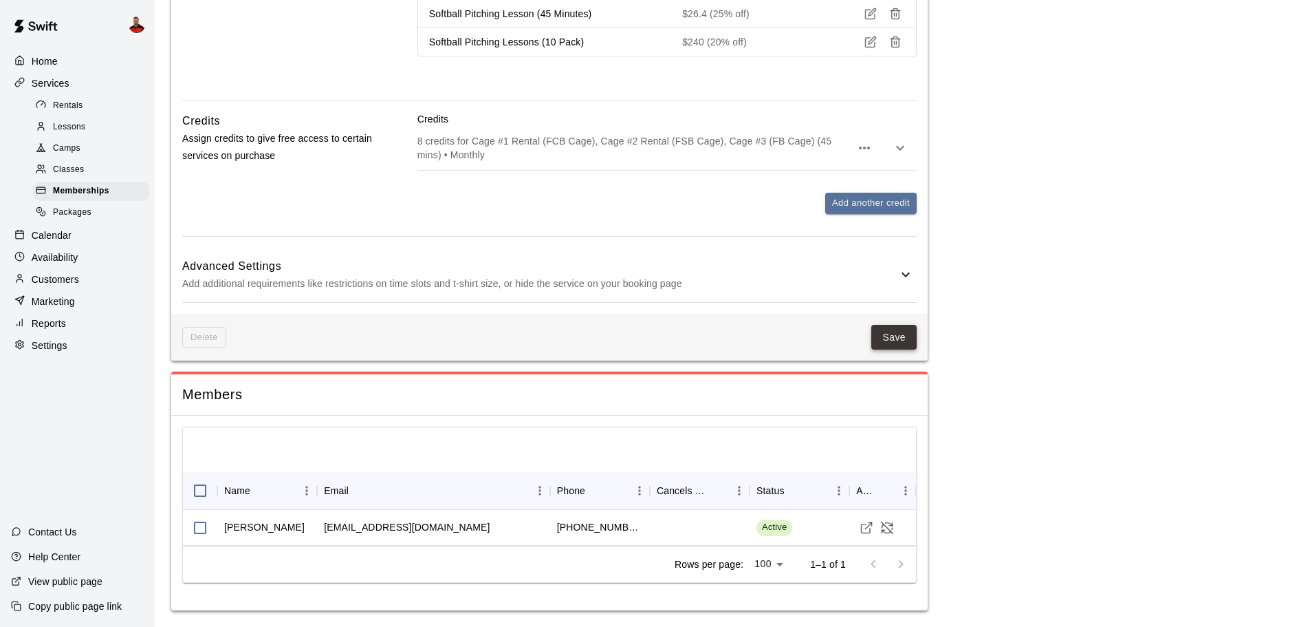
type textarea "**********"
click at [901, 330] on button "Save" at bounding box center [894, 337] width 45 height 25
